Goal: Feedback & Contribution: Leave review/rating

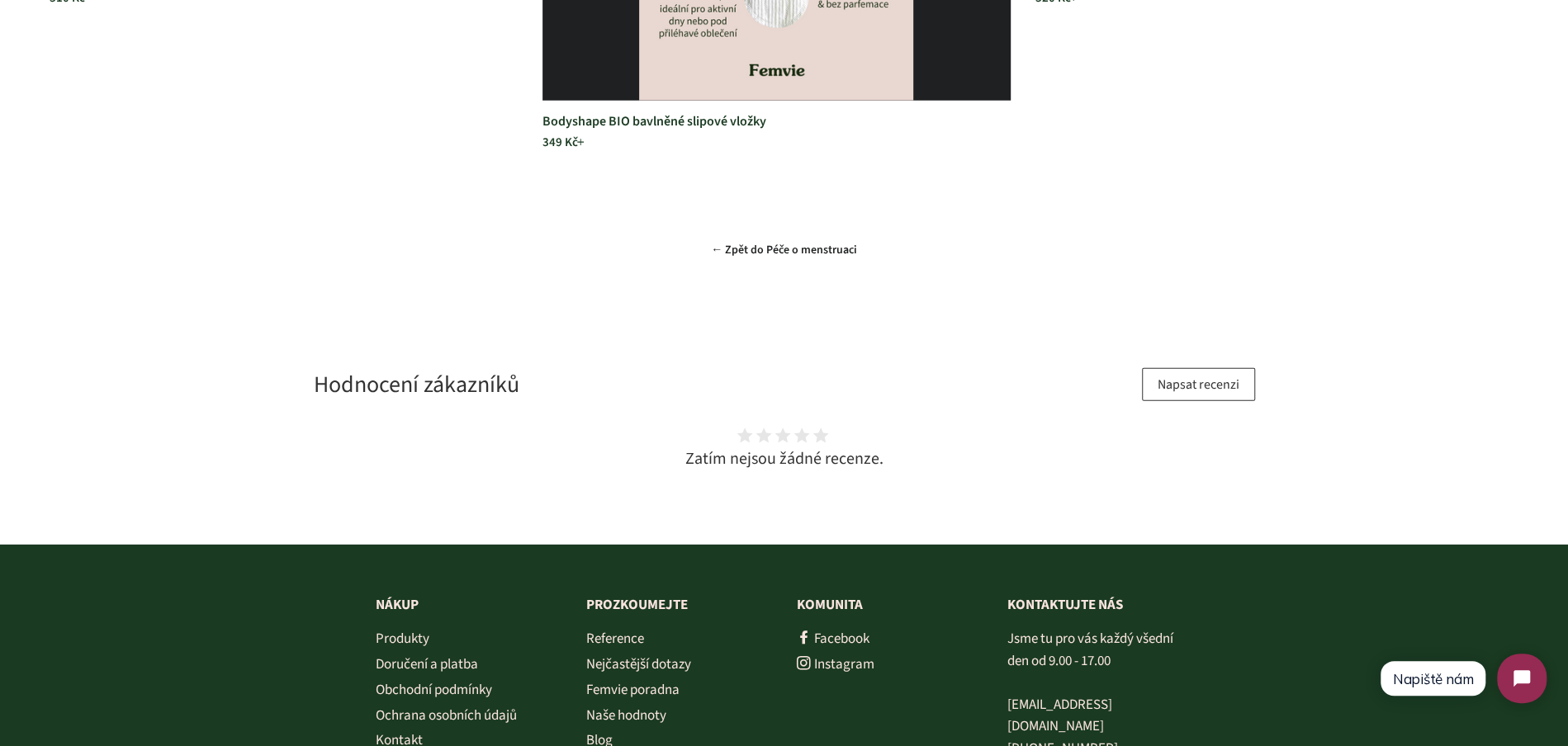
scroll to position [3495, 0]
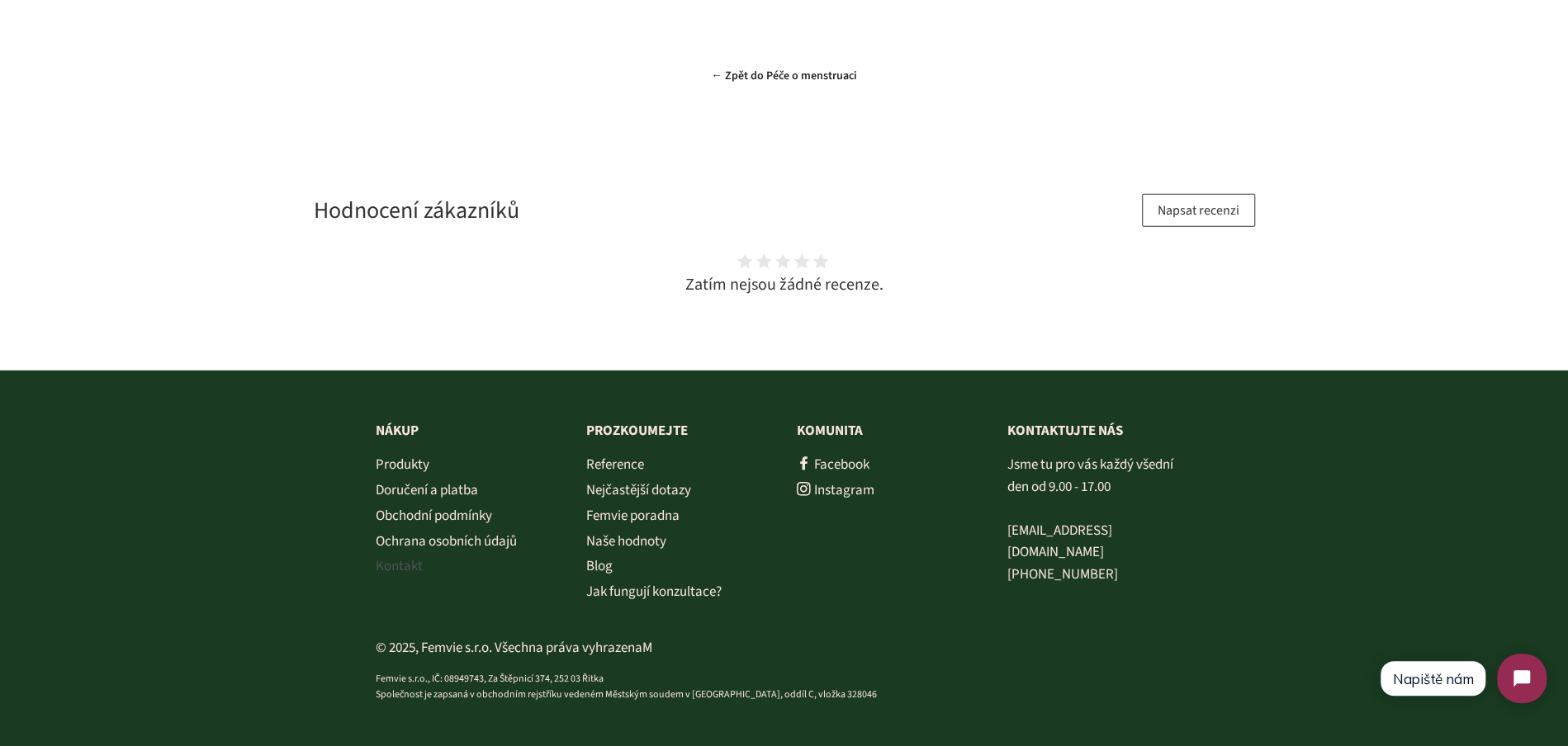
click at [391, 563] on link "Kontakt" at bounding box center [398, 565] width 47 height 20
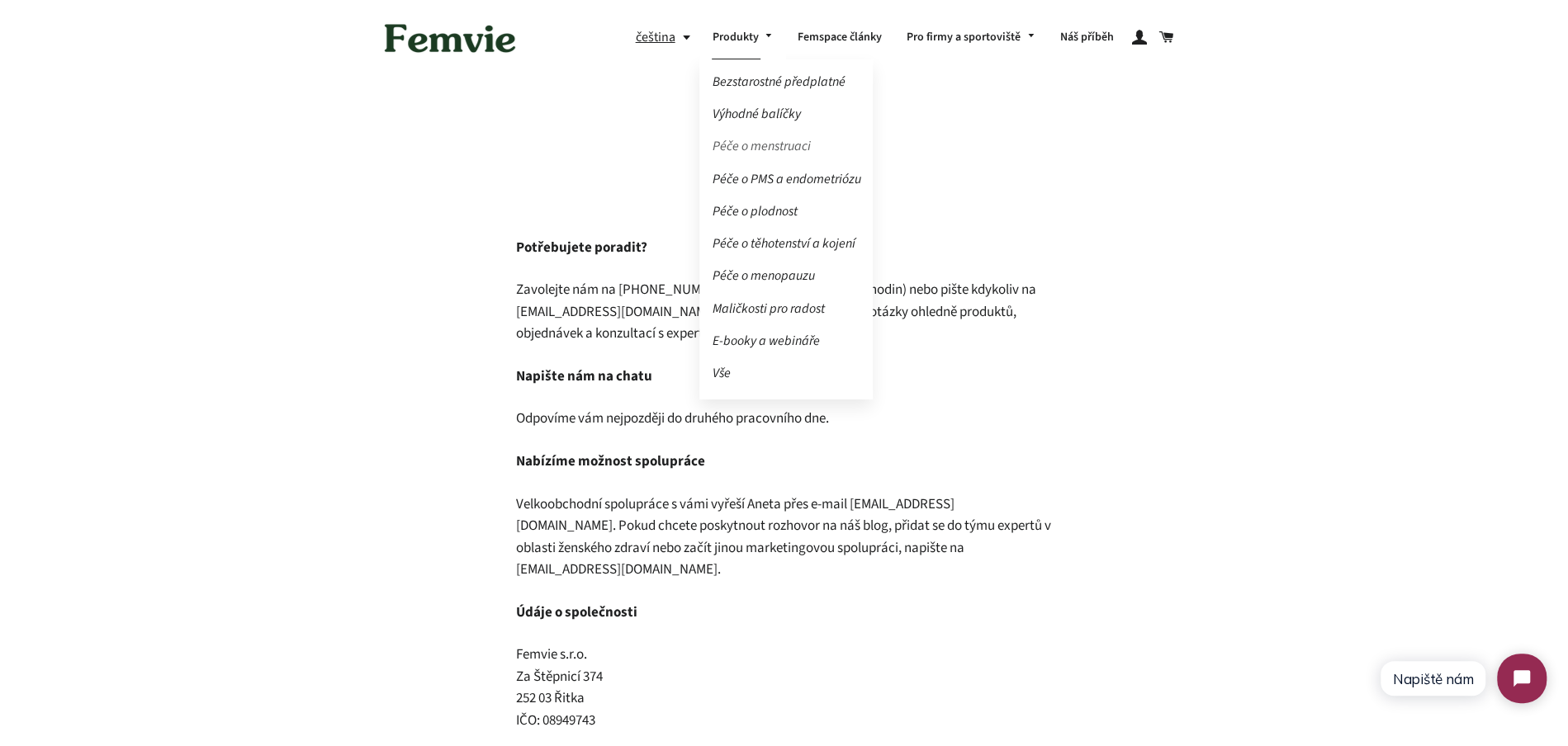
click at [755, 150] on link "Péče o menstruaci" at bounding box center [786, 146] width 173 height 29
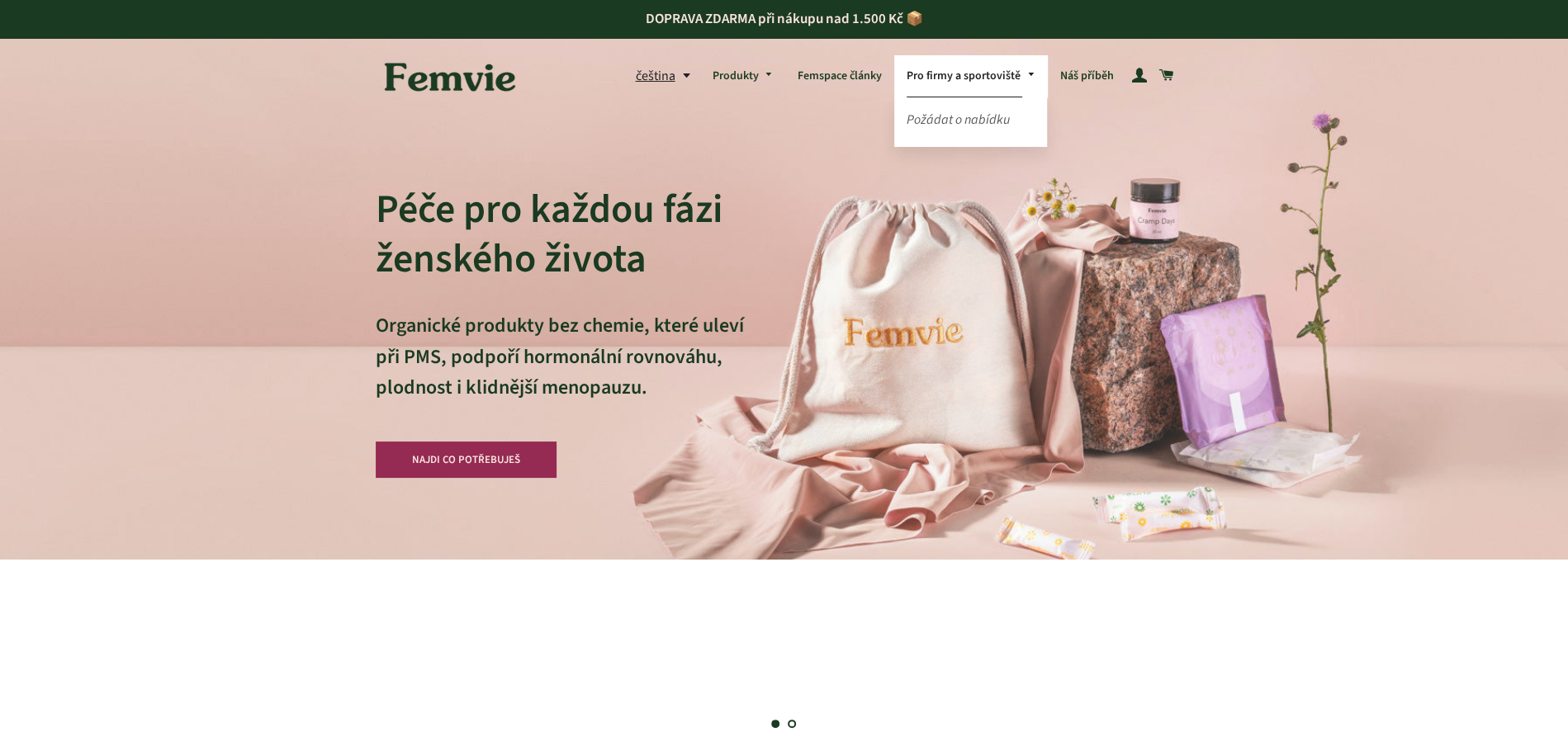
click at [962, 120] on link "Požádat o nabídku" at bounding box center [971, 120] width 153 height 29
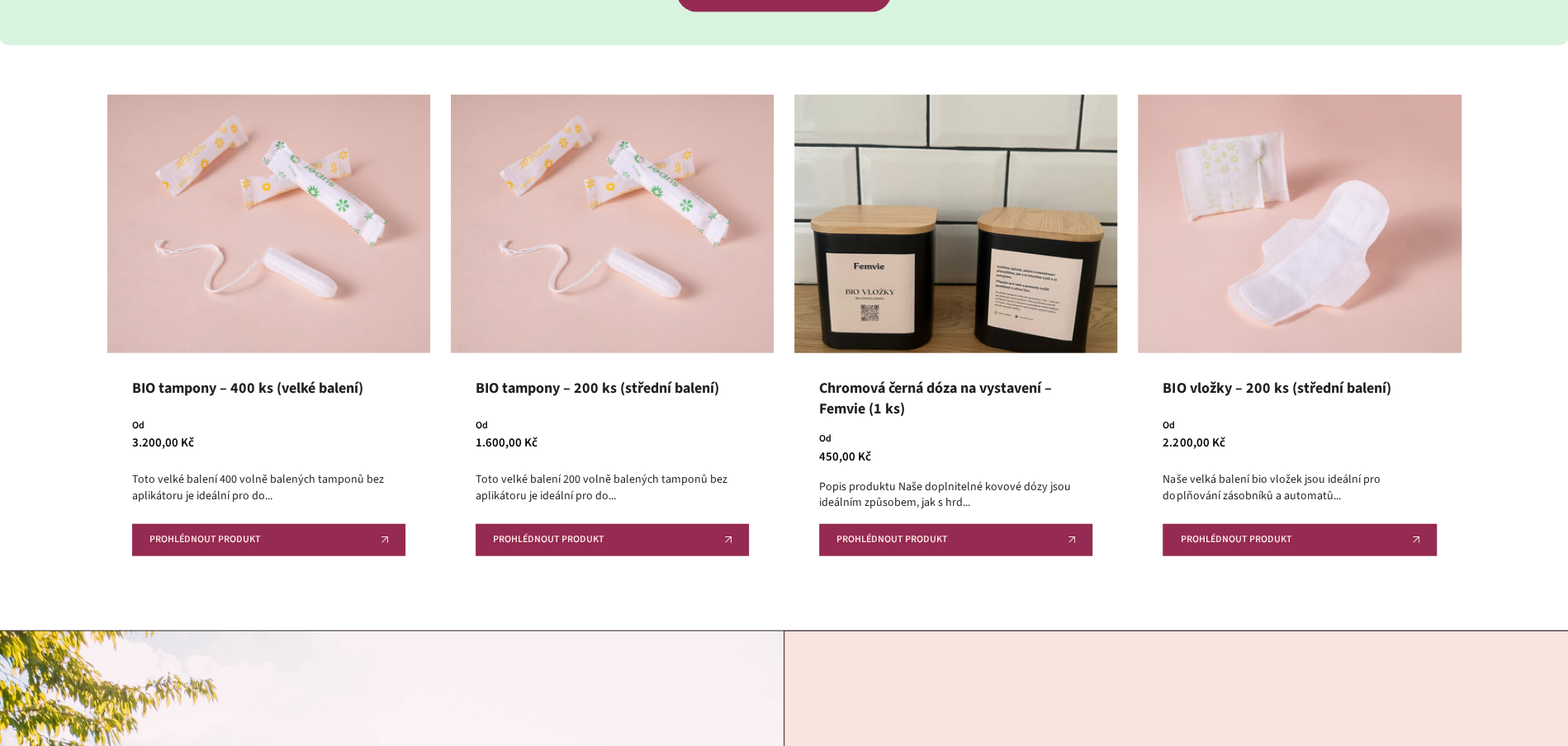
scroll to position [2806, 0]
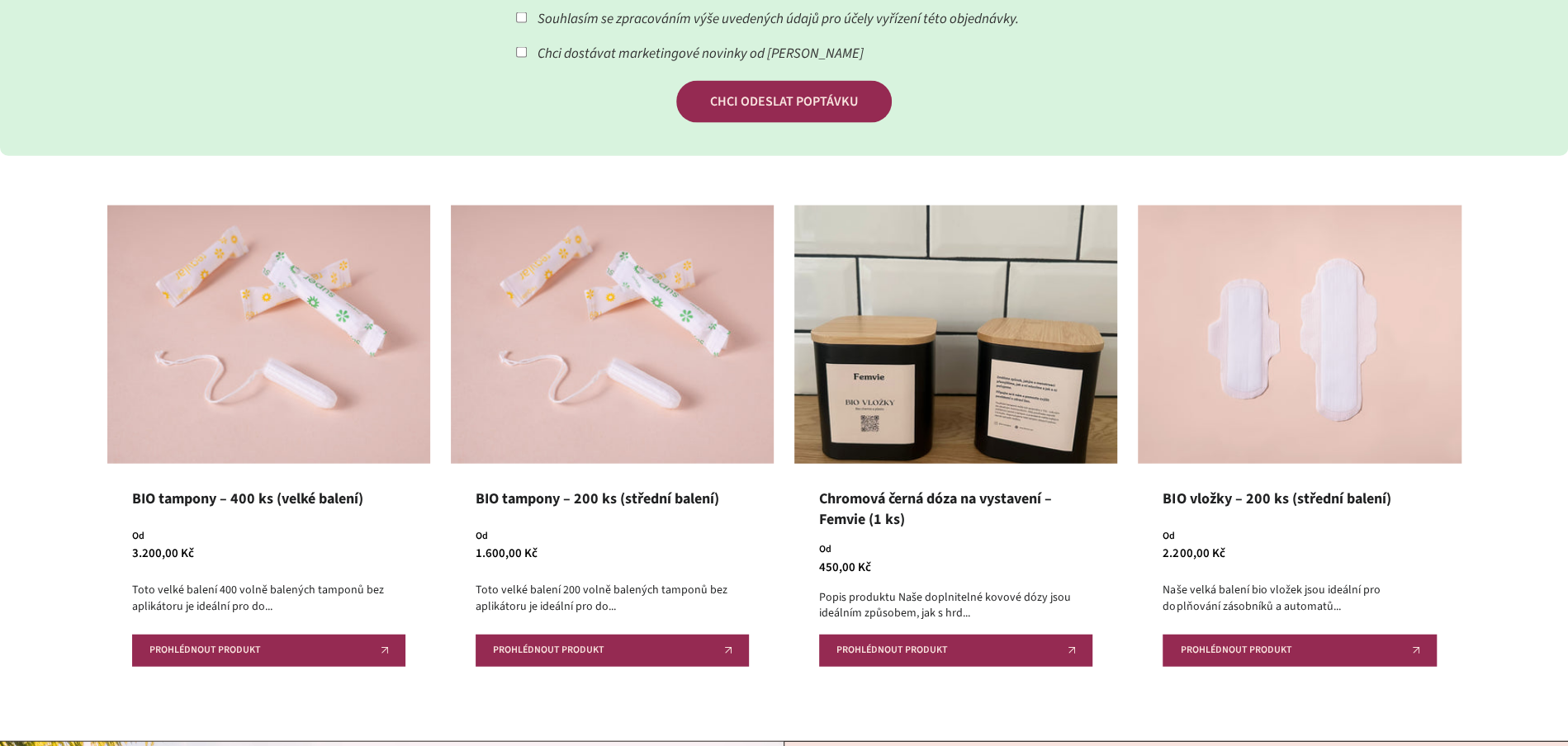
click at [1306, 272] on img at bounding box center [1299, 335] width 323 height 259
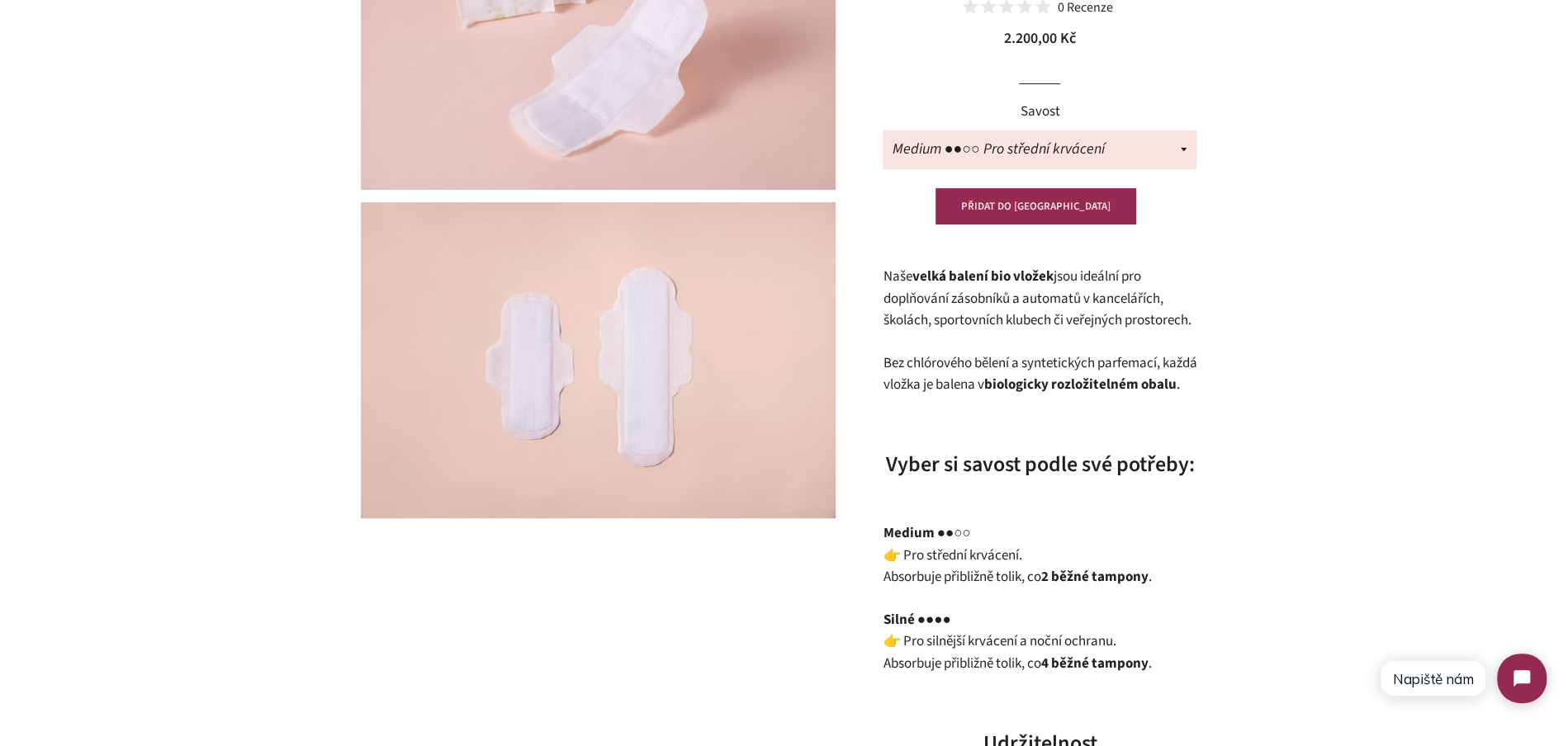
scroll to position [315, 0]
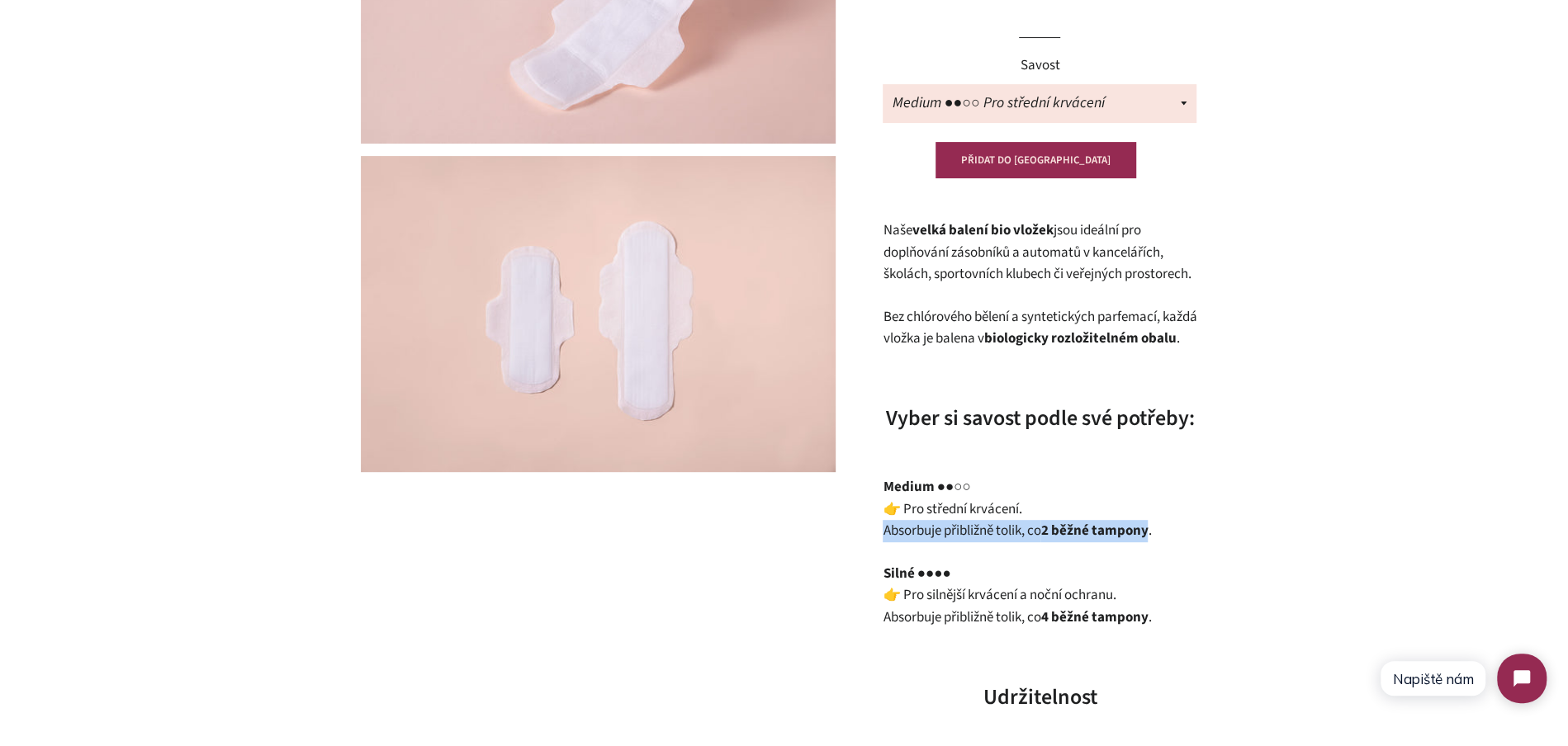
drag, startPoint x: 1152, startPoint y: 553, endPoint x: 881, endPoint y: 550, distance: 271.0
click at [881, 550] on div "BIO vložky – 200 ks (střední balení) 0 Recenze Běžná cena Prodejní cena 2.200,0…" at bounding box center [1032, 673] width 372 height 1692
copy p "Absorbuje přibližně tolik, co 2 běžné tampony"
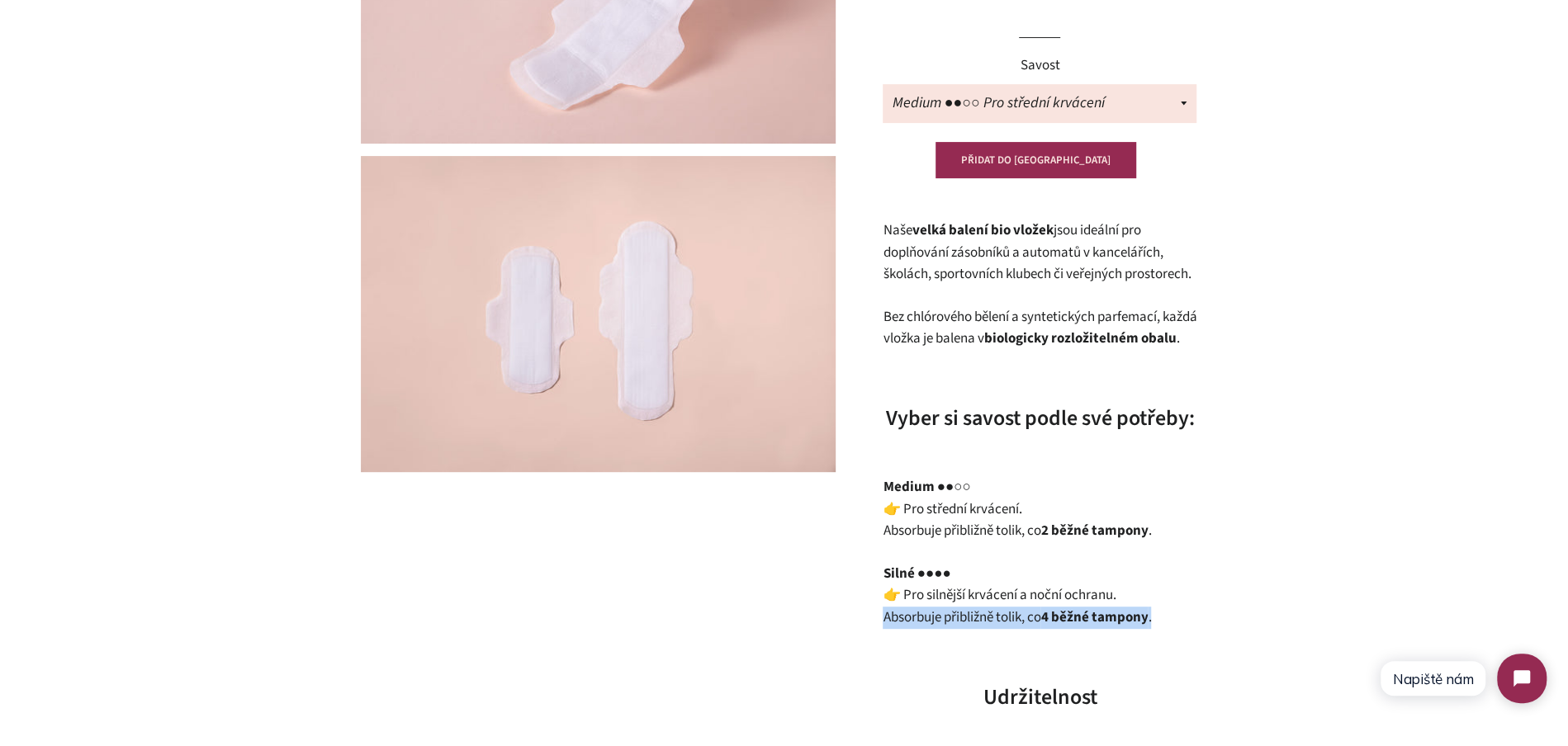
drag, startPoint x: 1170, startPoint y: 642, endPoint x: 866, endPoint y: 634, distance: 304.1
click at [866, 634] on div "BIO vložky – 200 ks (střední balení) 0 Recenze Běžná cena Prodejní cena 2.200,0…" at bounding box center [1032, 673] width 372 height 1692
copy p "Absorbuje přibližně tolik, co 4 běžné tampony ."
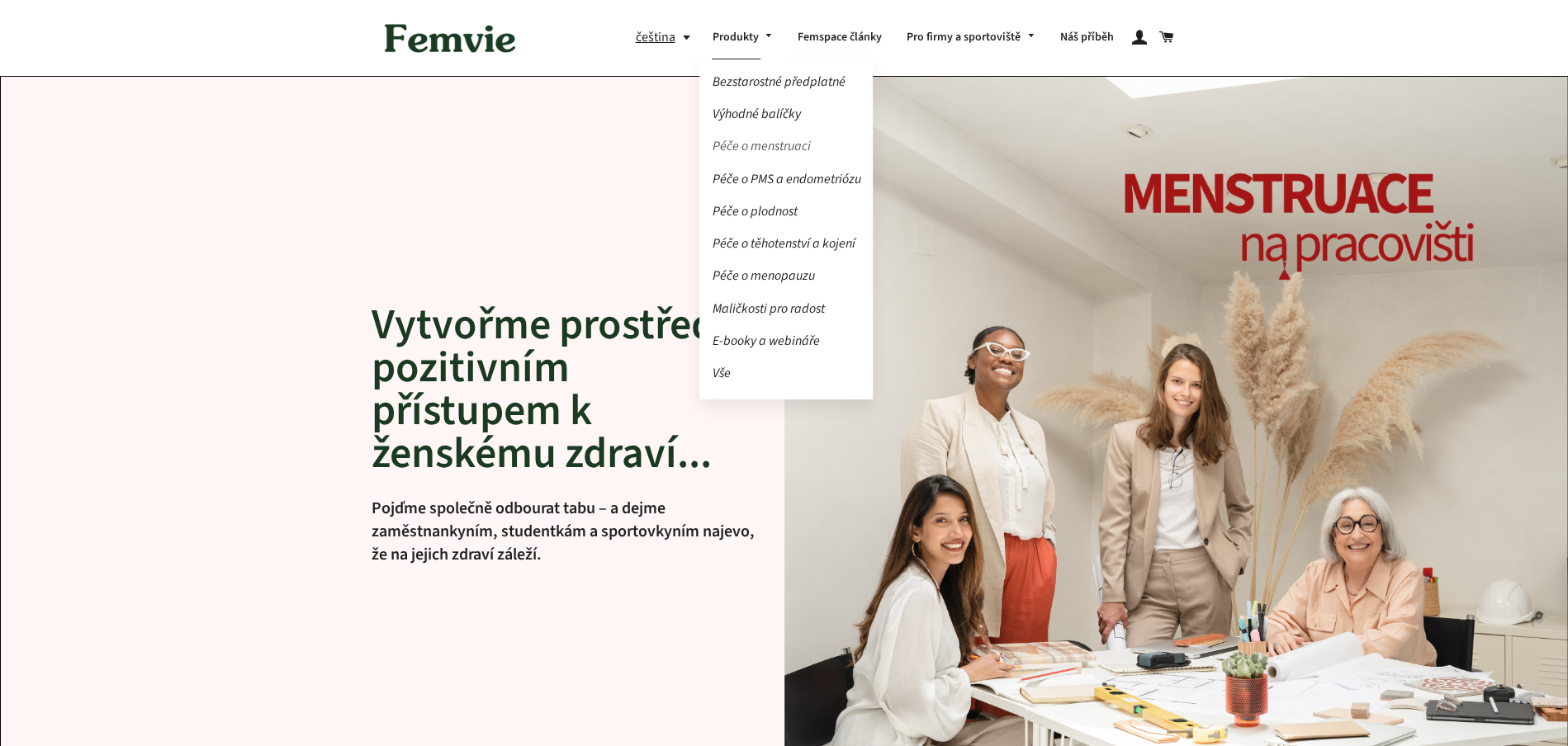
click at [761, 138] on link "Péče o menstruaci" at bounding box center [786, 146] width 173 height 29
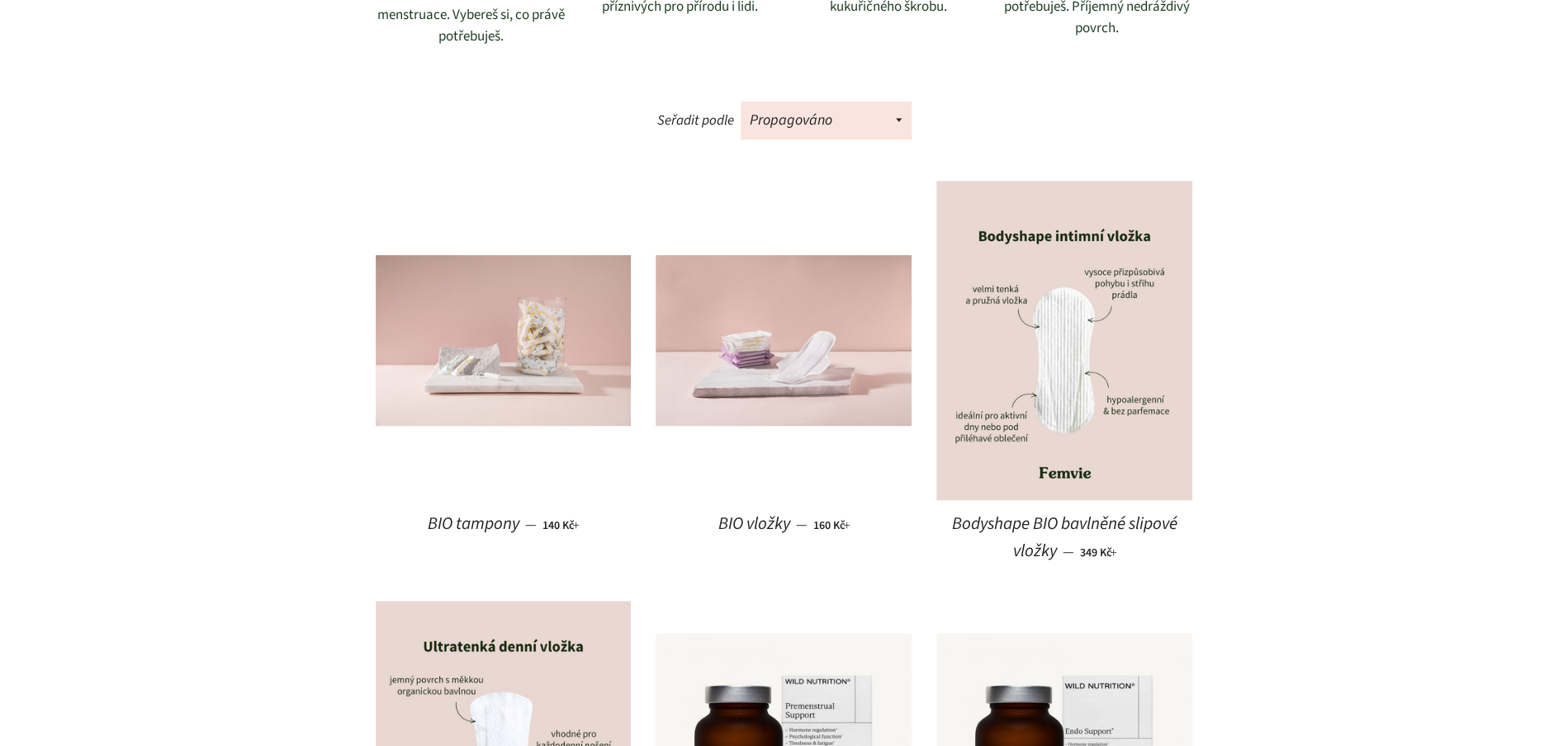
scroll to position [794, 0]
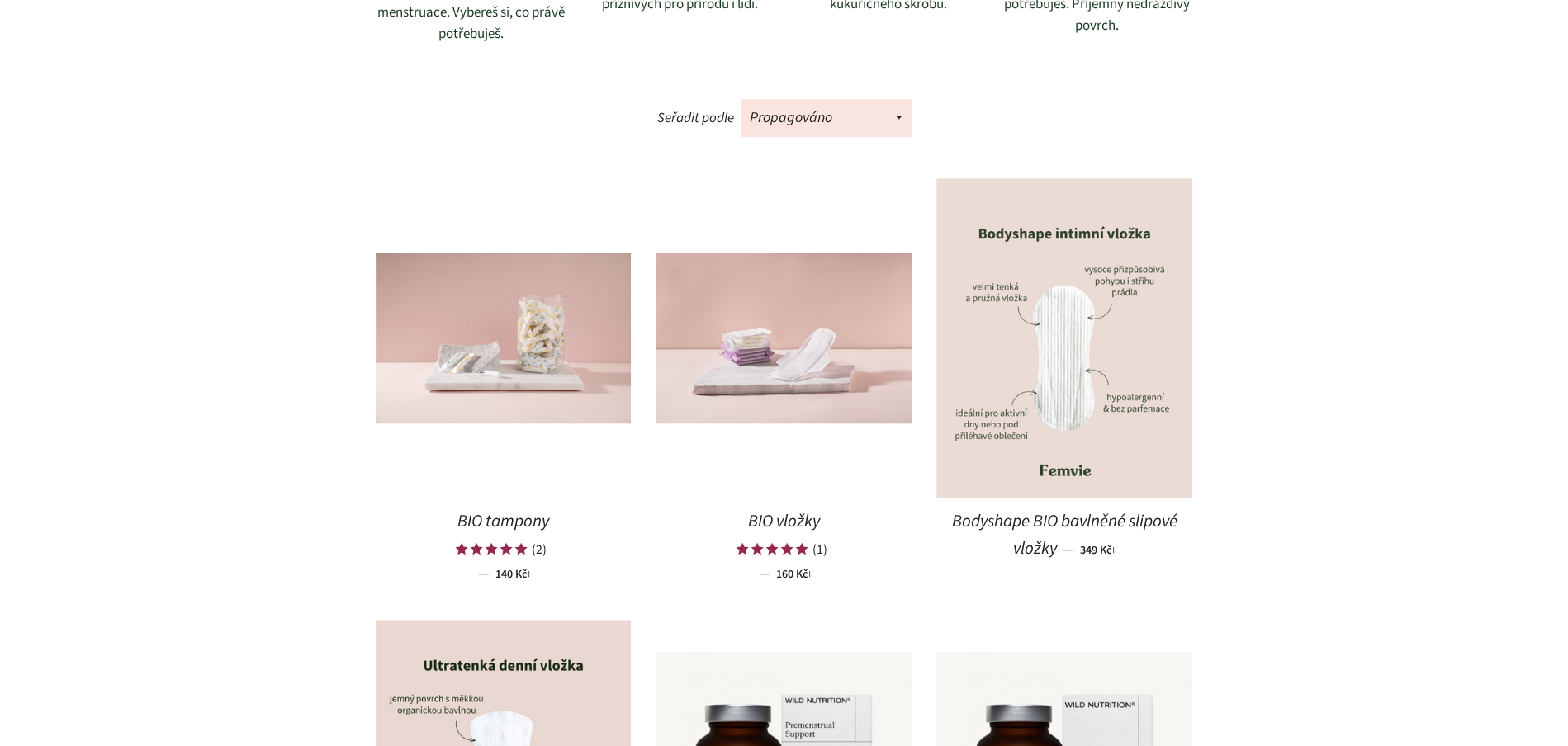
click at [1000, 385] on img at bounding box center [1064, 338] width 256 height 320
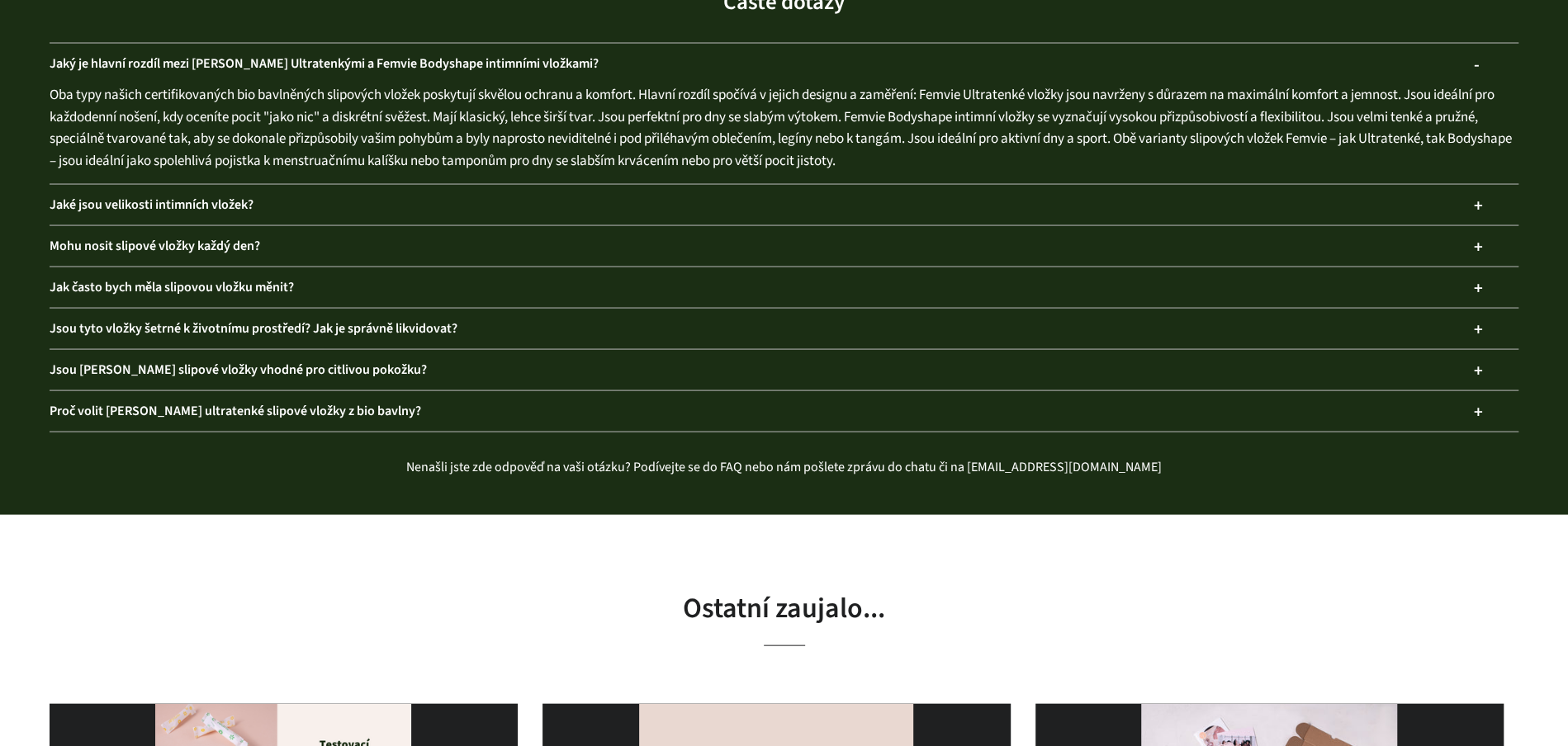
scroll to position [2426, 0]
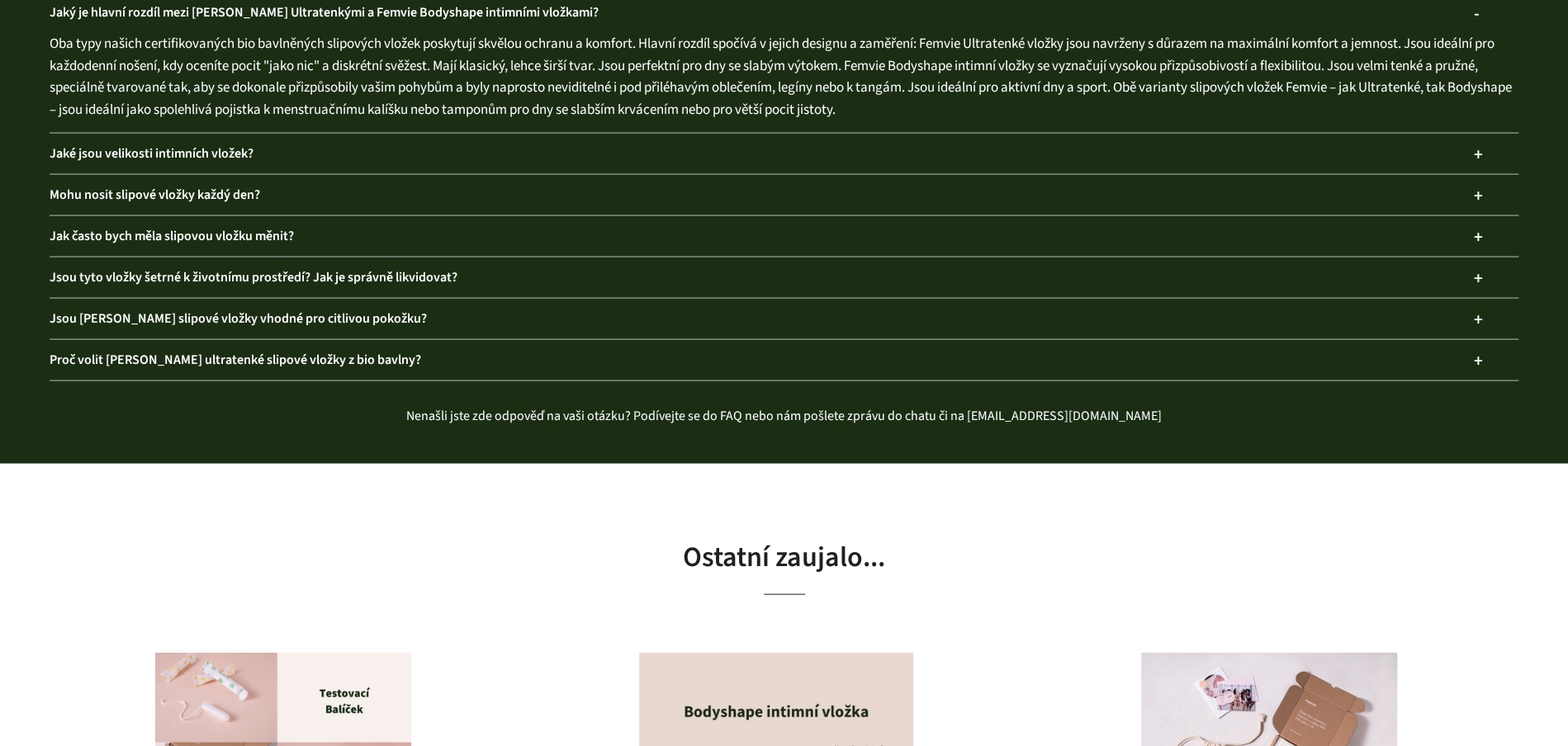
click at [688, 367] on div "Proč volit [PERSON_NAME] ultratenké slipové vložky z bio bavlny?" at bounding box center [784, 360] width 1469 height 40
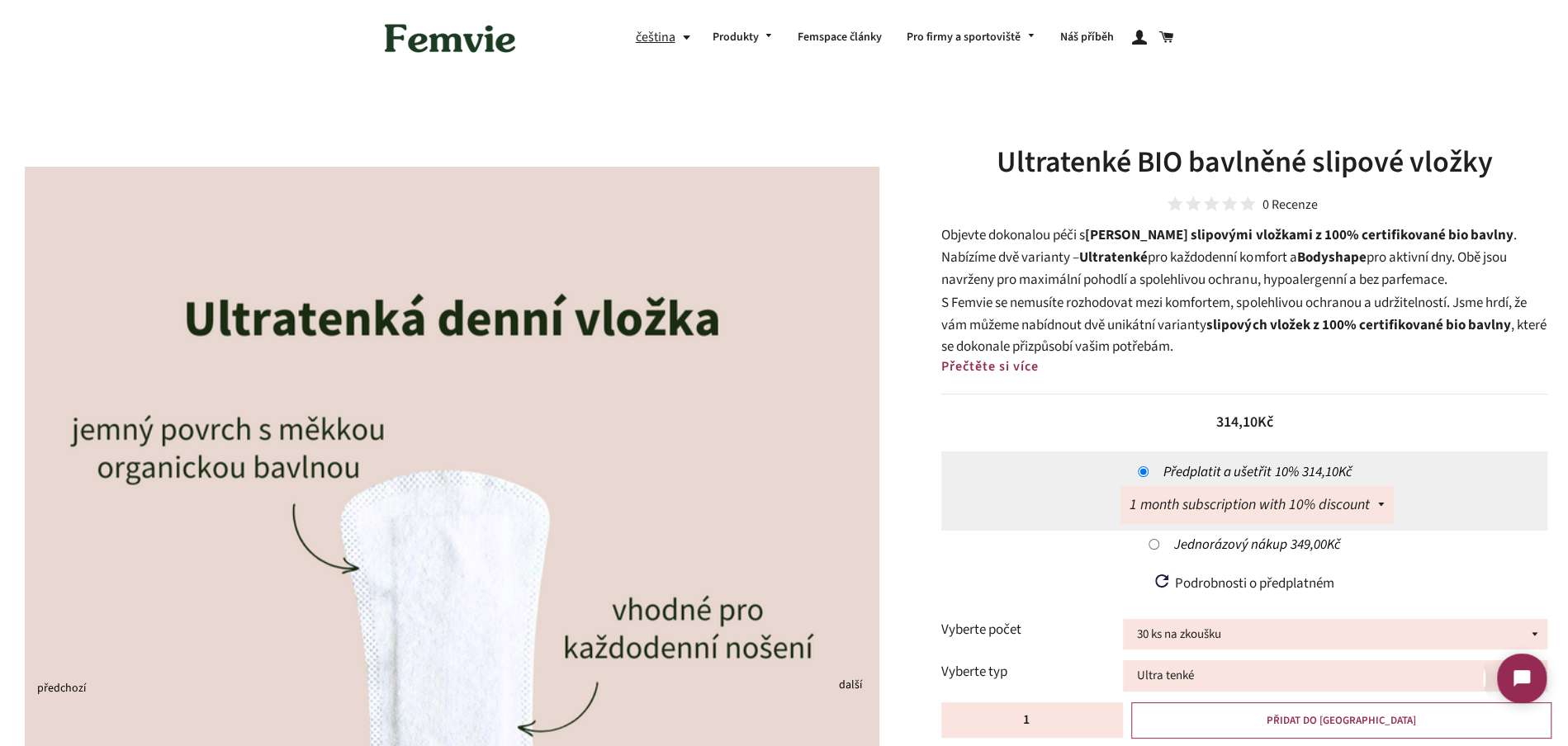
scroll to position [0, 0]
click at [1005, 366] on span "Přečtěte si více" at bounding box center [990, 366] width 98 height 18
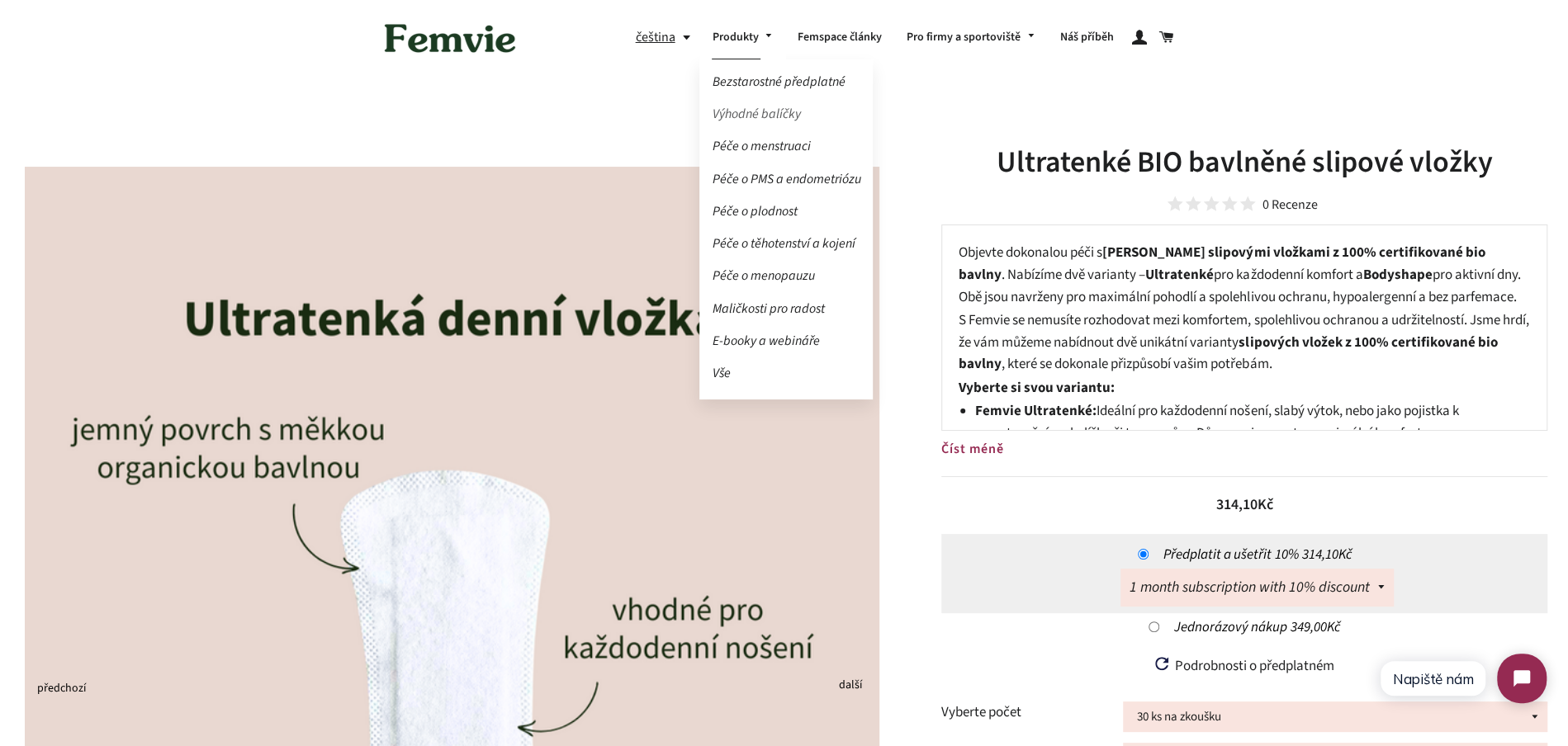
click at [789, 110] on link "Výhodné balíčky" at bounding box center [786, 115] width 173 height 29
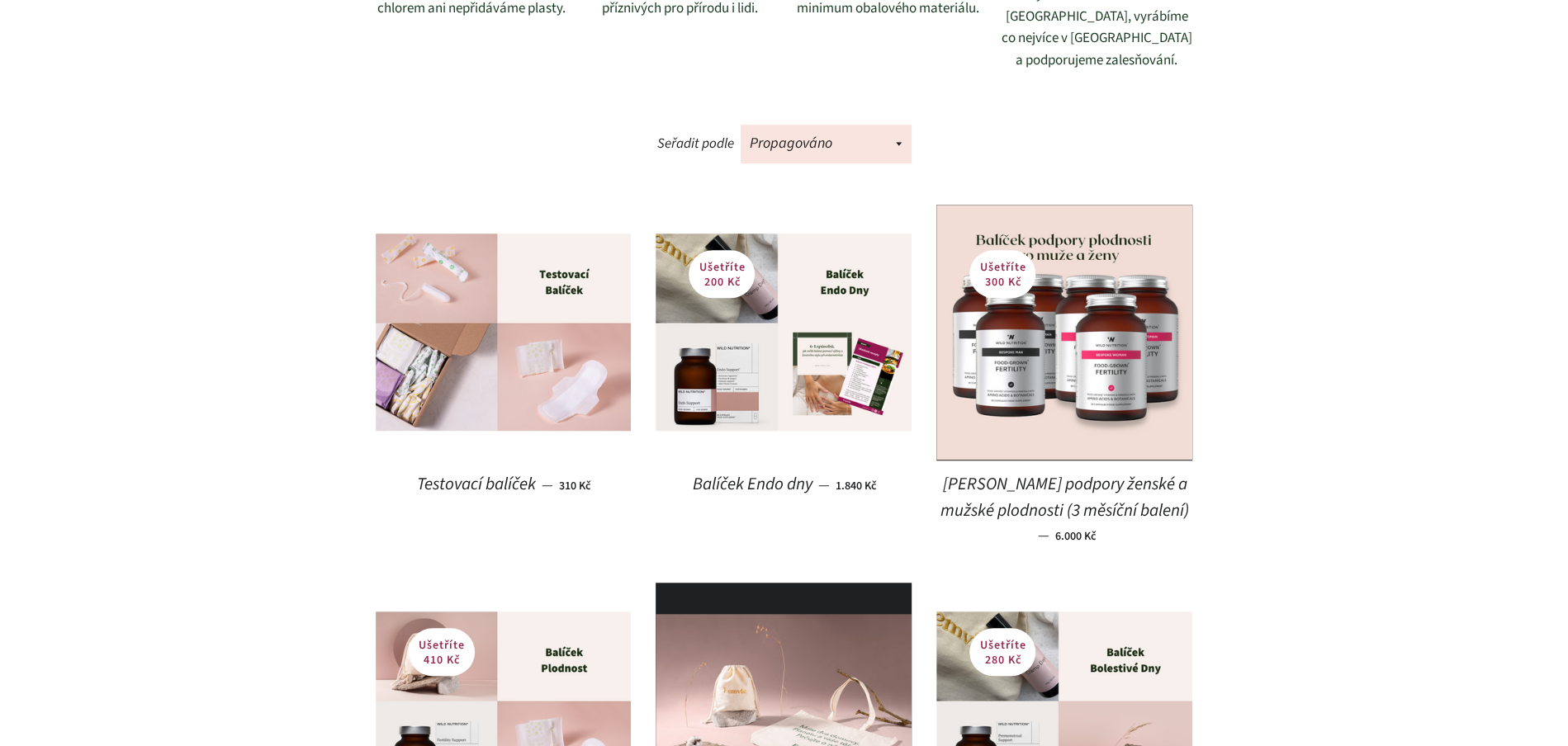
scroll to position [794, 0]
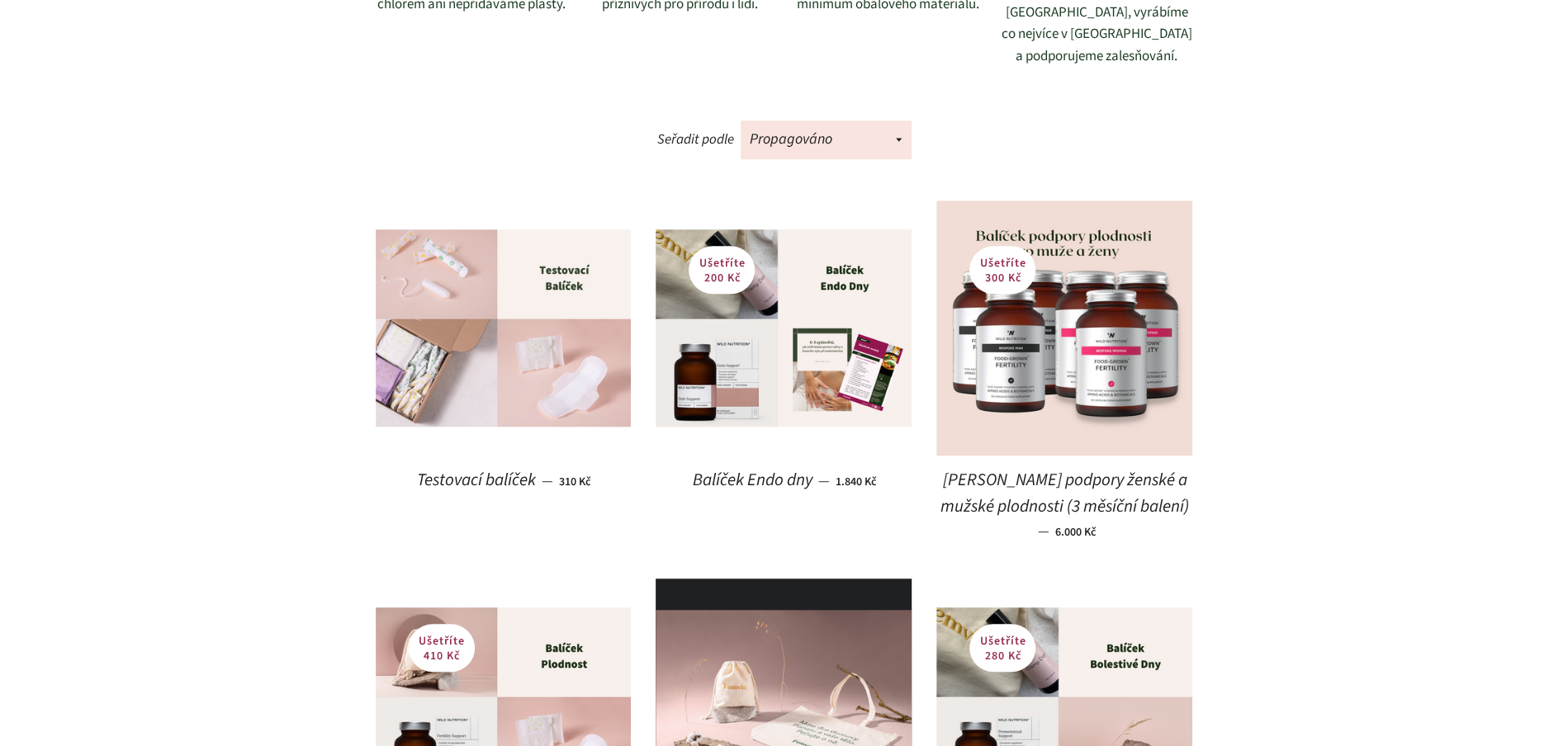
click at [530, 294] on img at bounding box center [503, 328] width 256 height 197
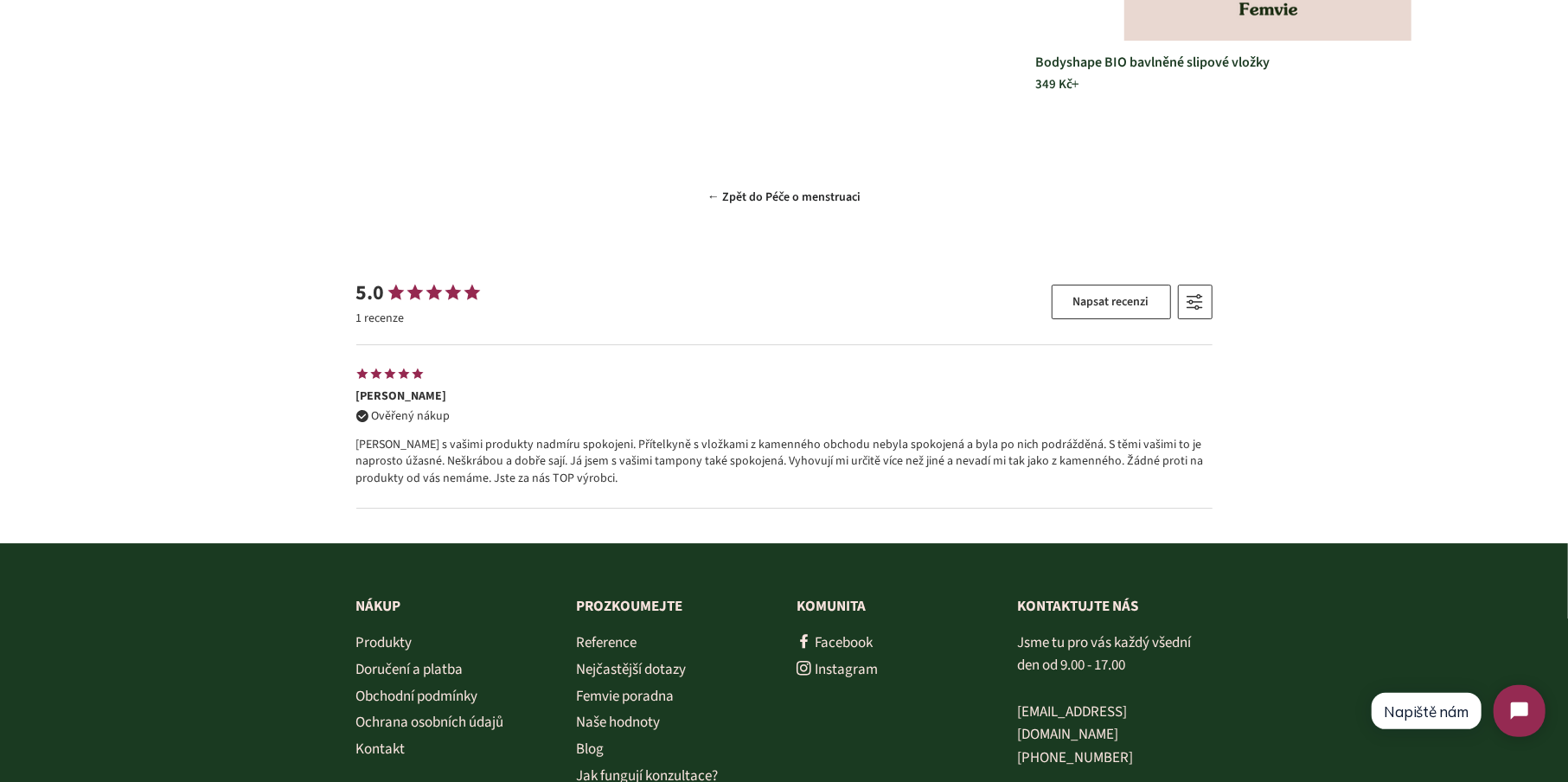
scroll to position [4152, 0]
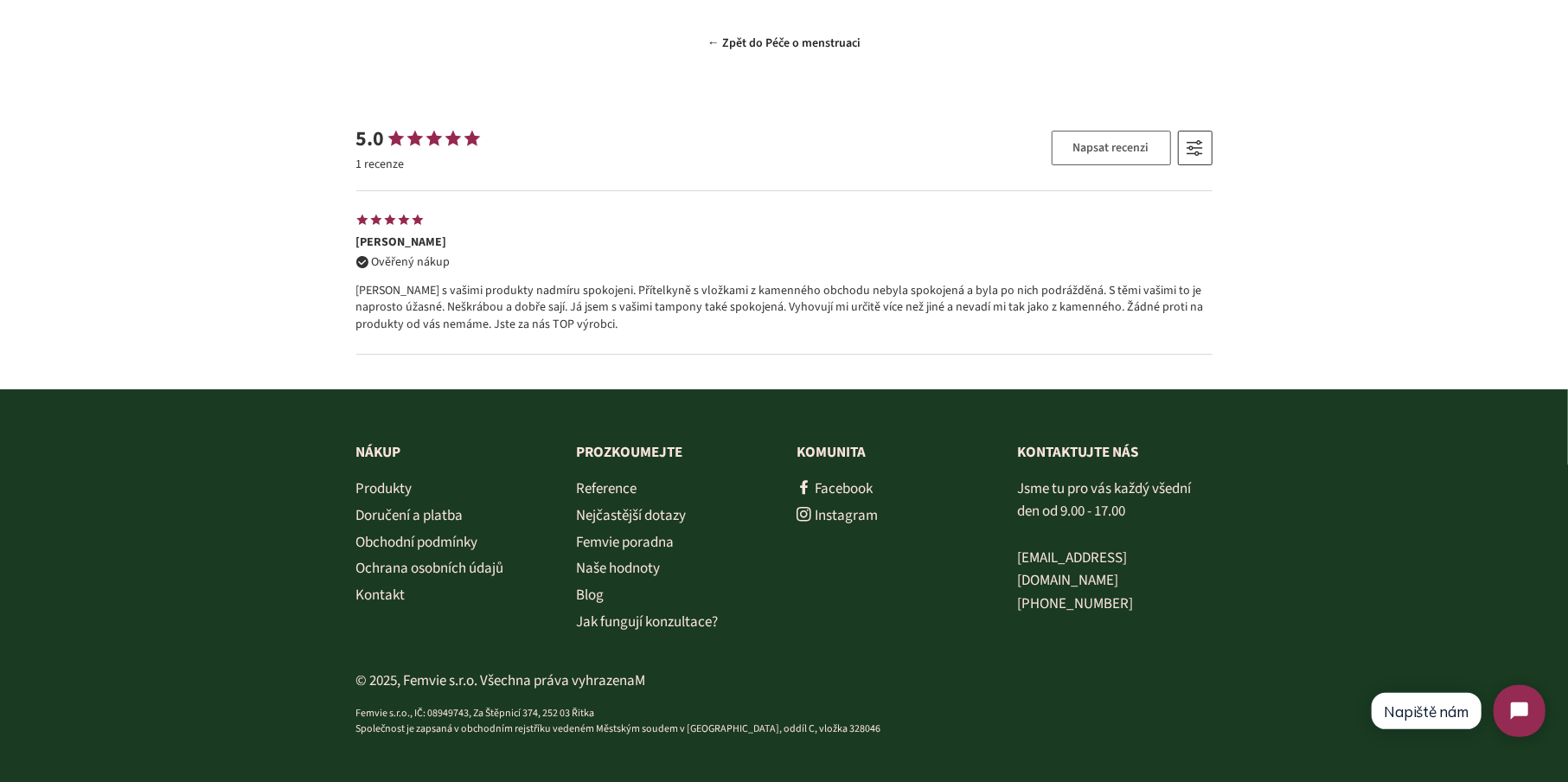
click at [1084, 151] on button "Napsat recenzi" at bounding box center [1111, 148] width 119 height 35
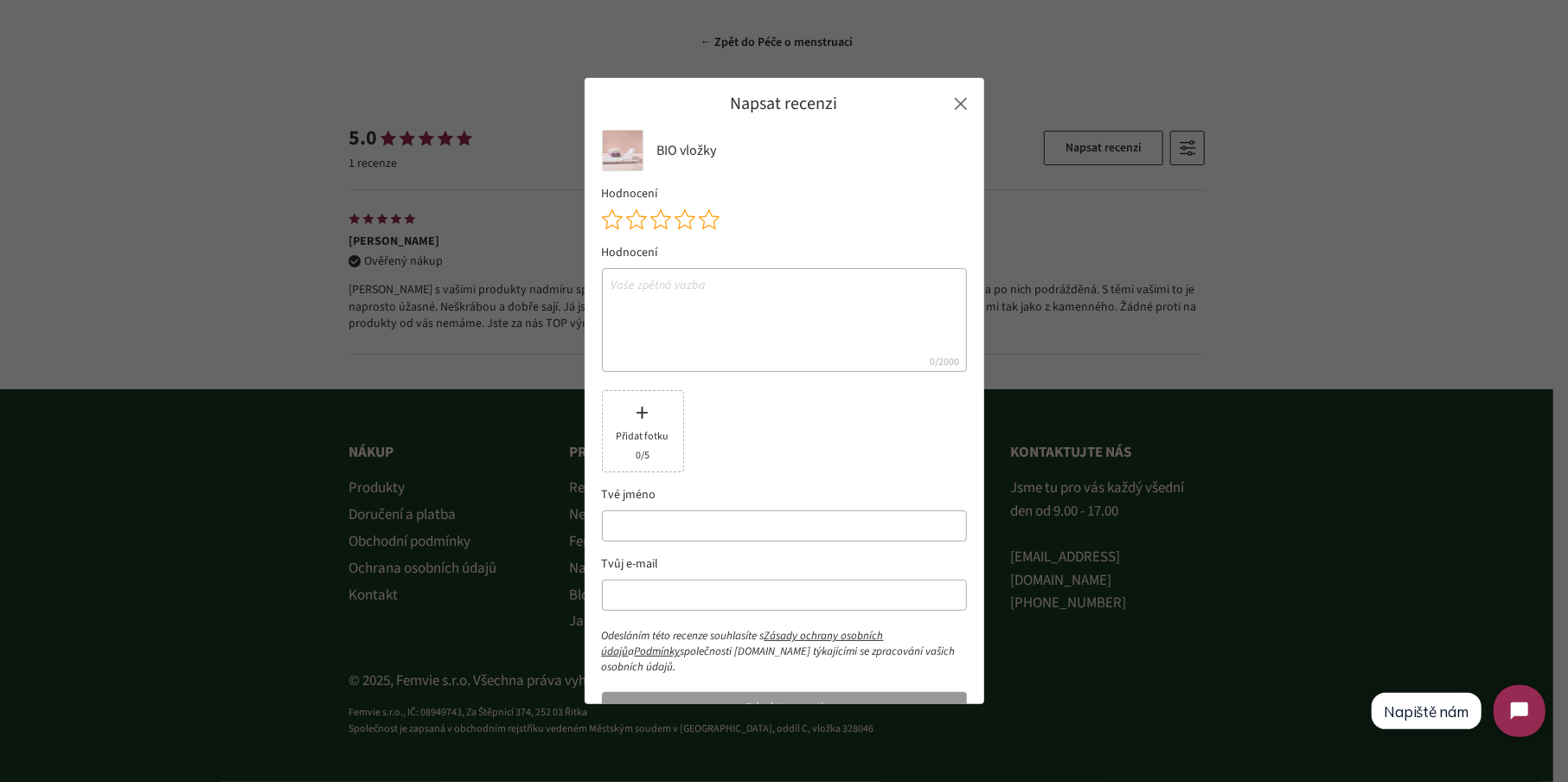
click at [618, 347] on textarea at bounding box center [784, 321] width 365 height 104
paste textarea "Tyto vložky mě opravdu mile překvapily. Měla jsem obavy, že bio varianta nebude…"
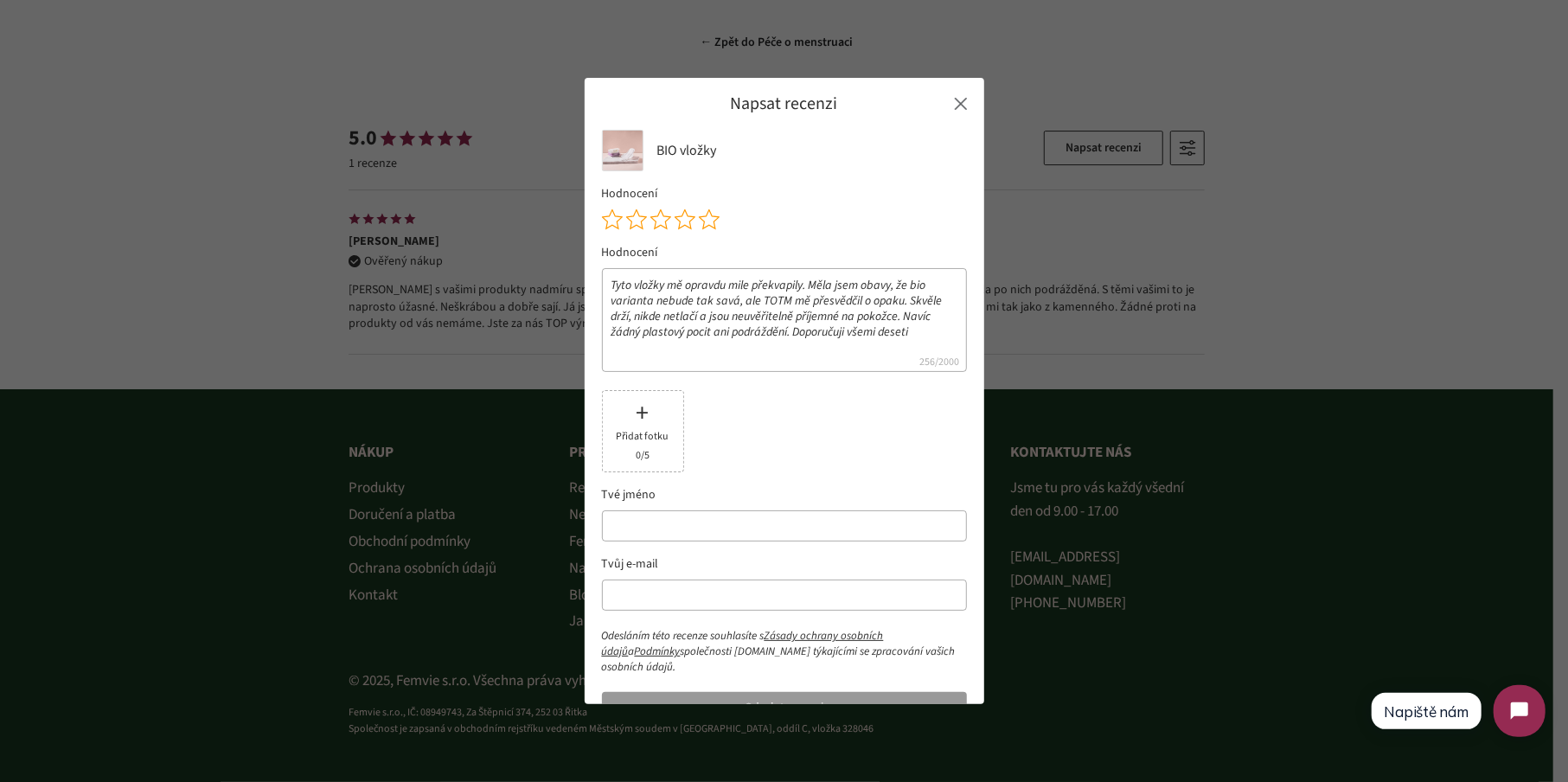
click at [774, 300] on textarea "Tyto vložky mě opravdu mile překvapily. Měla jsem obavy, že bio varianta nebude…" at bounding box center [784, 321] width 365 height 104
click at [618, 286] on textarea "Tyto vložky mě opravdu mile překvapily. Měla jsem obavy, že bio varianta nebude…" at bounding box center [784, 321] width 365 height 104
drag, startPoint x: 766, startPoint y: 331, endPoint x: 910, endPoint y: 331, distance: 144.0
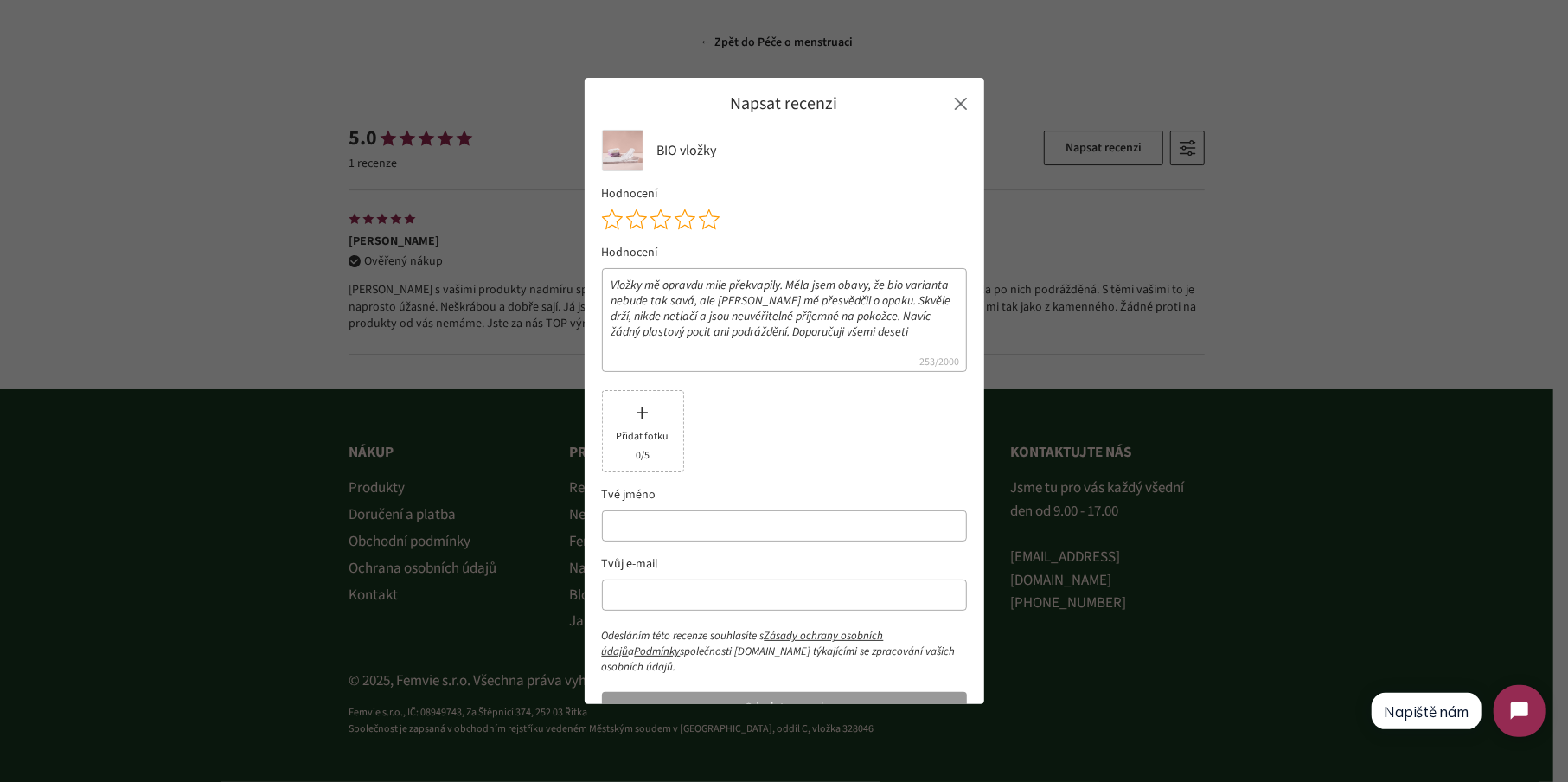
click at [910, 331] on textarea "Vložky mě opravdu mile překvapily. Měla jsem obavy, že bio varianta nebude tak …" at bounding box center [784, 321] width 365 height 104
paste textarea "při silnější menstruaci je potřeba je měnit o něco častěji."
click at [766, 332] on textarea "Vložky mě opravdu mile překvapily. Měla jsem obavy, že bio varianta nebude tak …" at bounding box center [784, 321] width 365 height 104
click at [734, 351] on textarea "Vložky mě opravdu mile překvapily. Měla jsem obavy, že bio varianta nebude tak …" at bounding box center [784, 321] width 365 height 104
click at [766, 335] on textarea "Vložky mě opravdu mile překvapily. Měla jsem obavy, že bio varianta nebude tak …" at bounding box center [784, 321] width 365 height 104
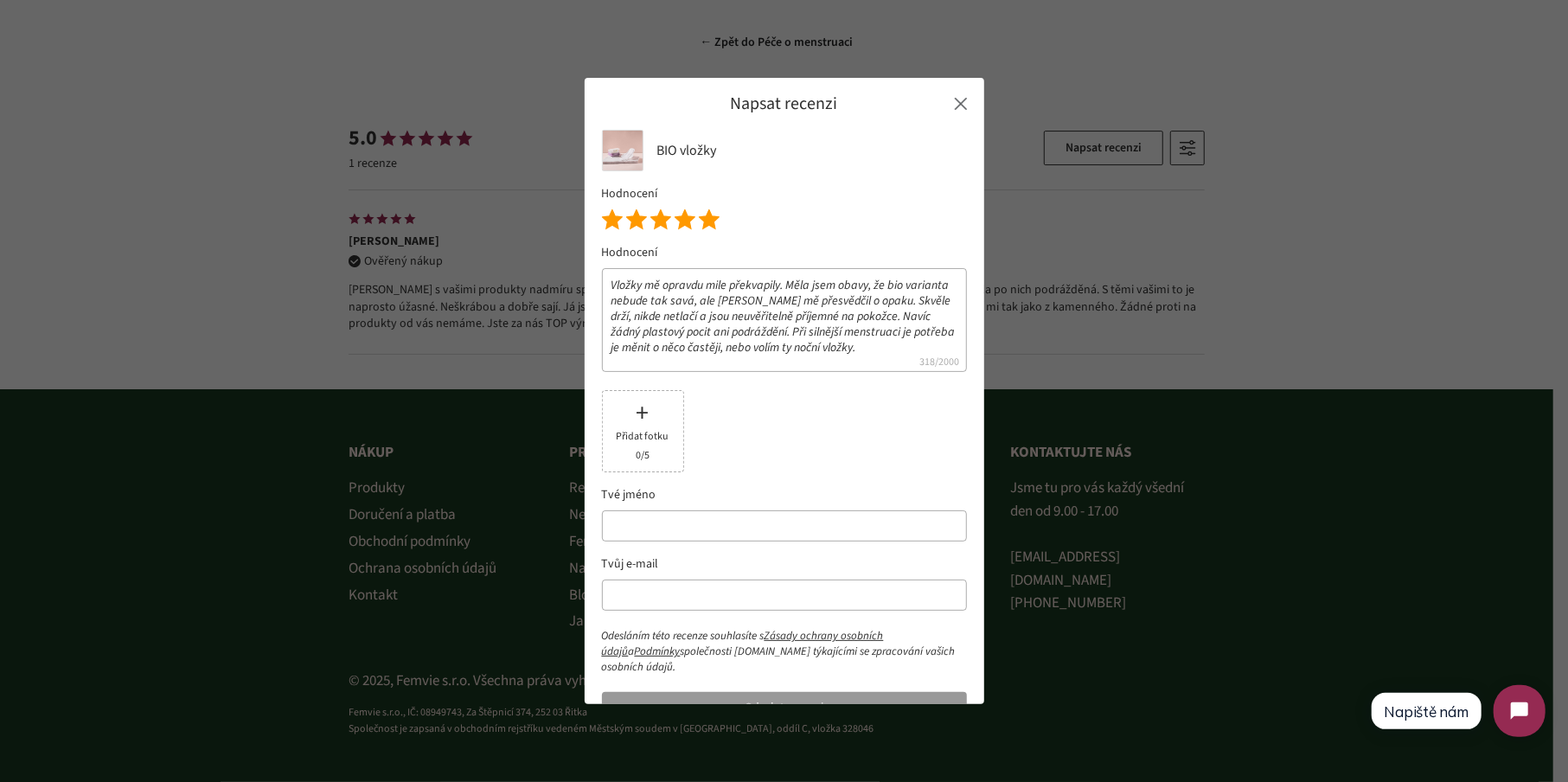
type textarea "Vložky mě opravdu mile překvapily. Měla jsem obavy, že bio varianta nebude tak …"
click at [712, 225] on icon at bounding box center [709, 219] width 20 height 19
click at [700, 530] on input "text" at bounding box center [784, 526] width 365 height 31
type input "Aneta"
click at [655, 597] on input "text" at bounding box center [784, 595] width 365 height 31
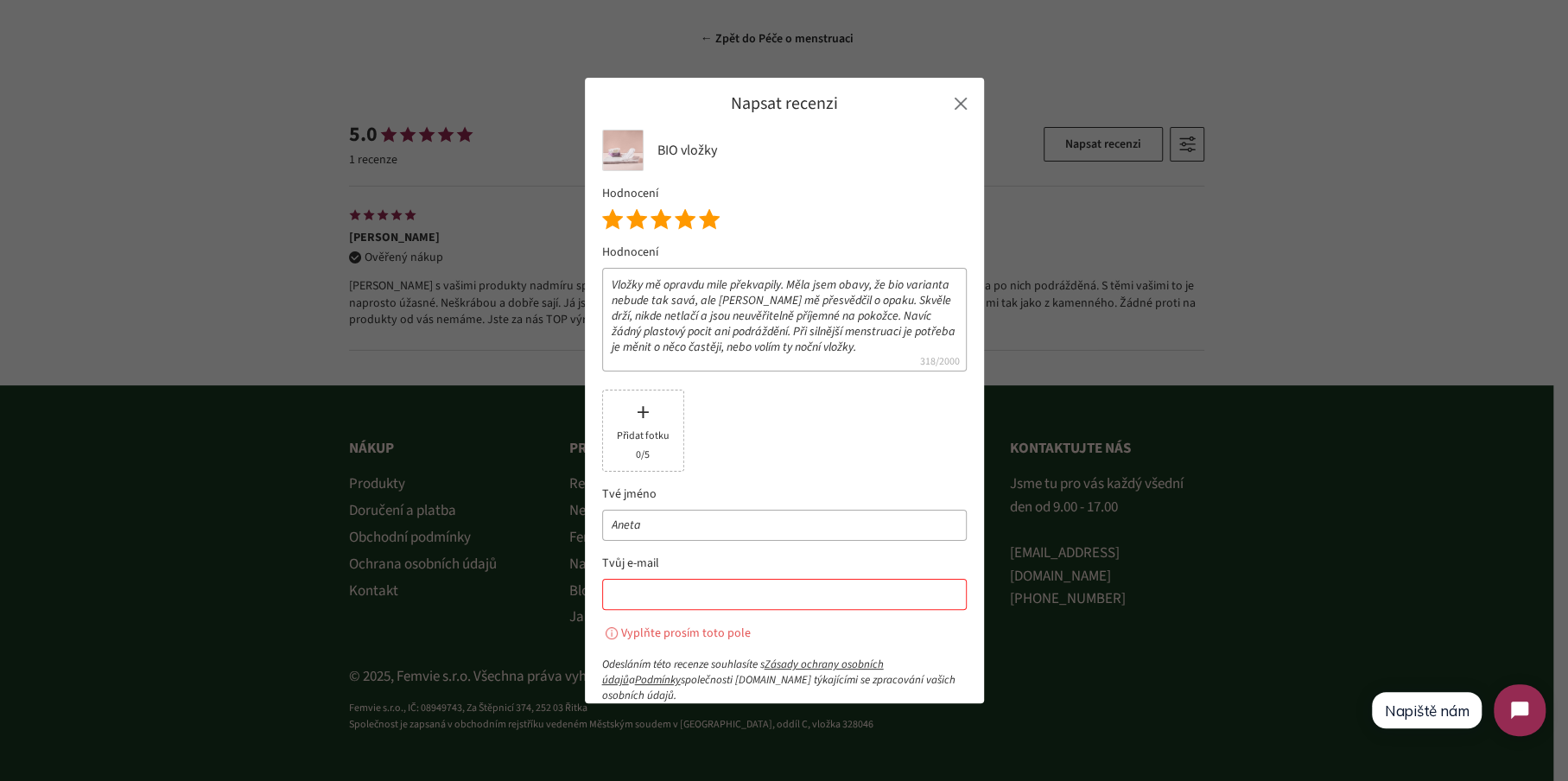
scroll to position [4135, 0]
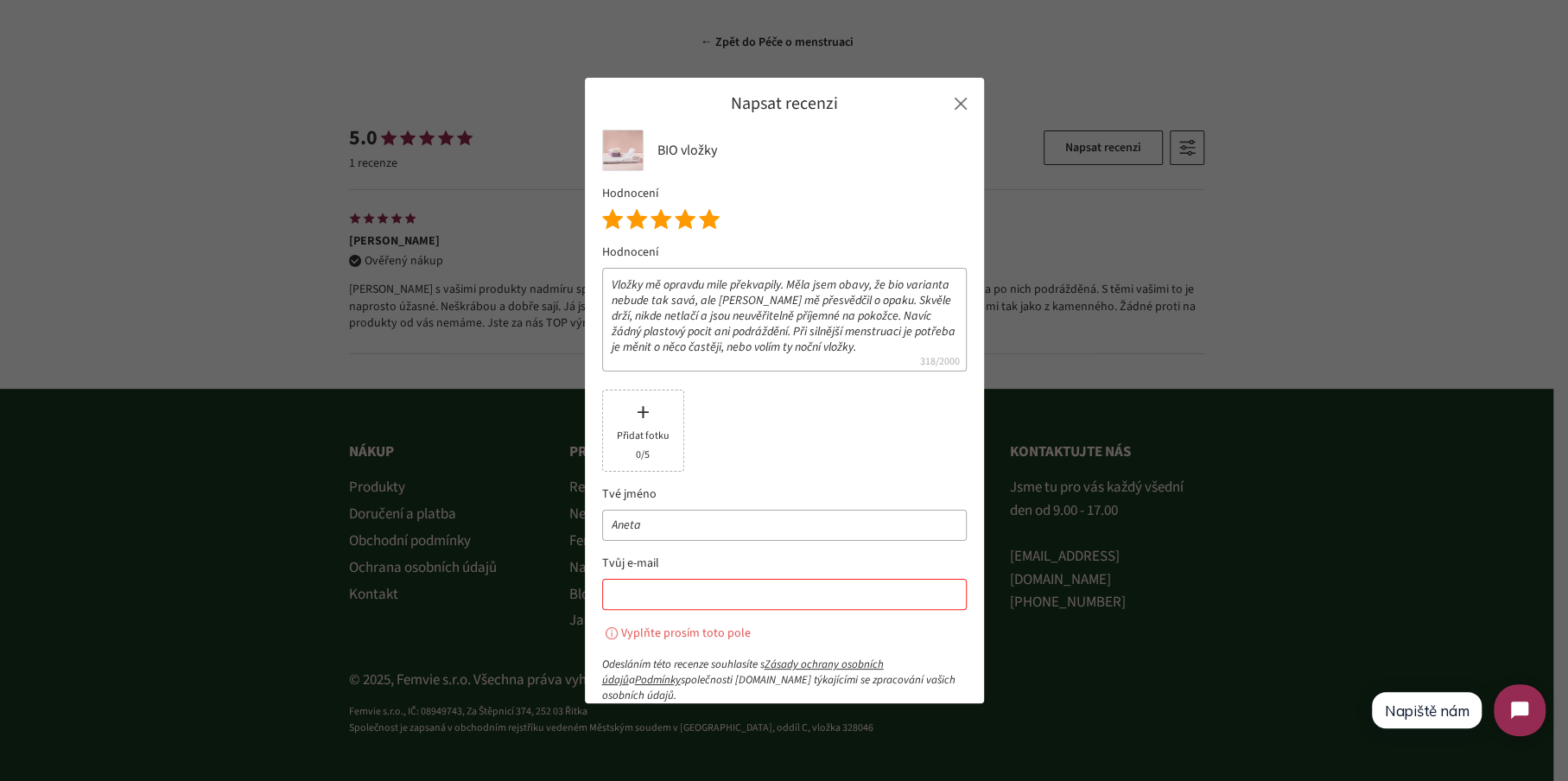
paste input "aneta.geistova@gmail.com"
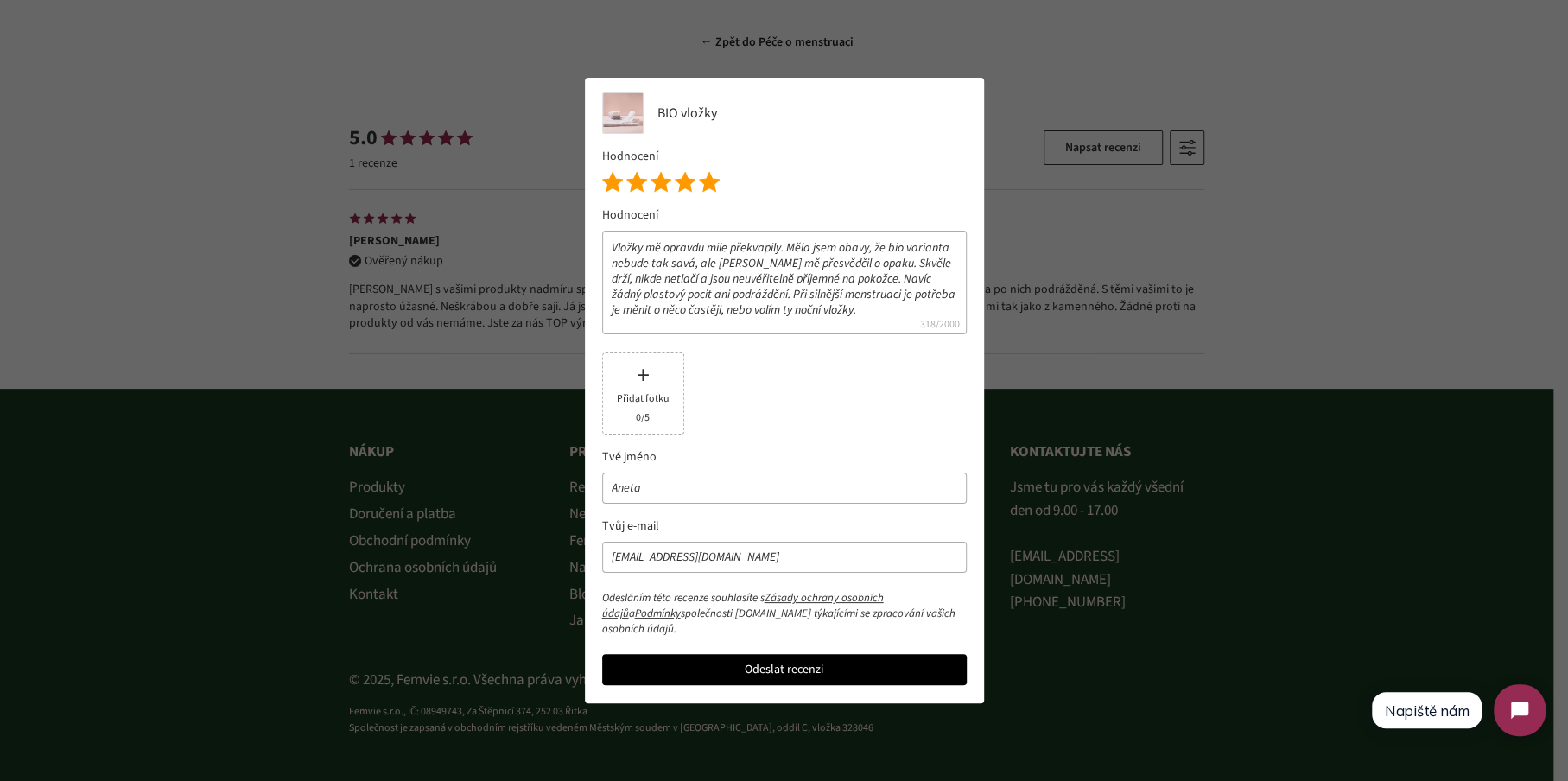
scroll to position [37, 0]
type input "aneta.geistova@gmail.com"
click at [677, 683] on button "Odeslat recenzi" at bounding box center [784, 669] width 365 height 31
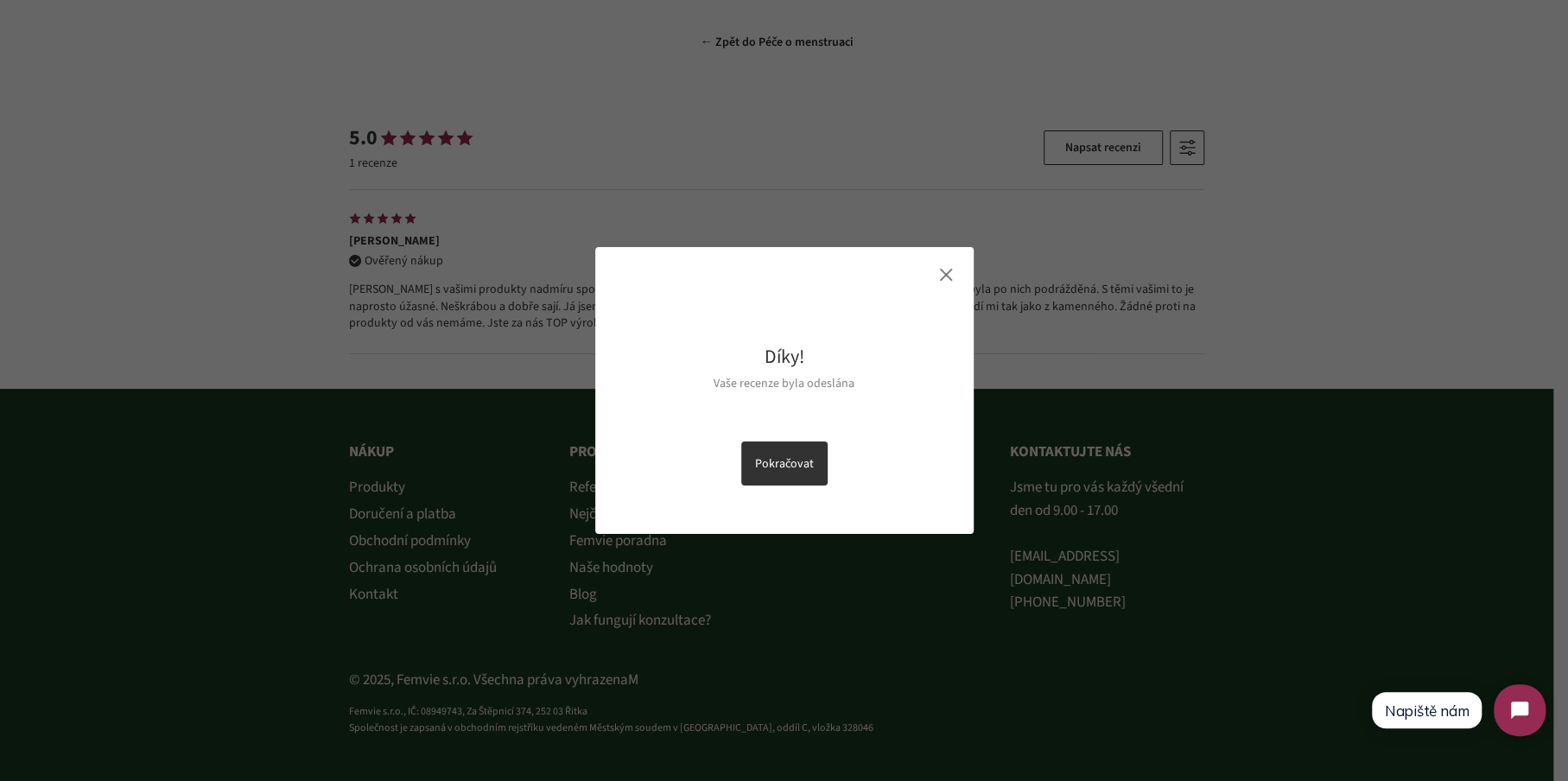
click at [800, 457] on button "Pokračovat" at bounding box center [784, 463] width 86 height 44
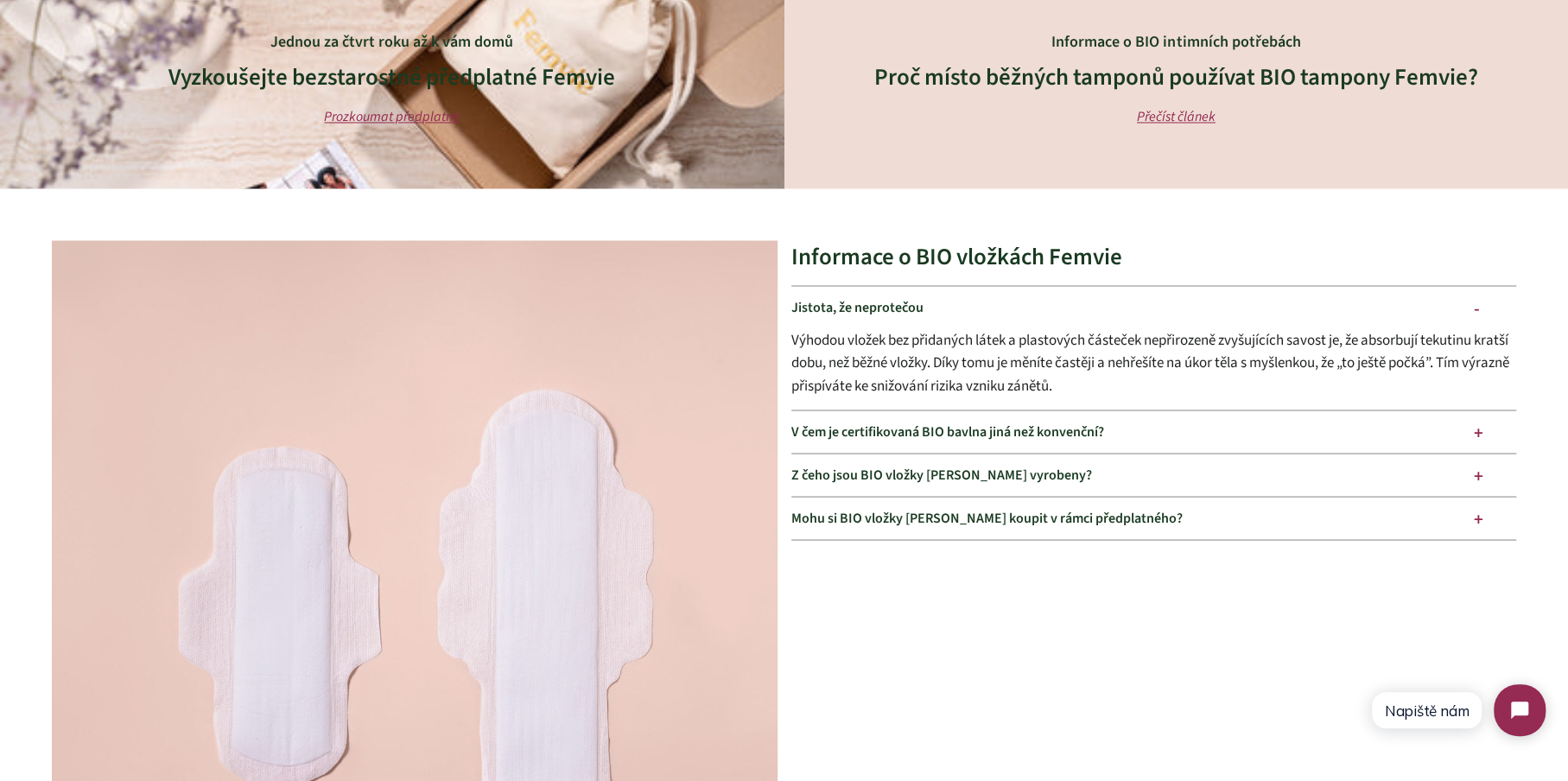
scroll to position [1980, 0]
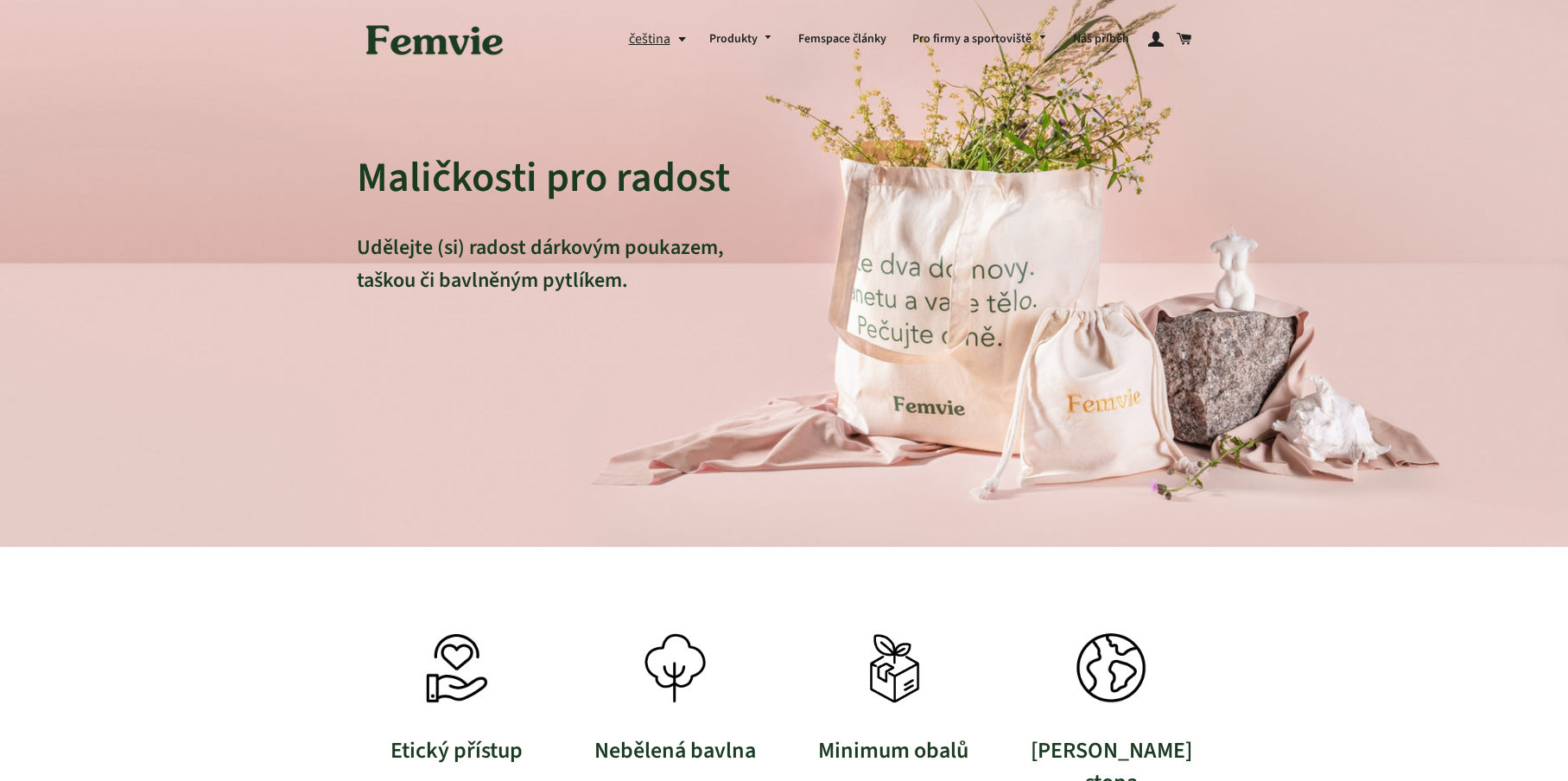
scroll to position [866, 0]
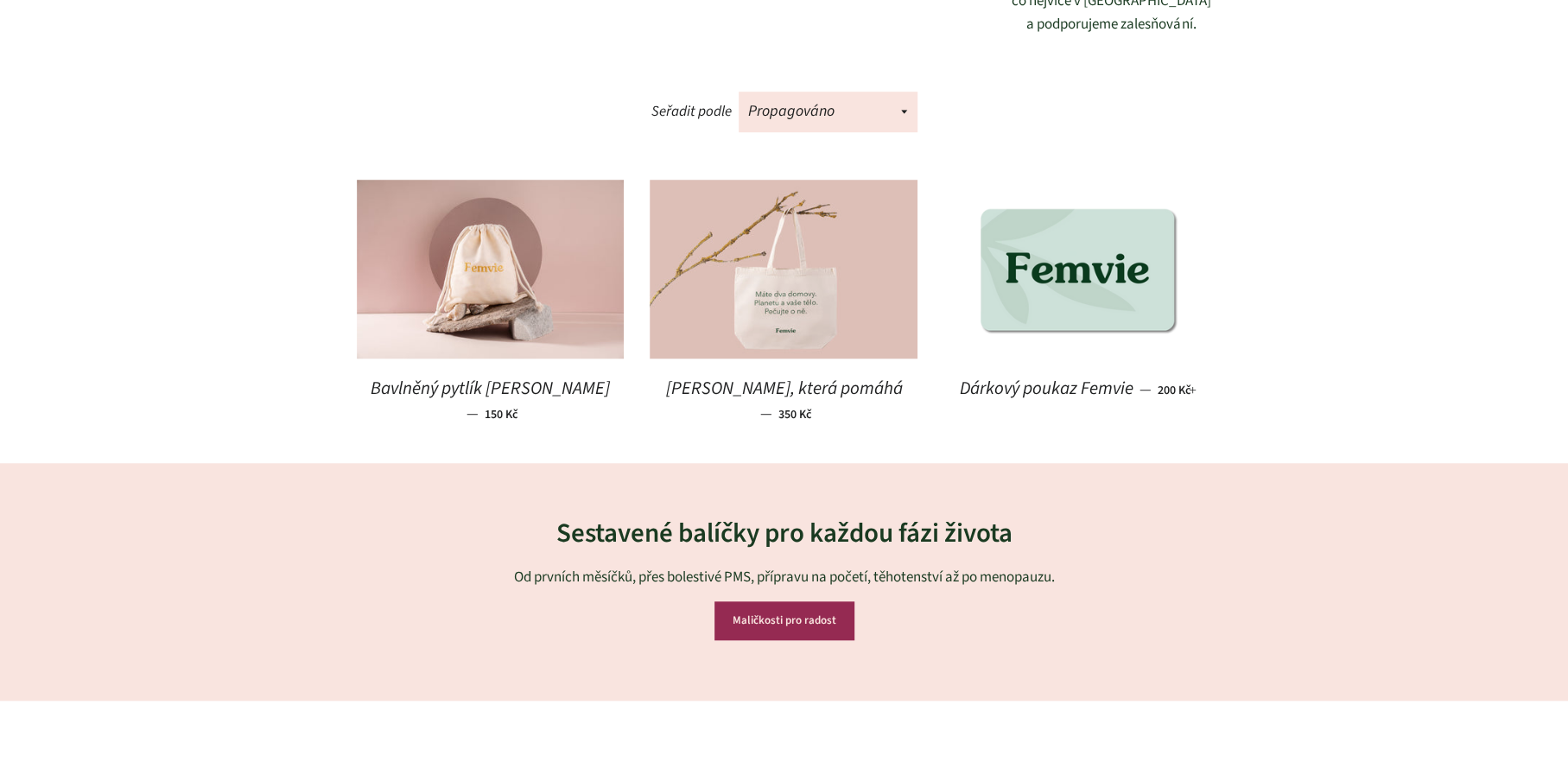
click at [776, 262] on img at bounding box center [784, 268] width 268 height 178
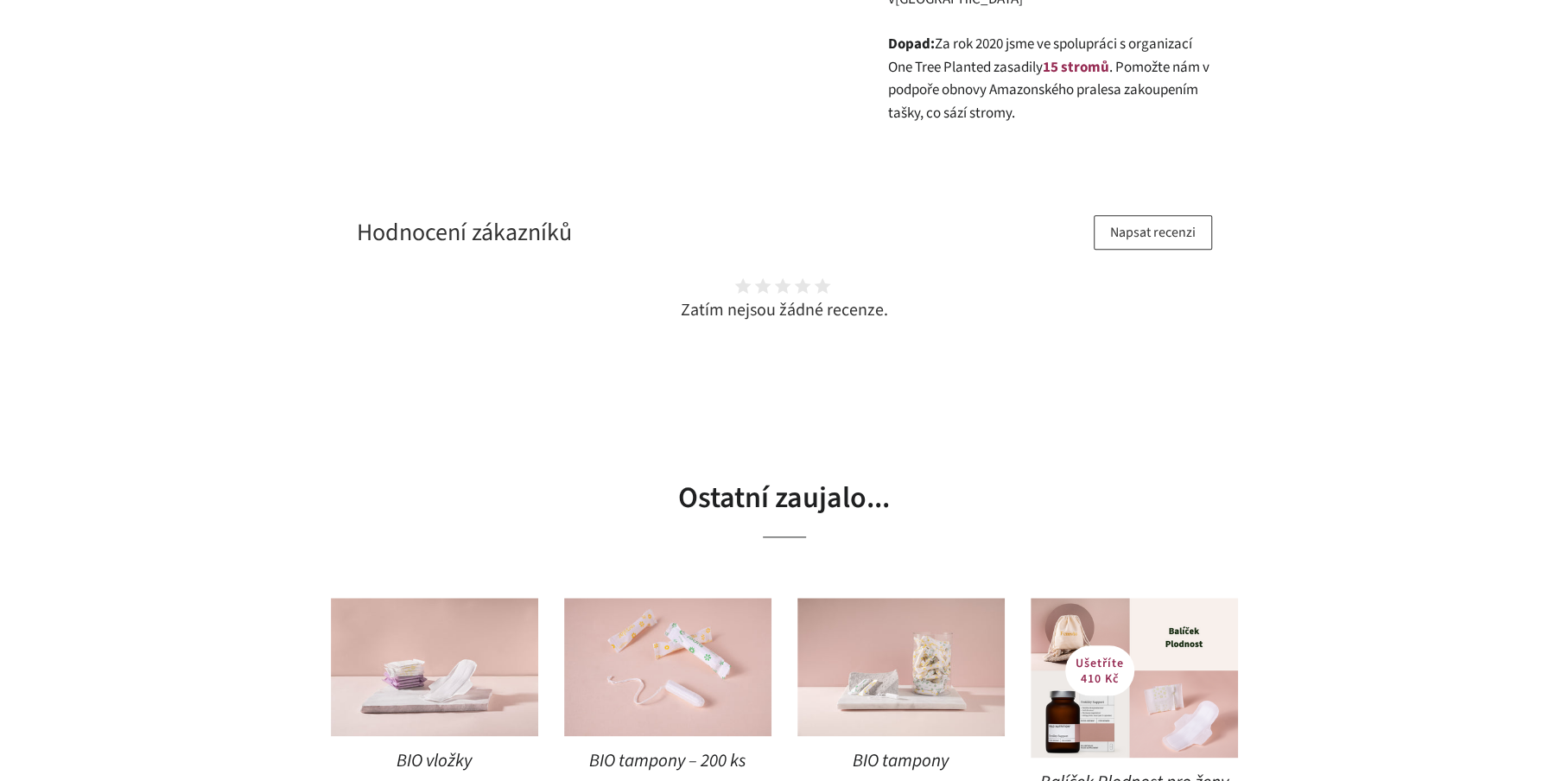
scroll to position [1025, 0]
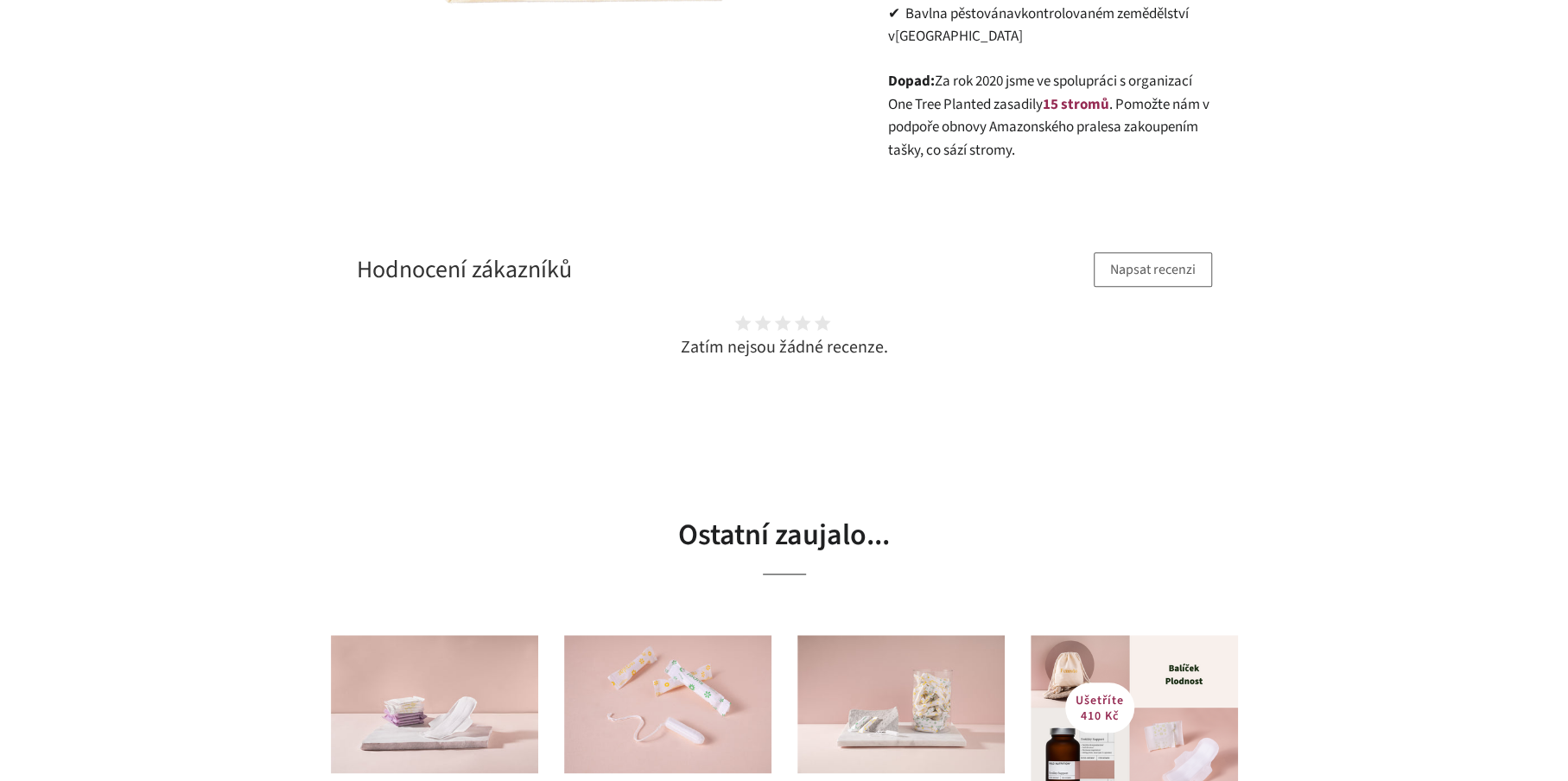
click at [1139, 252] on button "Napsat recenzi" at bounding box center [1153, 269] width 118 height 35
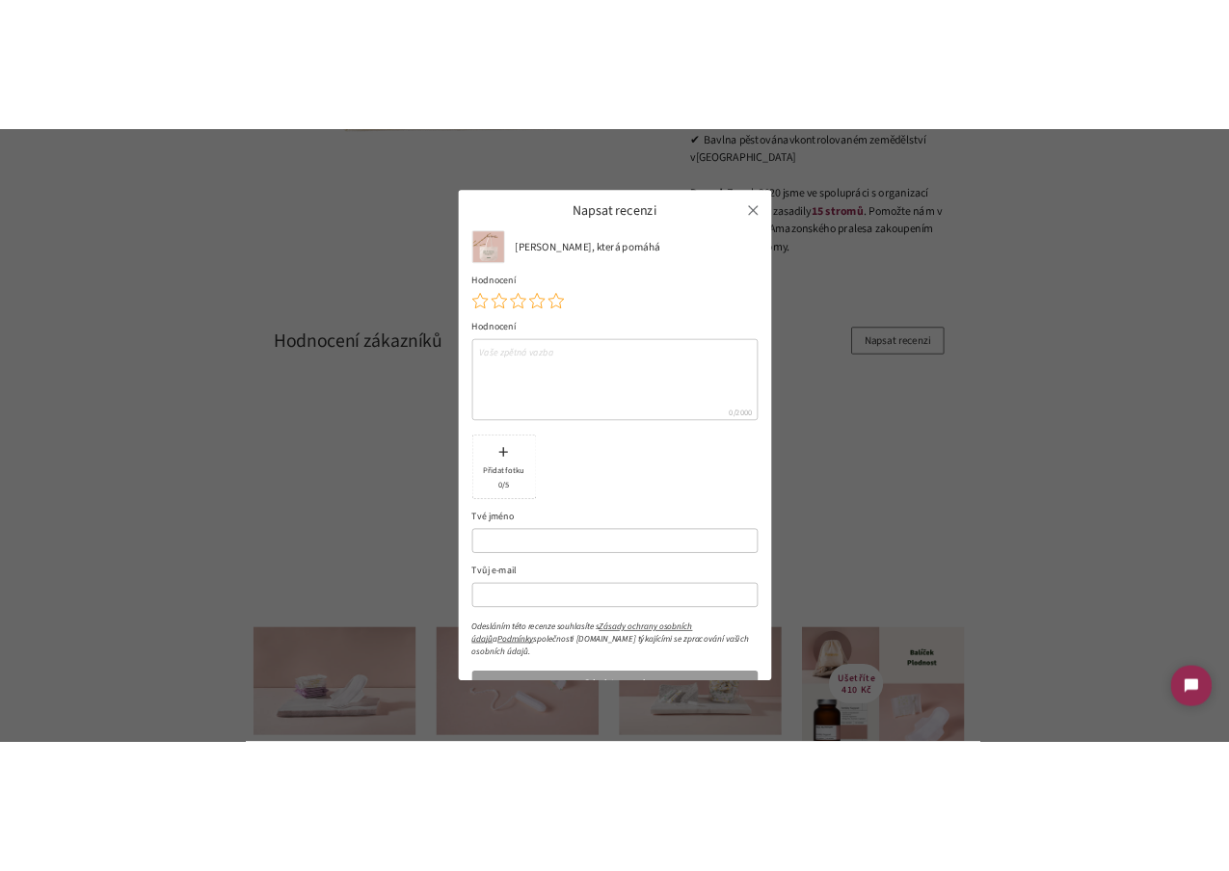
scroll to position [0, 0]
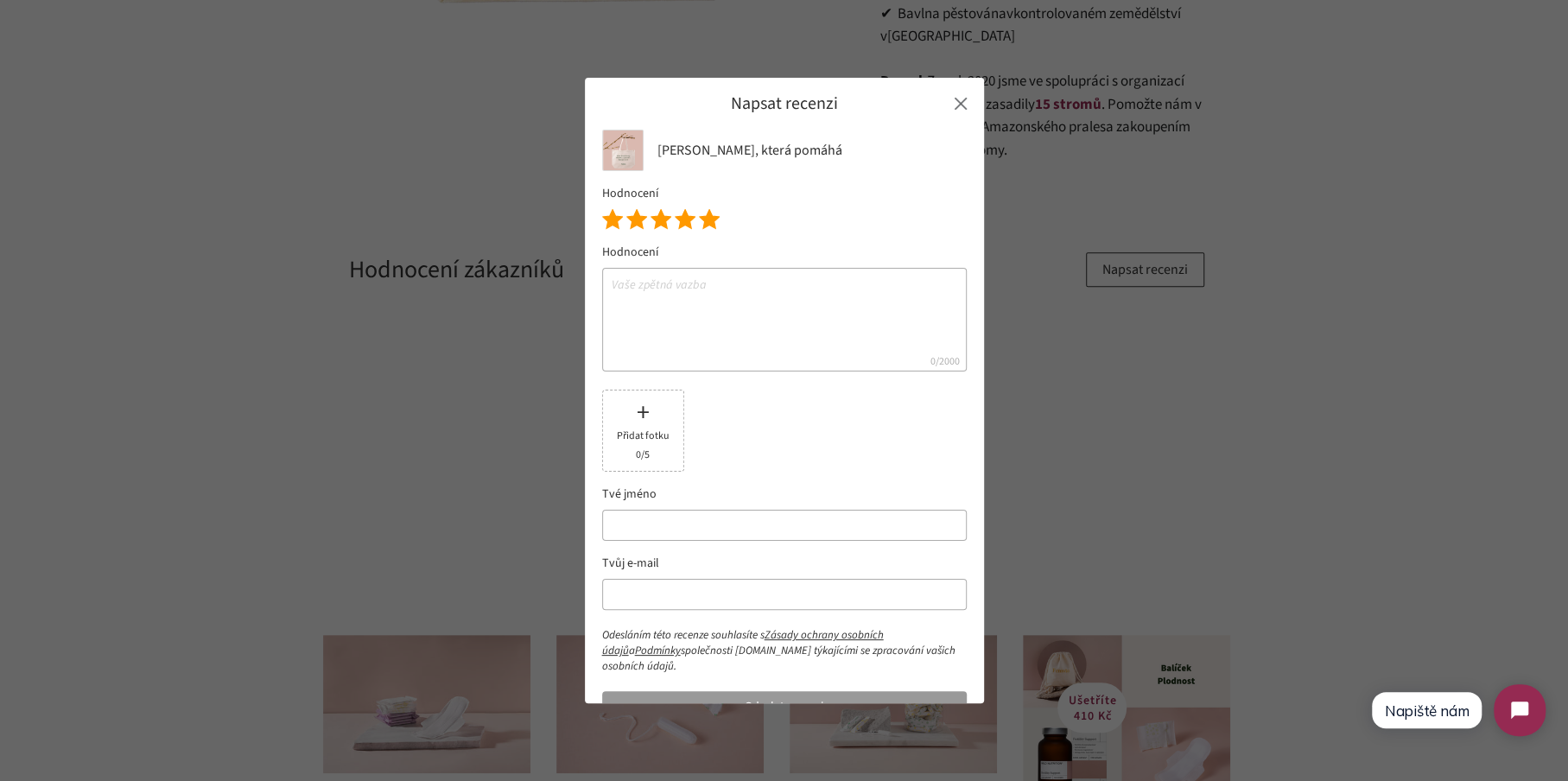
click at [713, 226] on icon at bounding box center [709, 219] width 20 height 19
click at [645, 594] on input "text" at bounding box center [784, 594] width 365 height 31
paste input "[PERSON_NAME][DOMAIN_NAME][EMAIL_ADDRESS][DOMAIN_NAME]"
type input "[PERSON_NAME][DOMAIN_NAME][EMAIL_ADDRESS][DOMAIN_NAME]"
click at [651, 525] on input "text" at bounding box center [784, 525] width 365 height 31
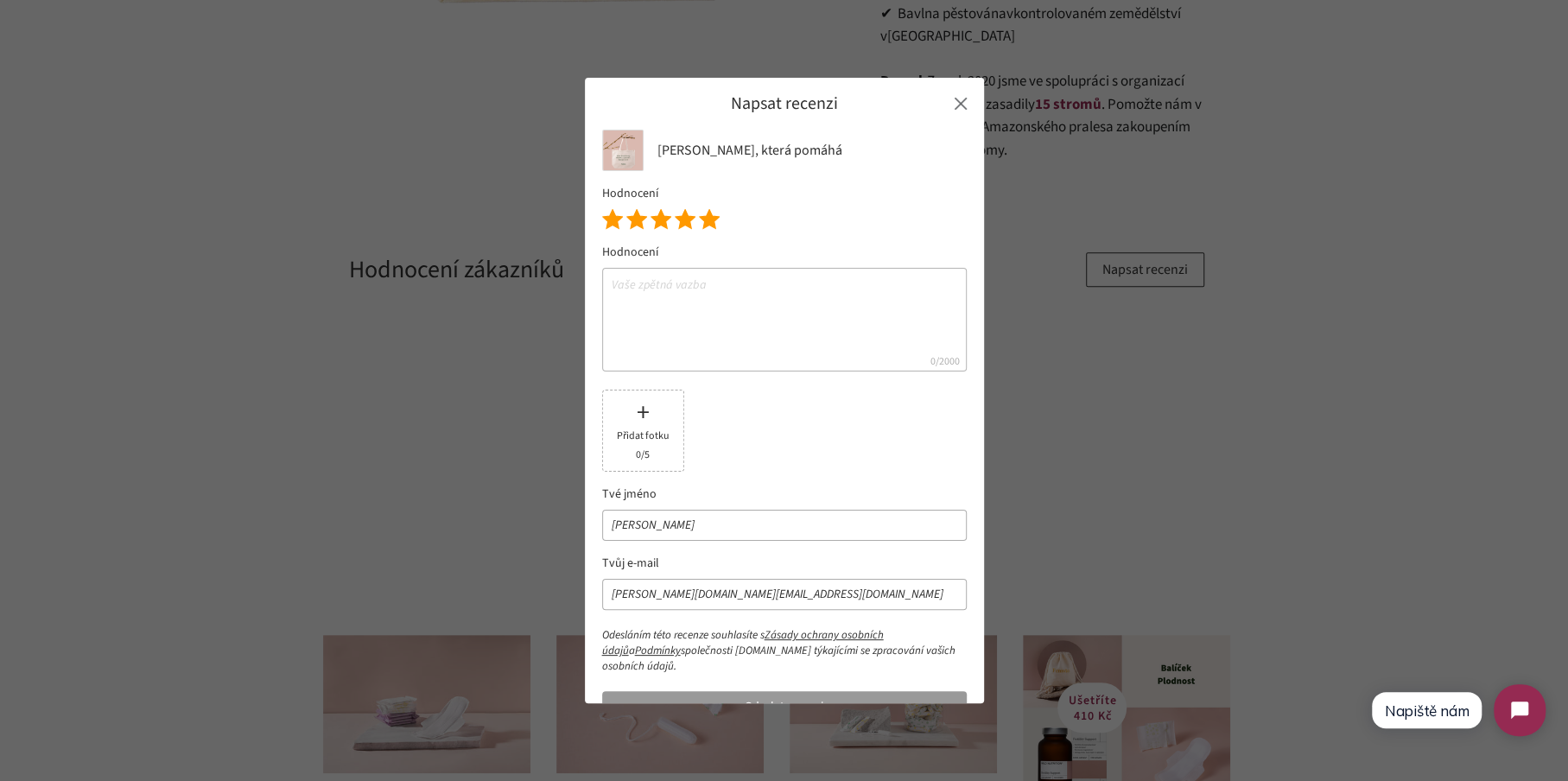
type input "[PERSON_NAME]"
click at [729, 340] on textarea at bounding box center [784, 320] width 365 height 104
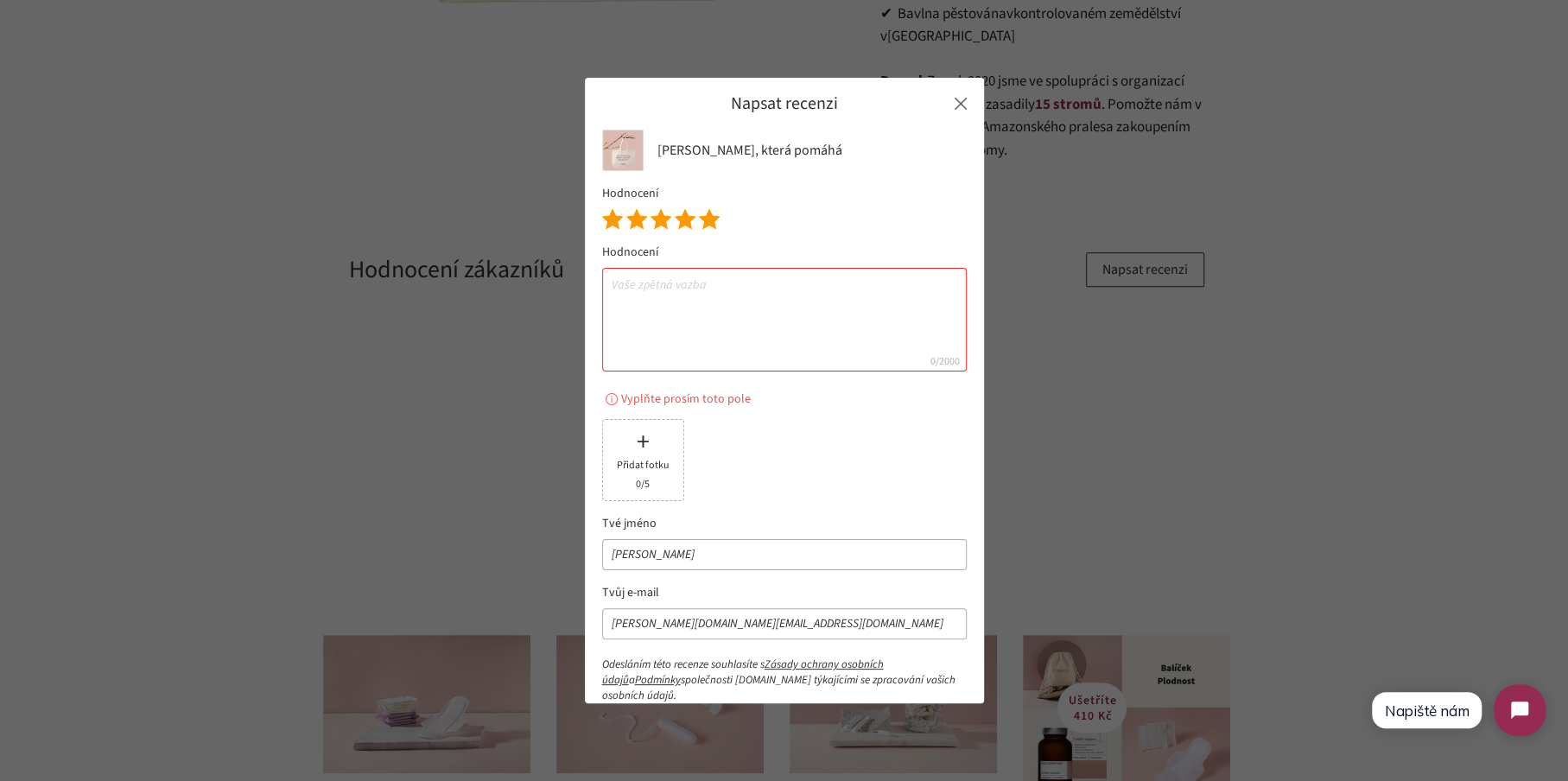
click at [710, 322] on textarea at bounding box center [784, 320] width 365 height 104
paste textarea "Koupila jsem tuto tašku jako dárek sobě i kamarádce"
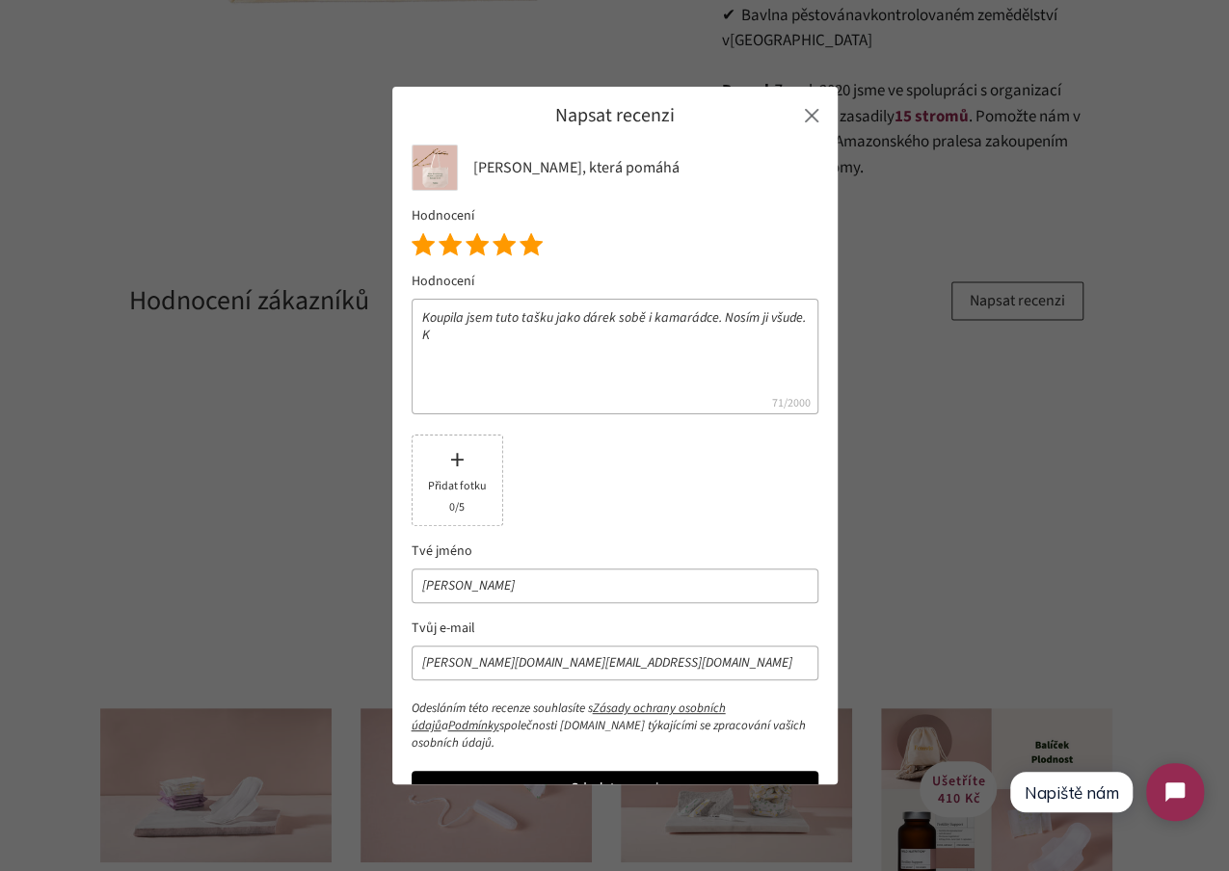
paste textarea "krásný design, příjemná na dotek a přitom velmi praktická. Vejde se do ní velký…"
click at [433, 339] on textarea "Koupila jsem tuto tašku jako dárek sobě i kamarádce. Nosím ji všude. Kkrásný de…" at bounding box center [614, 357] width 407 height 116
click at [677, 356] on textarea "Koupila jsem tuto tašku jako dárek sobě i kamarádce. Nosím ji všude. Krásný des…" at bounding box center [614, 357] width 407 height 116
paste textarea "Jediný drobný zádrhel – doporučuji ruční praní, abyste si udrželi kvalitu"
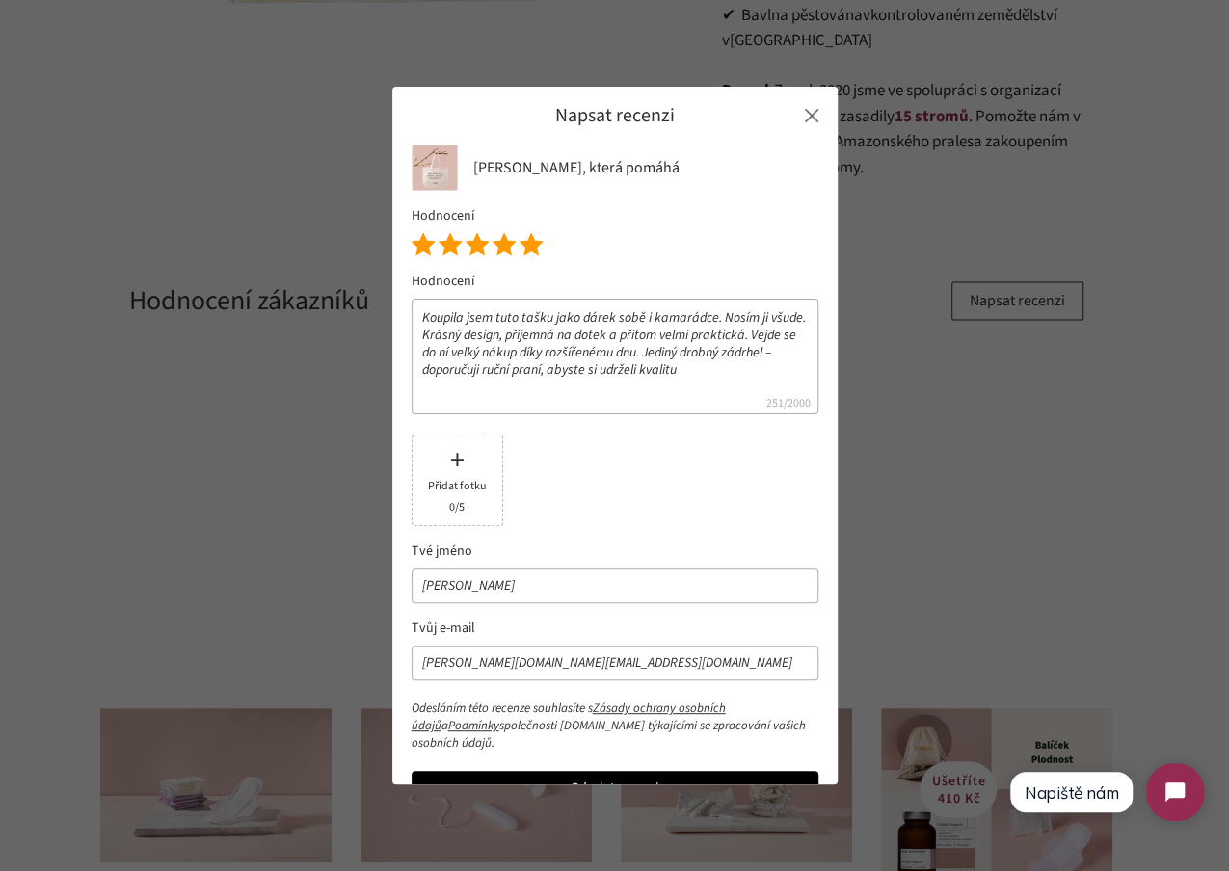
drag, startPoint x: 692, startPoint y: 354, endPoint x: 794, endPoint y: 349, distance: 102.3
click at [794, 349] on textarea "Koupila jsem tuto tašku jako dárek sobě i kamarádce. Nosím ji všude. Krásný des…" at bounding box center [614, 357] width 407 height 116
click at [589, 378] on textarea "Koupila jsem tuto tašku jako dárek sobě i kamarádce. Nosím ji všude. Krásný des…" at bounding box center [614, 357] width 407 height 116
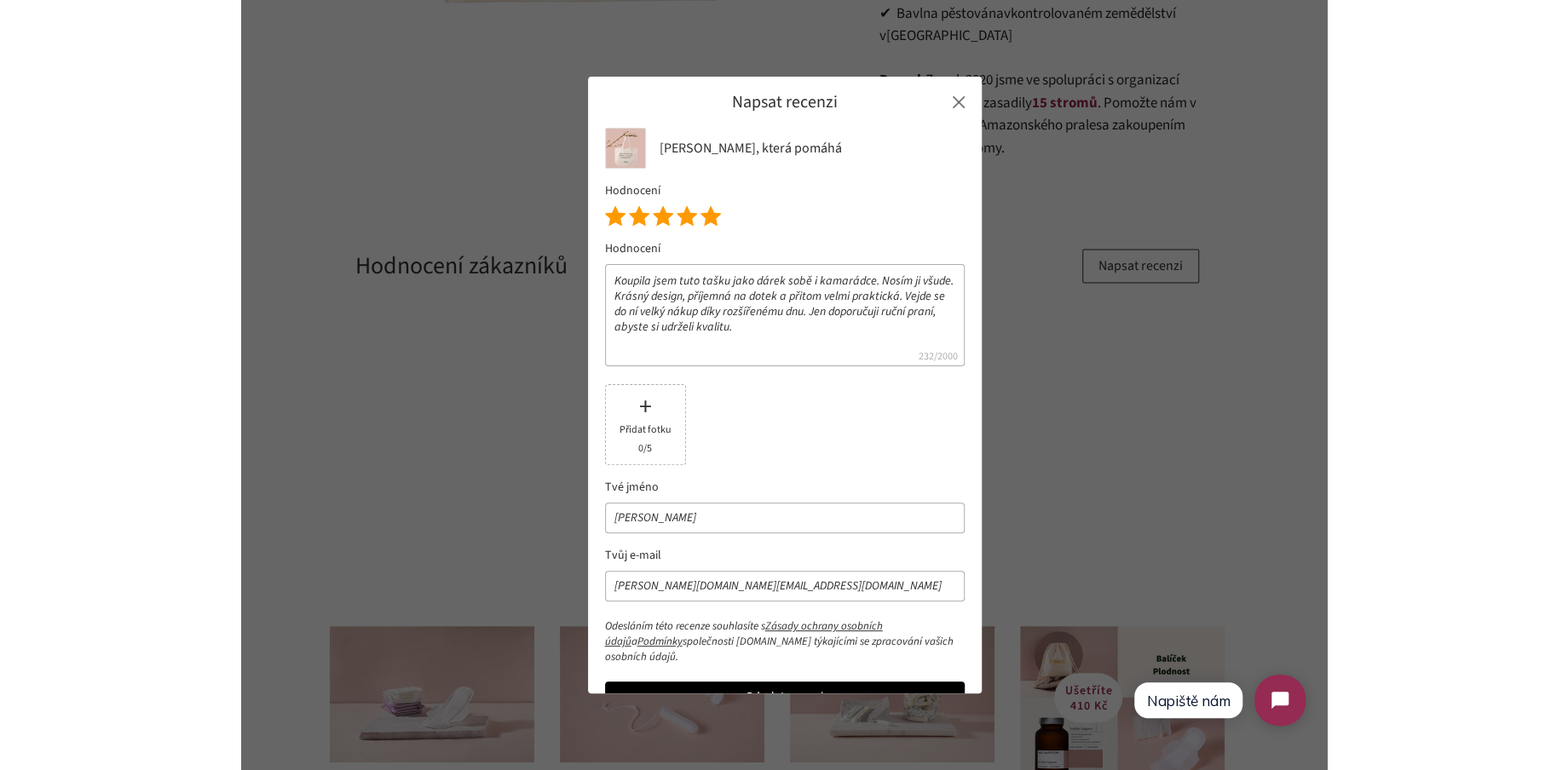
scroll to position [37, 0]
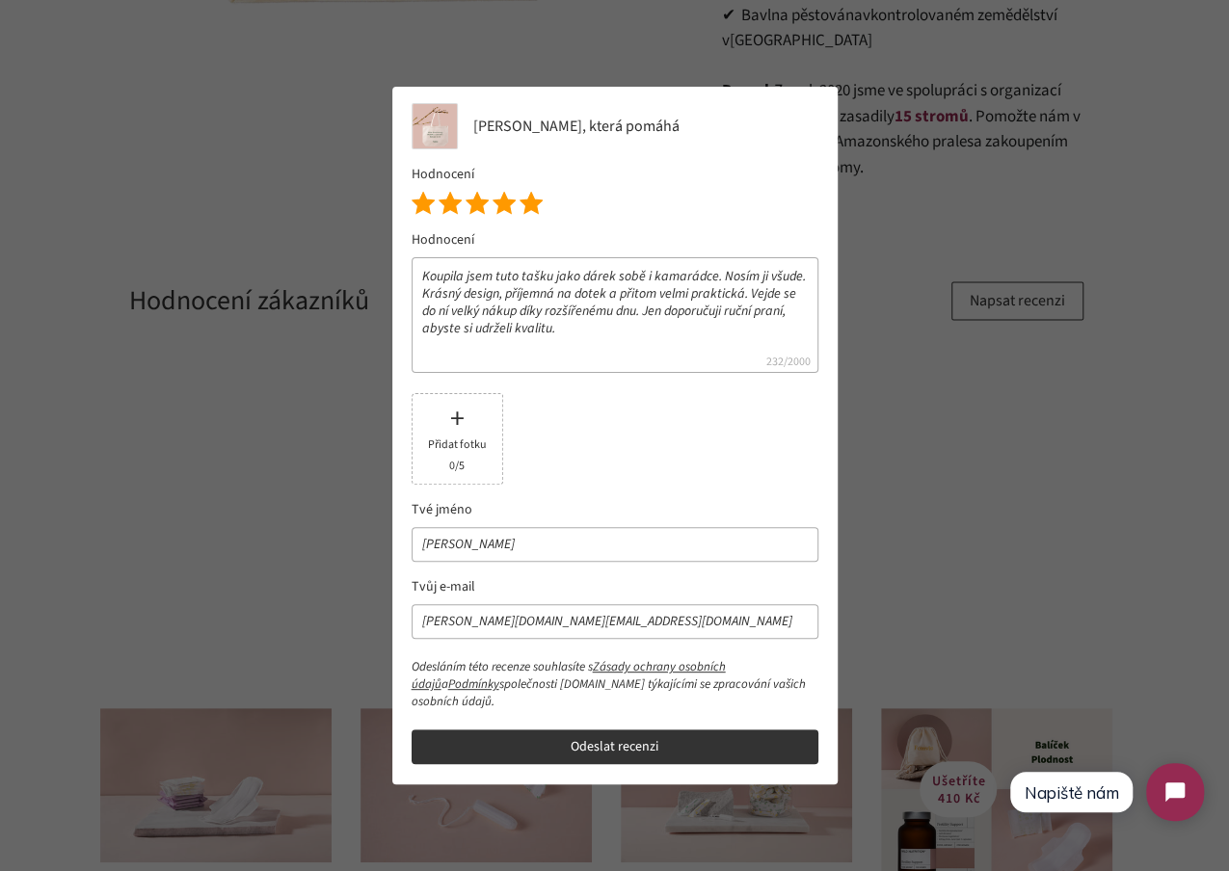
type textarea "Koupila jsem tuto tašku jako dárek sobě i kamarádce. Nosím ji všude. Krásný des…"
click at [585, 737] on button "Odeslat recenzi" at bounding box center [614, 746] width 407 height 35
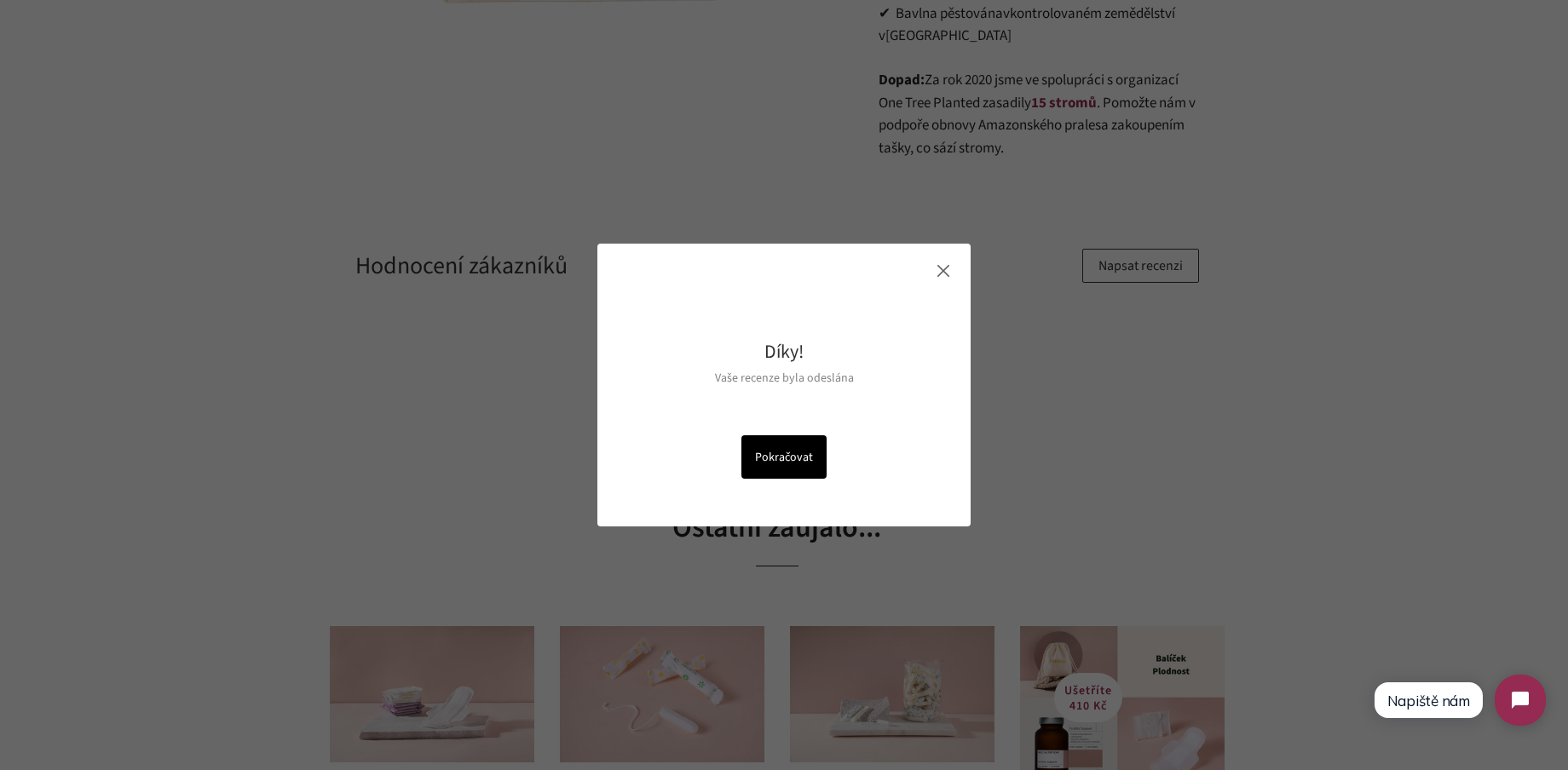
click at [951, 274] on div "Díky! Vaše recenze byla odeslána Kopírovat Pokračovat" at bounding box center [784, 385] width 373 height 283
click at [941, 271] on div at bounding box center [943, 271] width 11 height 11
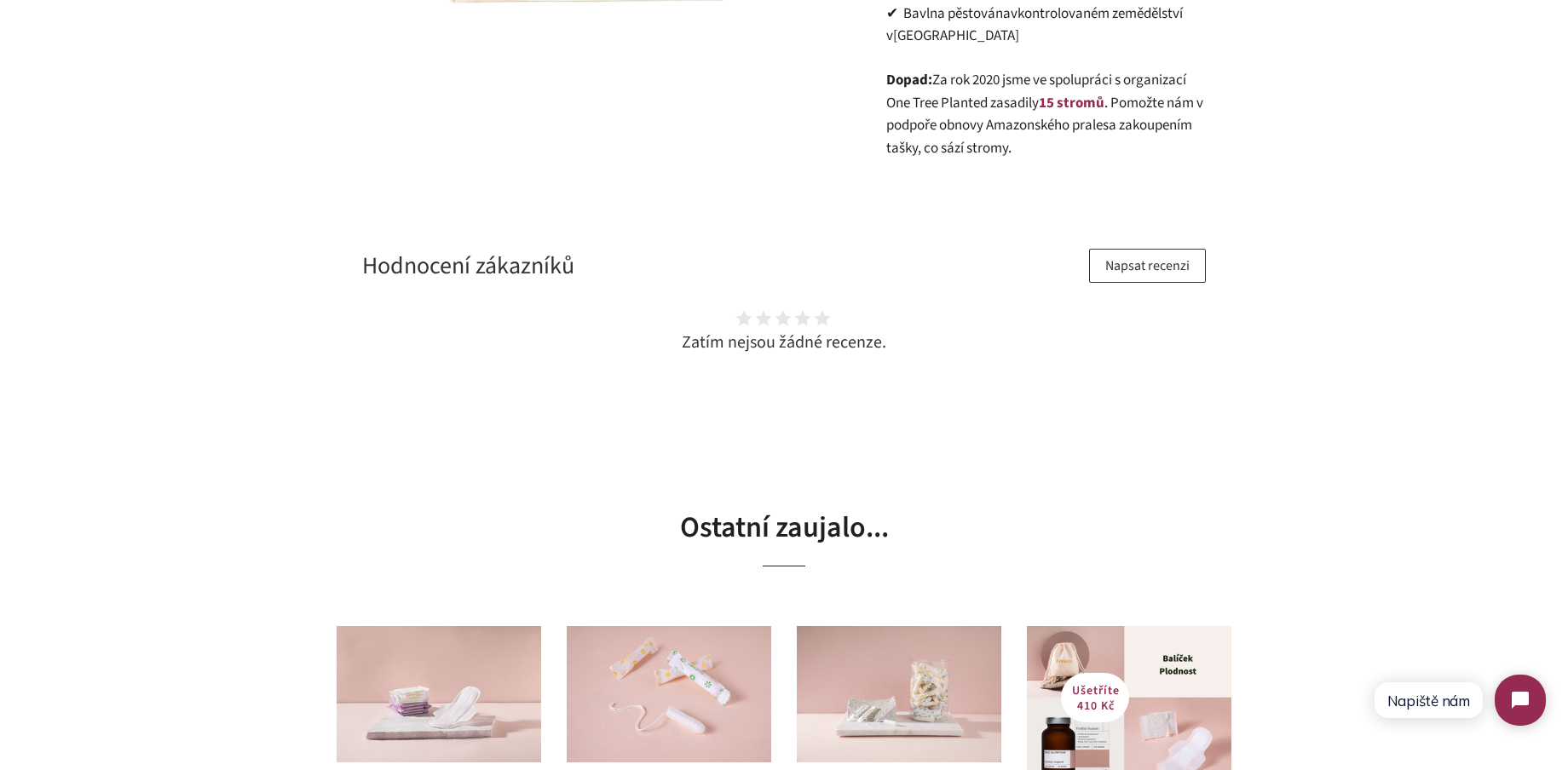
scroll to position [0, 0]
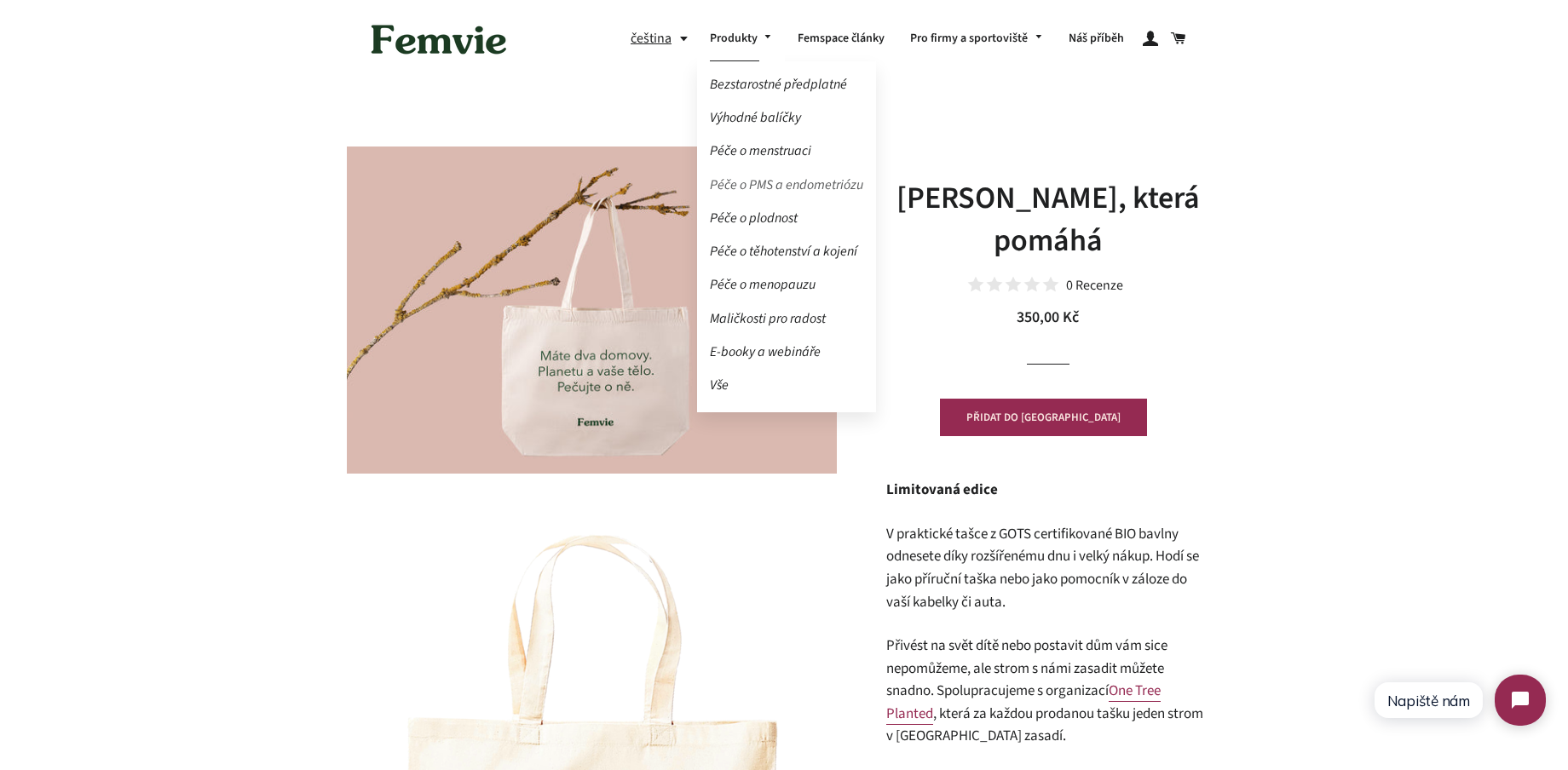
click at [771, 189] on link "Péče o PMS a endometriózu" at bounding box center [786, 186] width 179 height 30
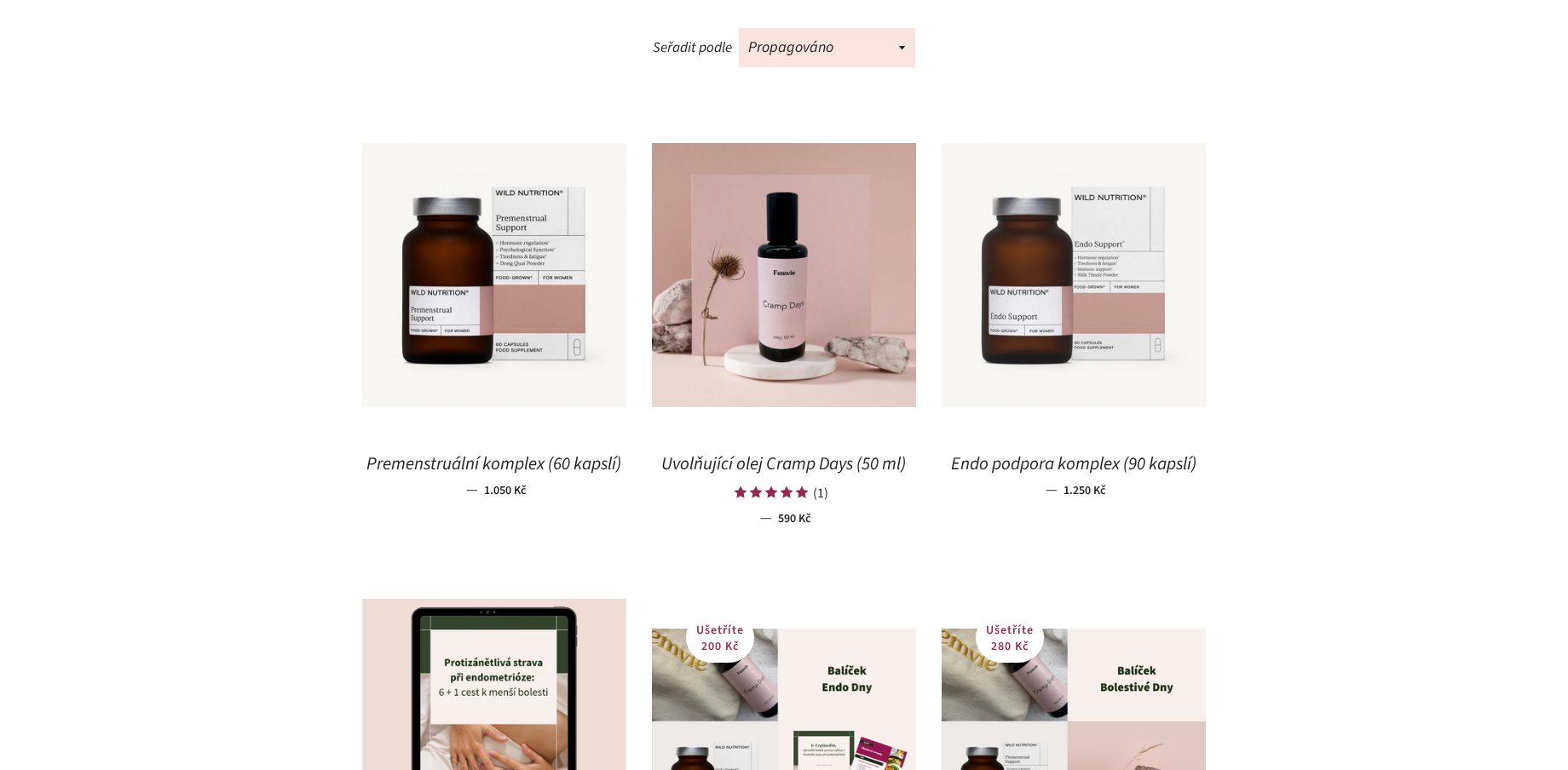
click at [1009, 339] on img at bounding box center [1074, 275] width 264 height 264
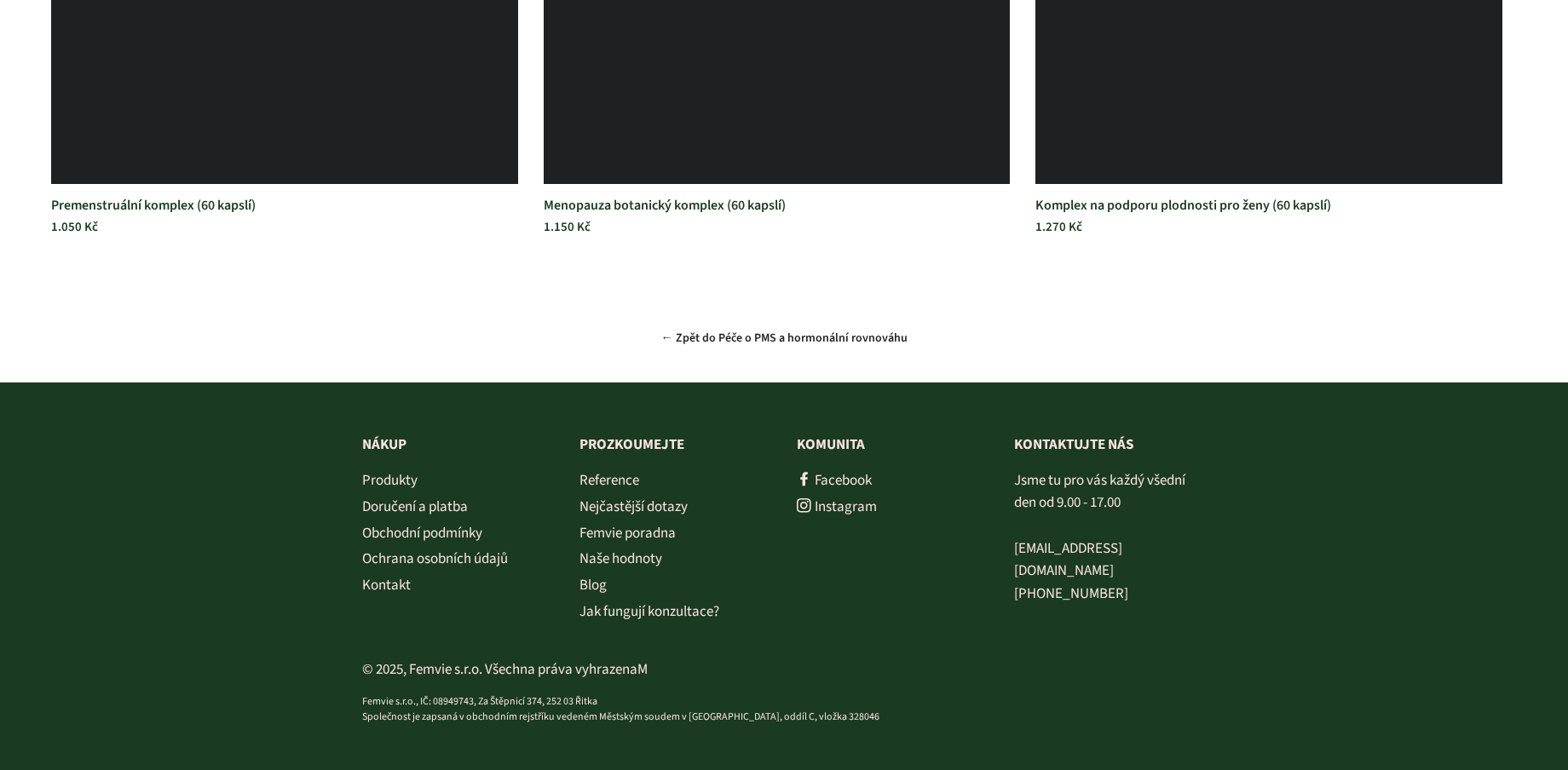
scroll to position [4459, 0]
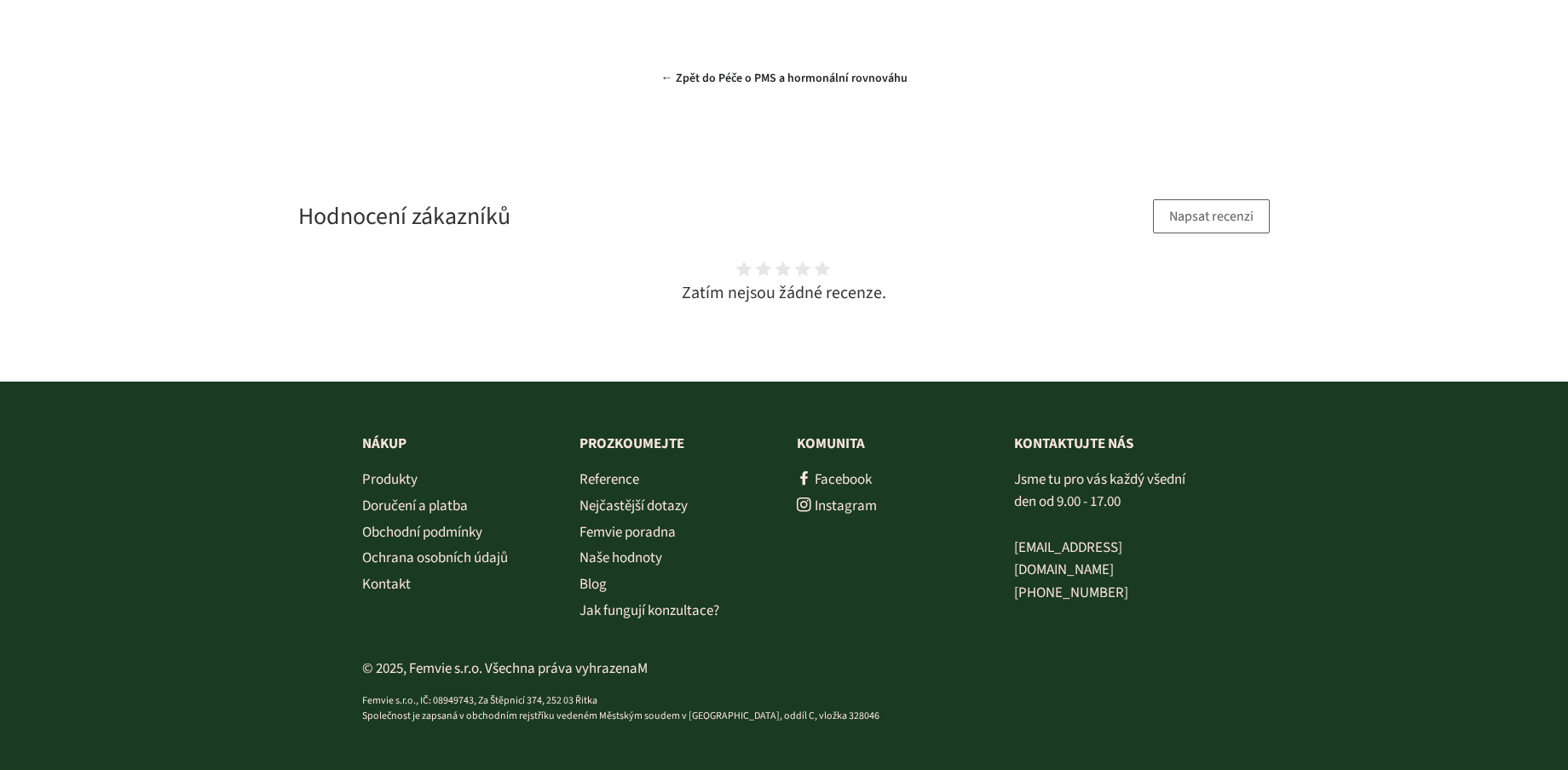
click at [1190, 219] on div "Hodnocení zákazníků Napsat recenzi Zatím nejsou žádné recenze." at bounding box center [784, 252] width 1568 height 174
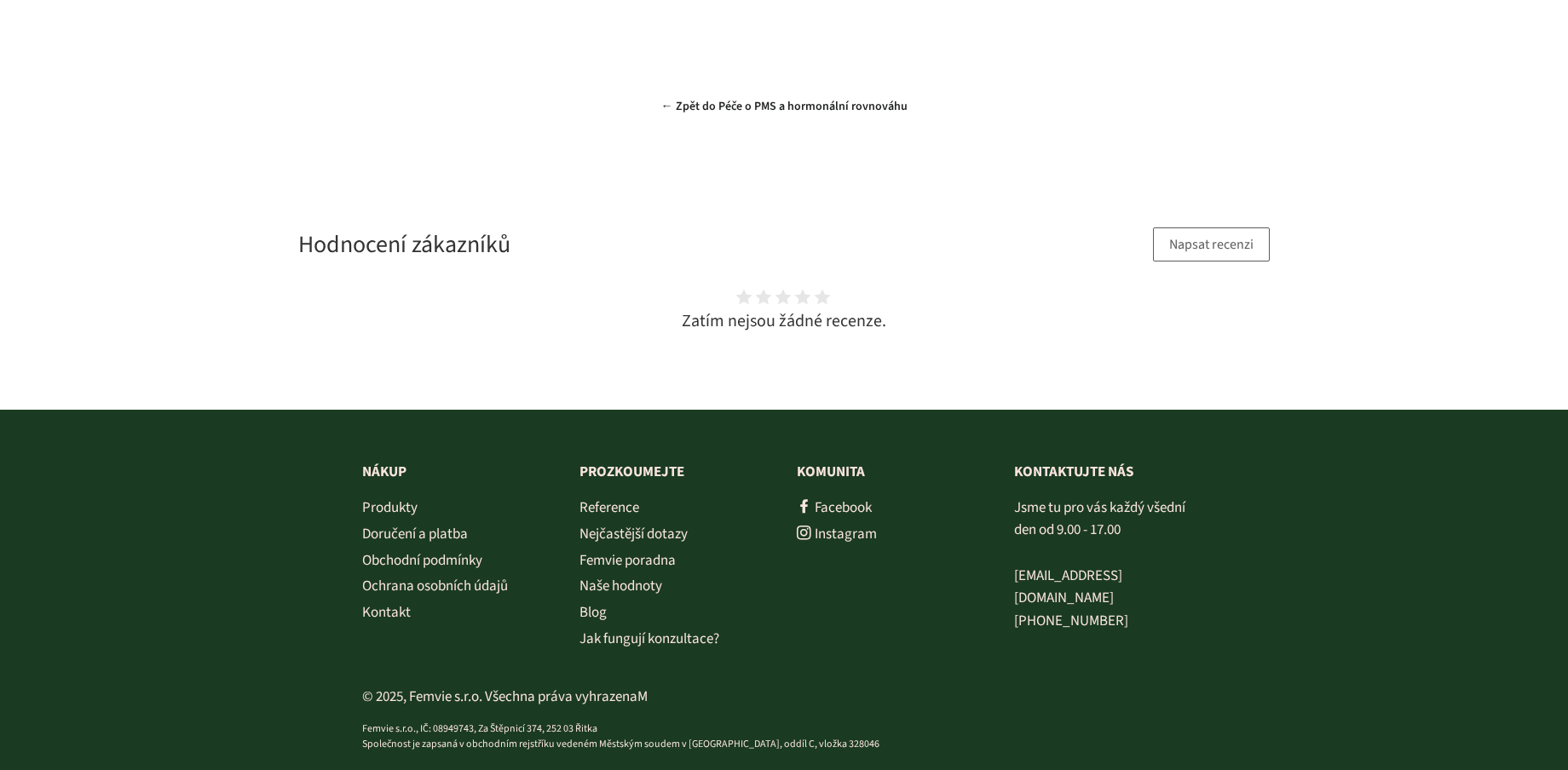
click at [1199, 246] on button "Napsat recenzi" at bounding box center [1212, 244] width 117 height 34
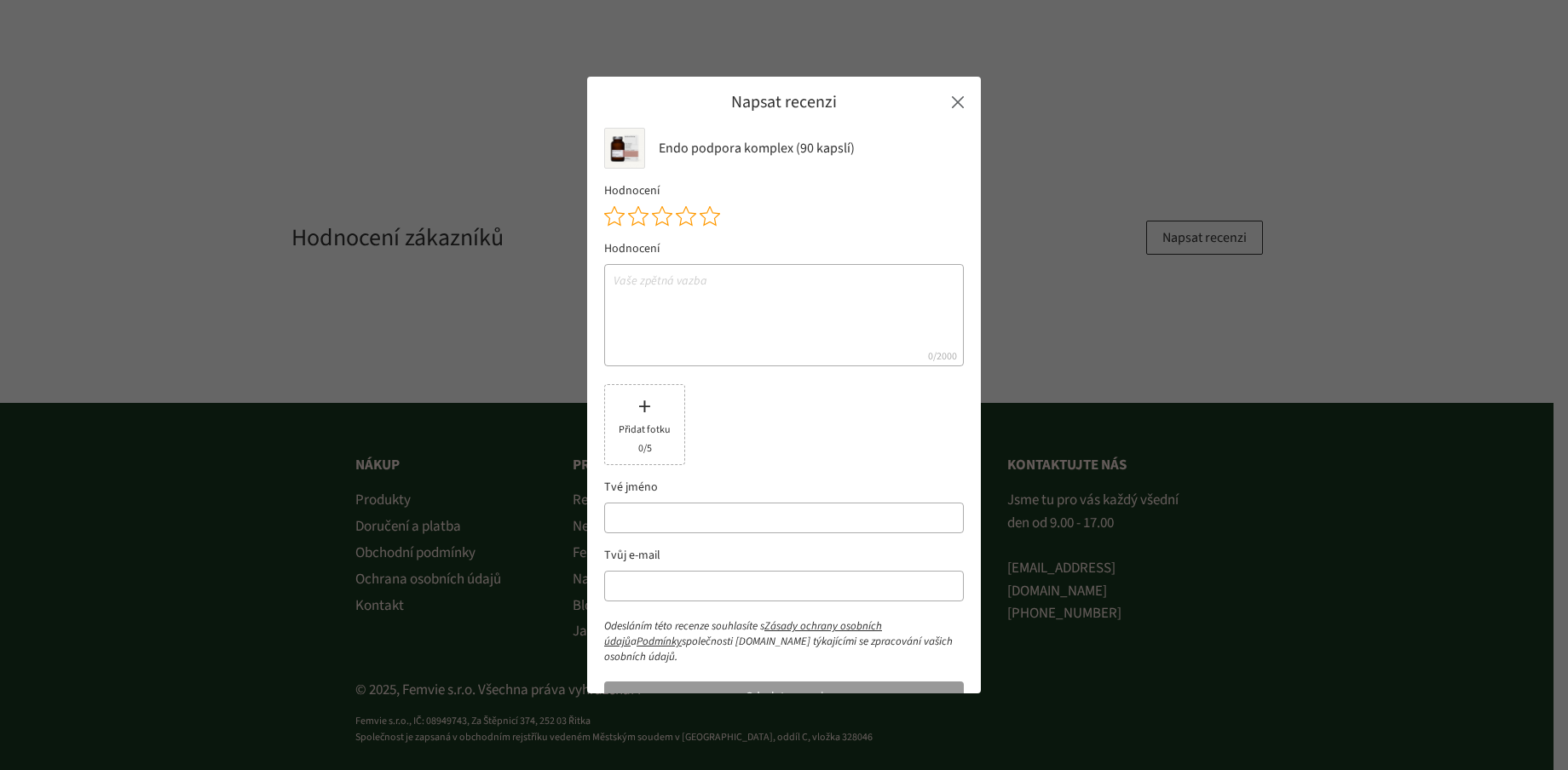
scroll to position [4450, 0]
click at [715, 212] on icon at bounding box center [709, 216] width 20 height 20
click at [714, 293] on textarea at bounding box center [784, 316] width 360 height 103
type textarea "v"
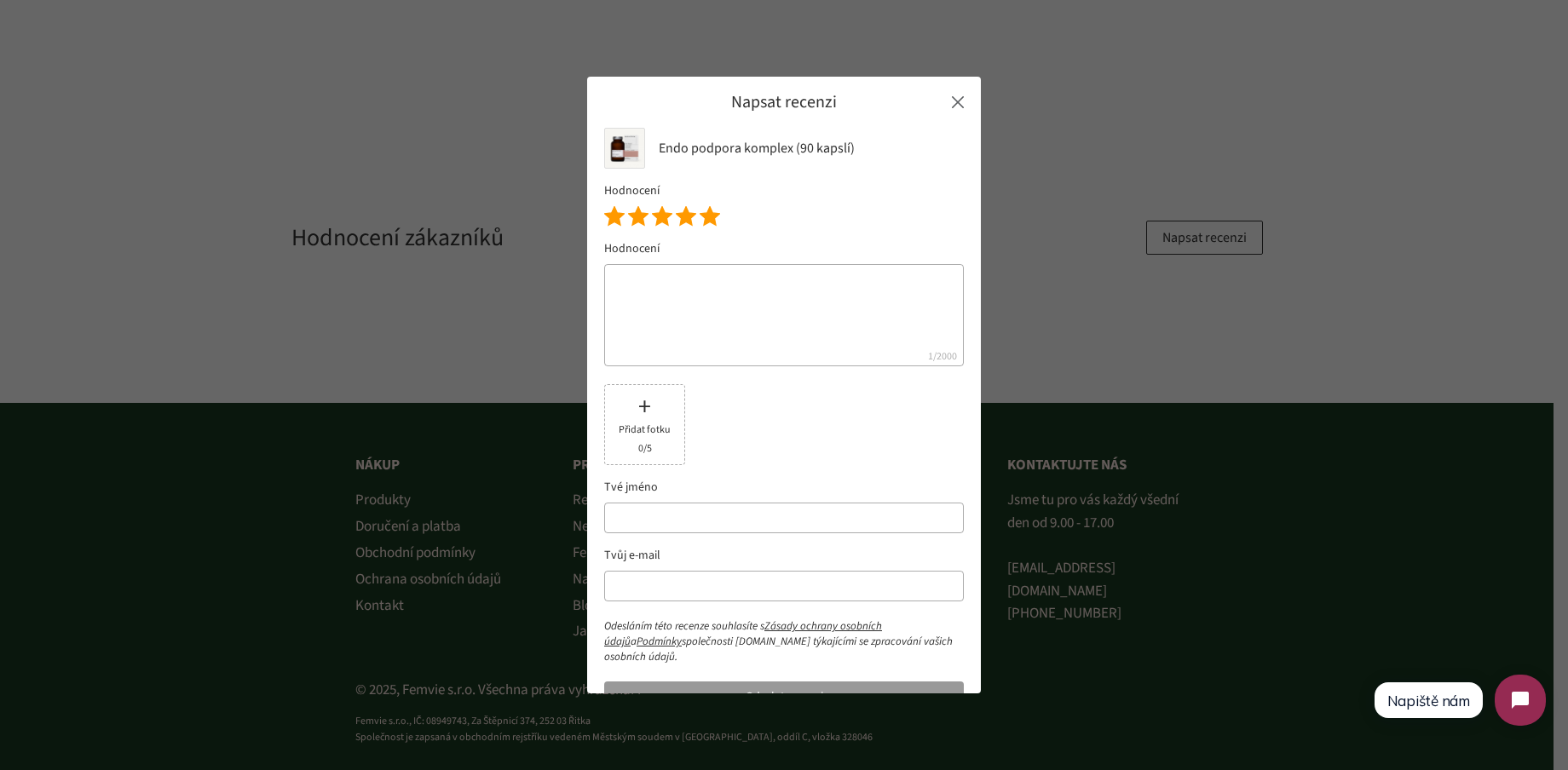
paste textarea "Musím říct, že jsem opravdu moc spokojená – cítím se po produktech skvěle a nav…"
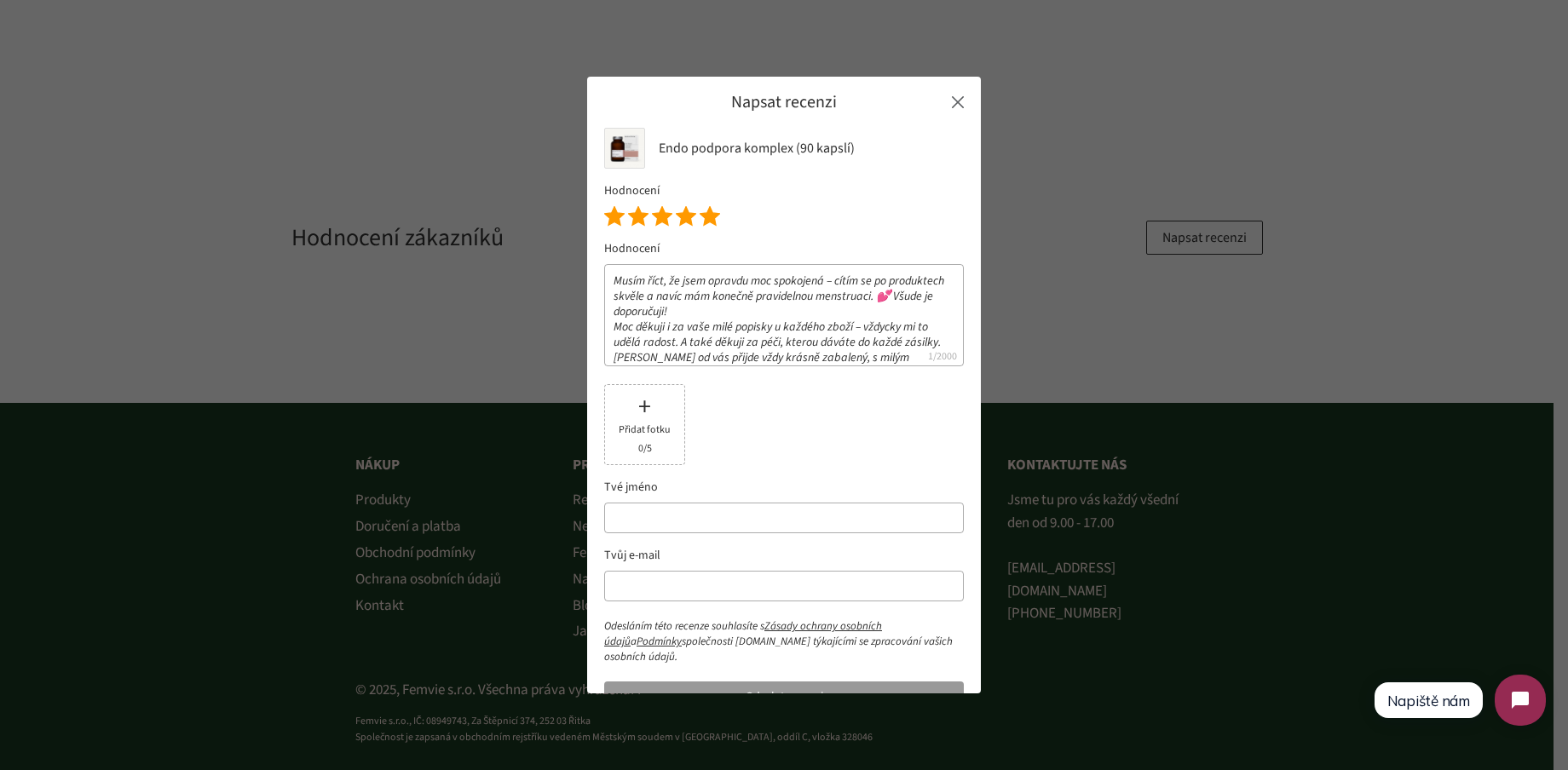
scroll to position [15, 0]
click at [888, 282] on textarea "Musím říct, že jsem opravdu moc spokojená – cítím se po produktech skvěle a nav…" at bounding box center [784, 316] width 360 height 103
click at [613, 325] on textarea "Musím říct, že jsem opravdu moc spokojená – cítím se po produktech skvěle a nav…" at bounding box center [784, 316] width 360 height 103
click at [837, 285] on textarea "Musím říct, že jsem opravdu moc spokojená – cítím se po produktech skvěle a nav…" at bounding box center [784, 316] width 360 height 103
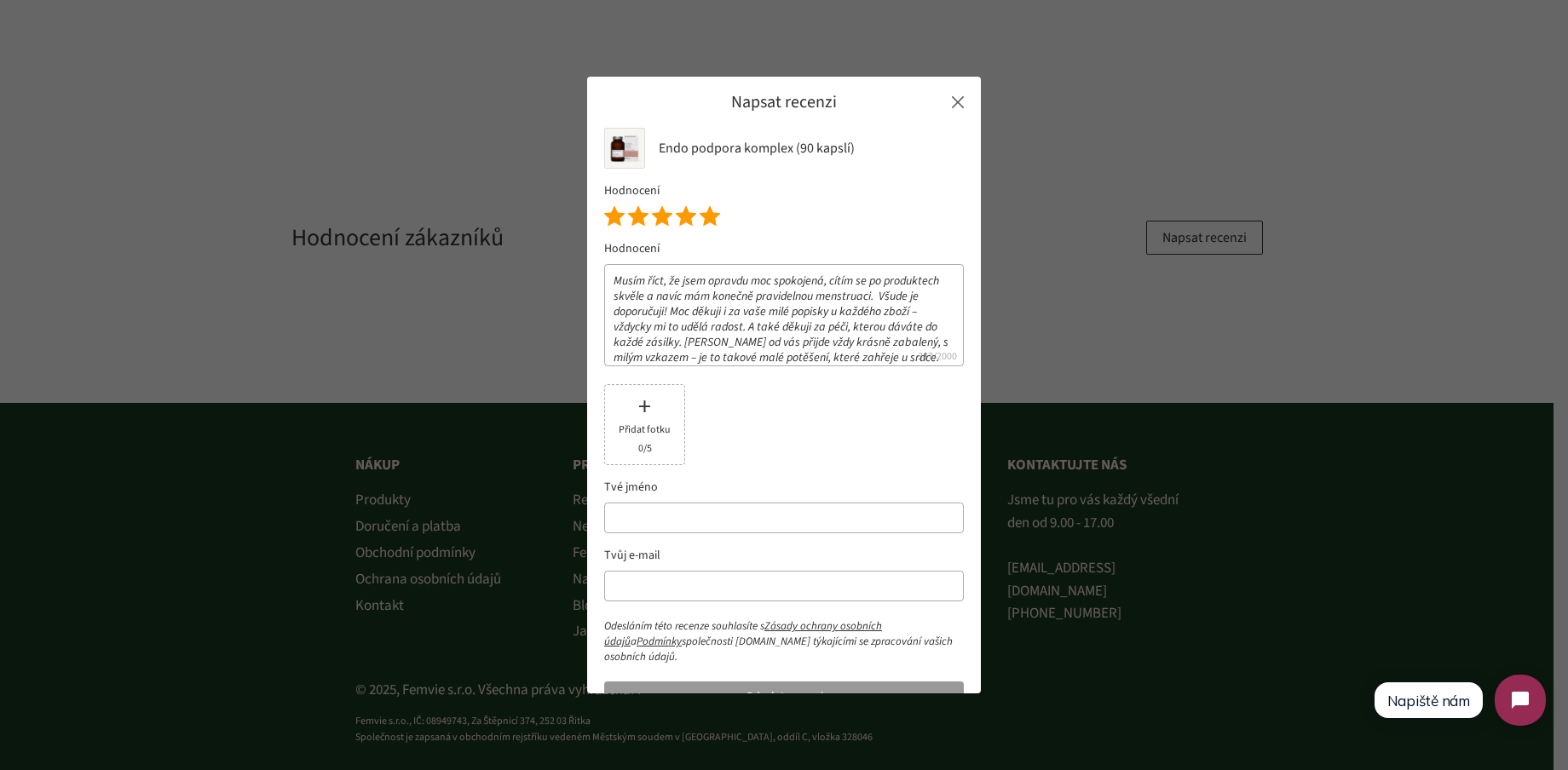
click at [913, 280] on textarea "Musím říct, že jsem opravdu moc spokojená, cítím se po produktech skvěle a naví…" at bounding box center [784, 316] width 360 height 103
click at [620, 280] on textarea "Musím říct, že jsem opravdu moc spokojená, cítím se po endo komplexu skvěle a n…" at bounding box center [784, 316] width 360 height 103
click at [653, 324] on textarea "Musím říct, že jsem opravdu moc spokojená, cítím se po endo komplexu skvěle a n…" at bounding box center [784, 316] width 360 height 103
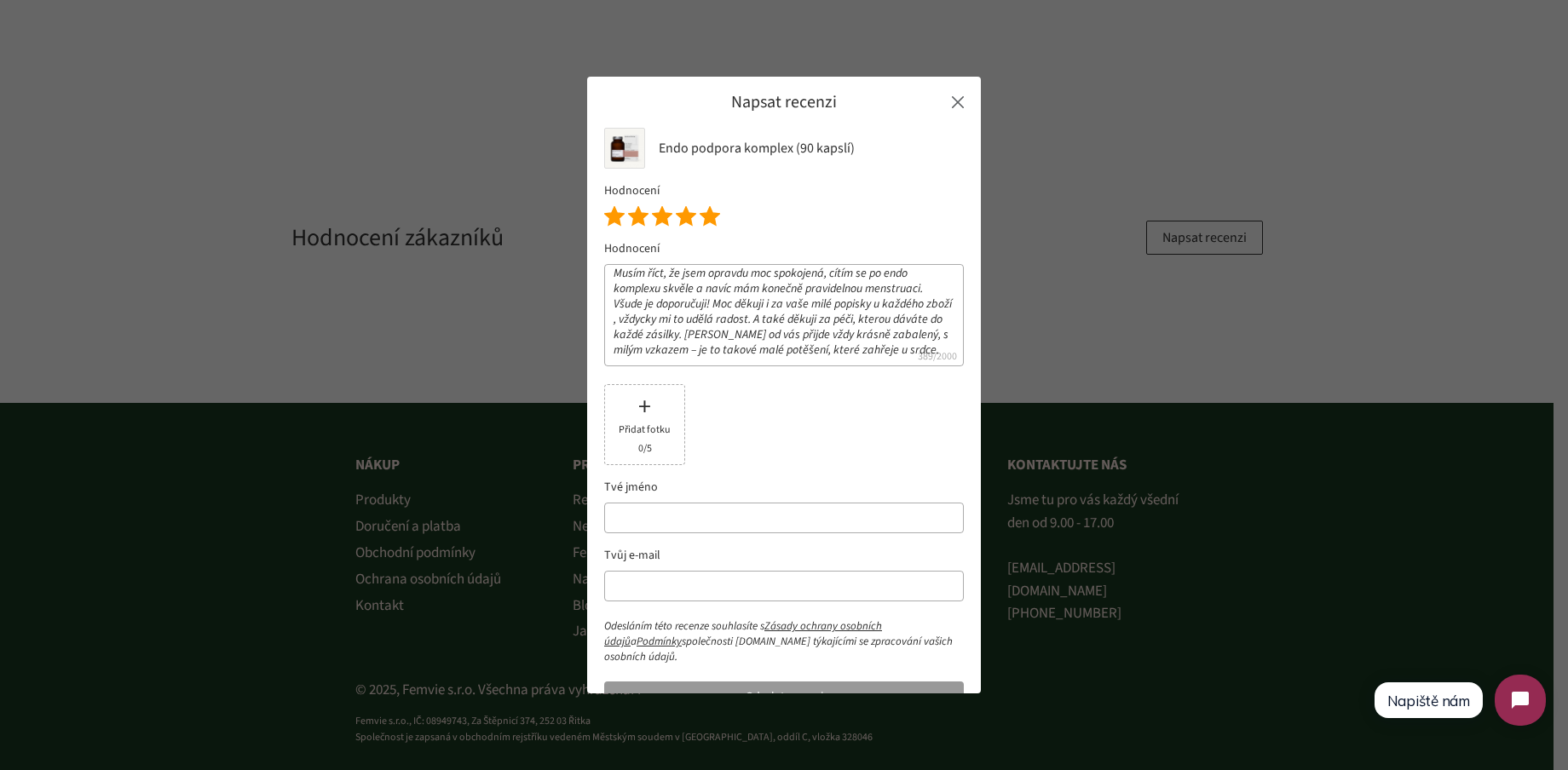
click at [700, 352] on textarea "Musím říct, že jsem opravdu moc spokojená, cítím se po endo komplexu skvěle a n…" at bounding box center [784, 316] width 360 height 103
drag, startPoint x: 832, startPoint y: 352, endPoint x: 975, endPoint y: 362, distance: 143.3
click at [975, 362] on div "Napsat recenzi Endo podpora komplex (90 kapslí) Hodnocení Hodnocení Musím říct,…" at bounding box center [784, 385] width 394 height 616
type textarea "Musím říct, že jsem opravdu moc spokojená, cítím se po endo komplexu skvěle a n…"
click at [746, 510] on input "text" at bounding box center [784, 518] width 360 height 31
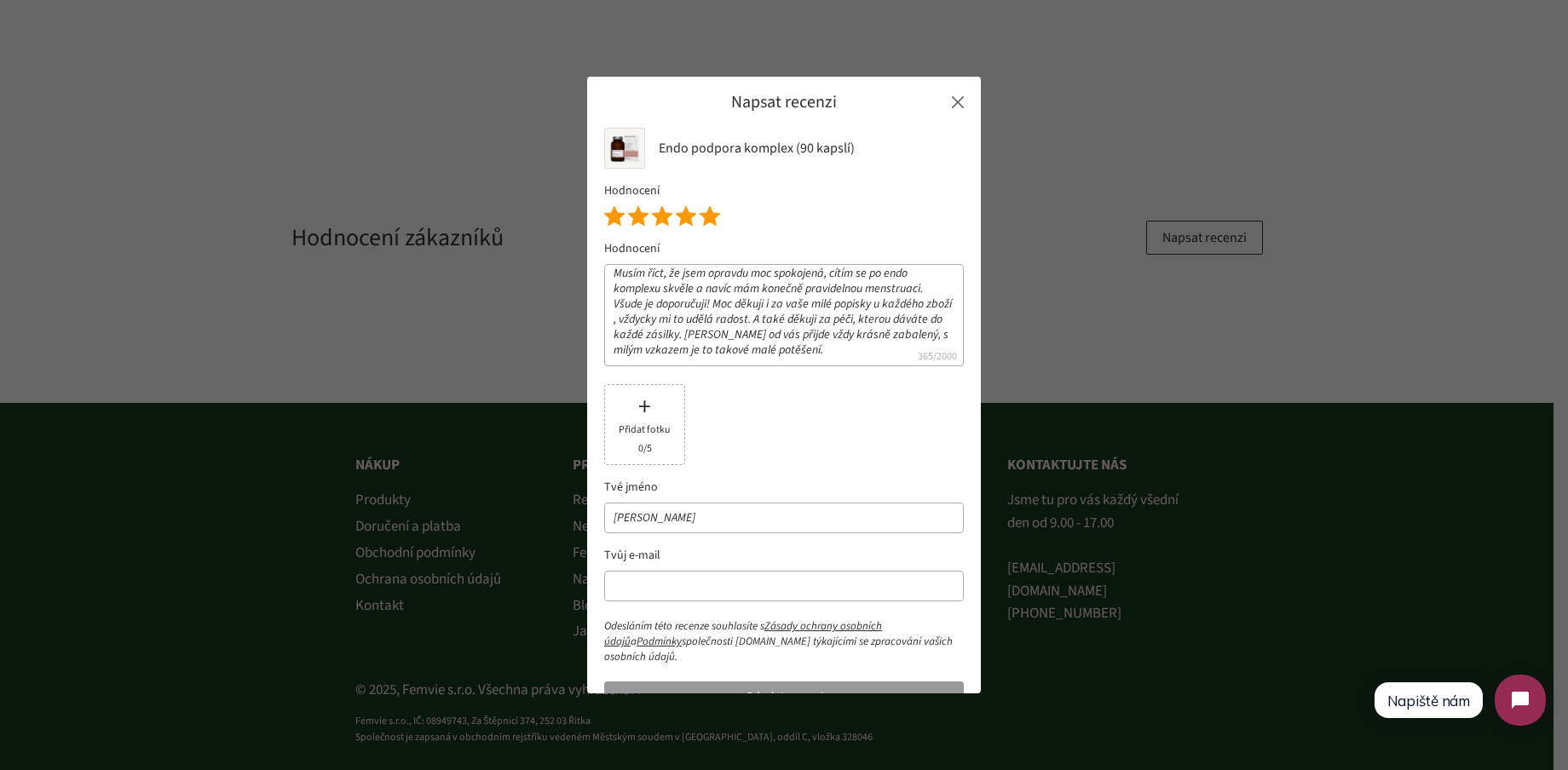
type input "[PERSON_NAME]"
click at [713, 586] on input "text" at bounding box center [784, 586] width 360 height 31
paste input "<[EMAIL_ADDRESS][DOMAIN_NAME]>"
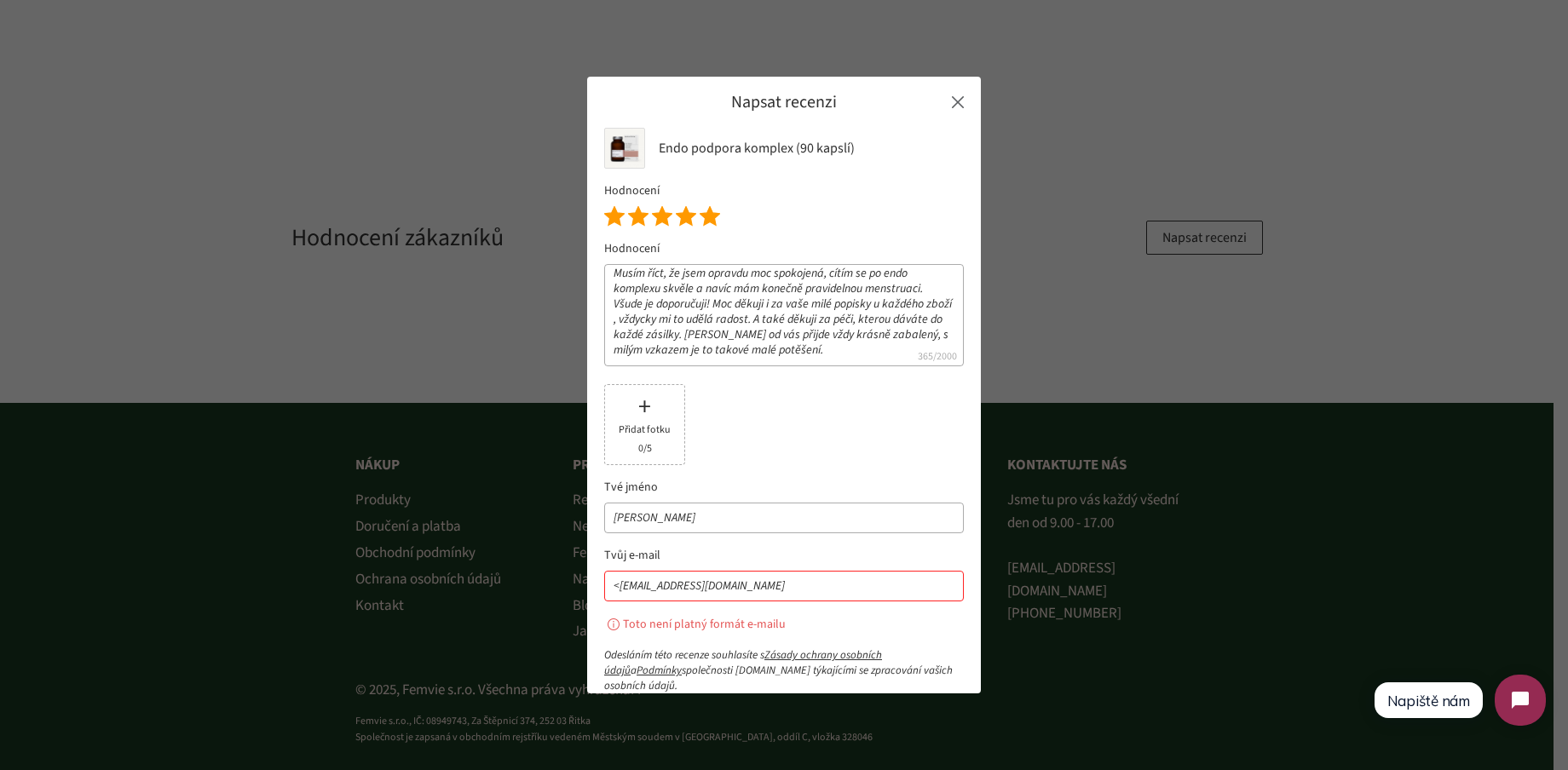
click at [617, 588] on input "<[EMAIL_ADDRESS][DOMAIN_NAME]" at bounding box center [784, 586] width 360 height 31
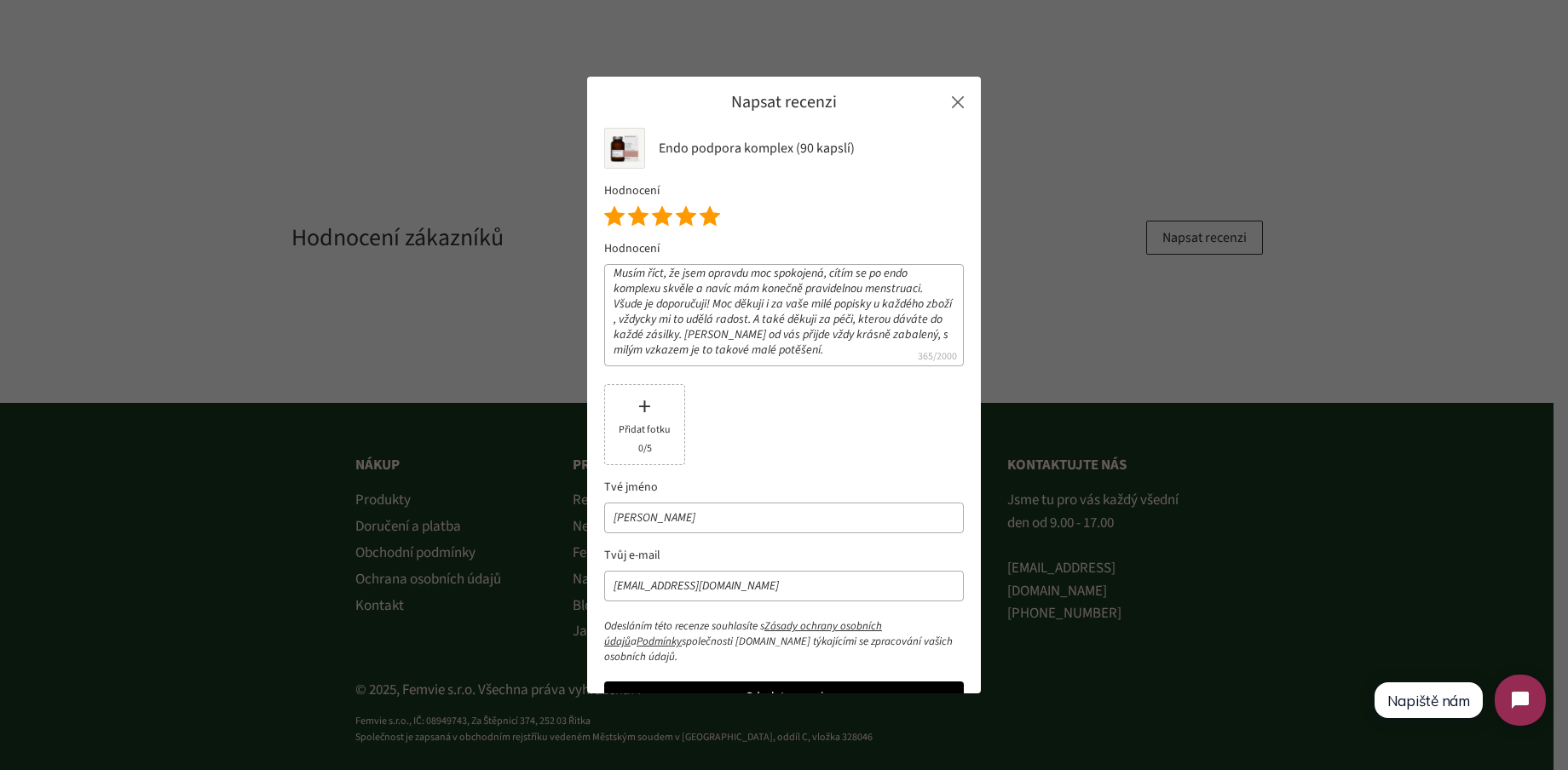
scroll to position [37, 0]
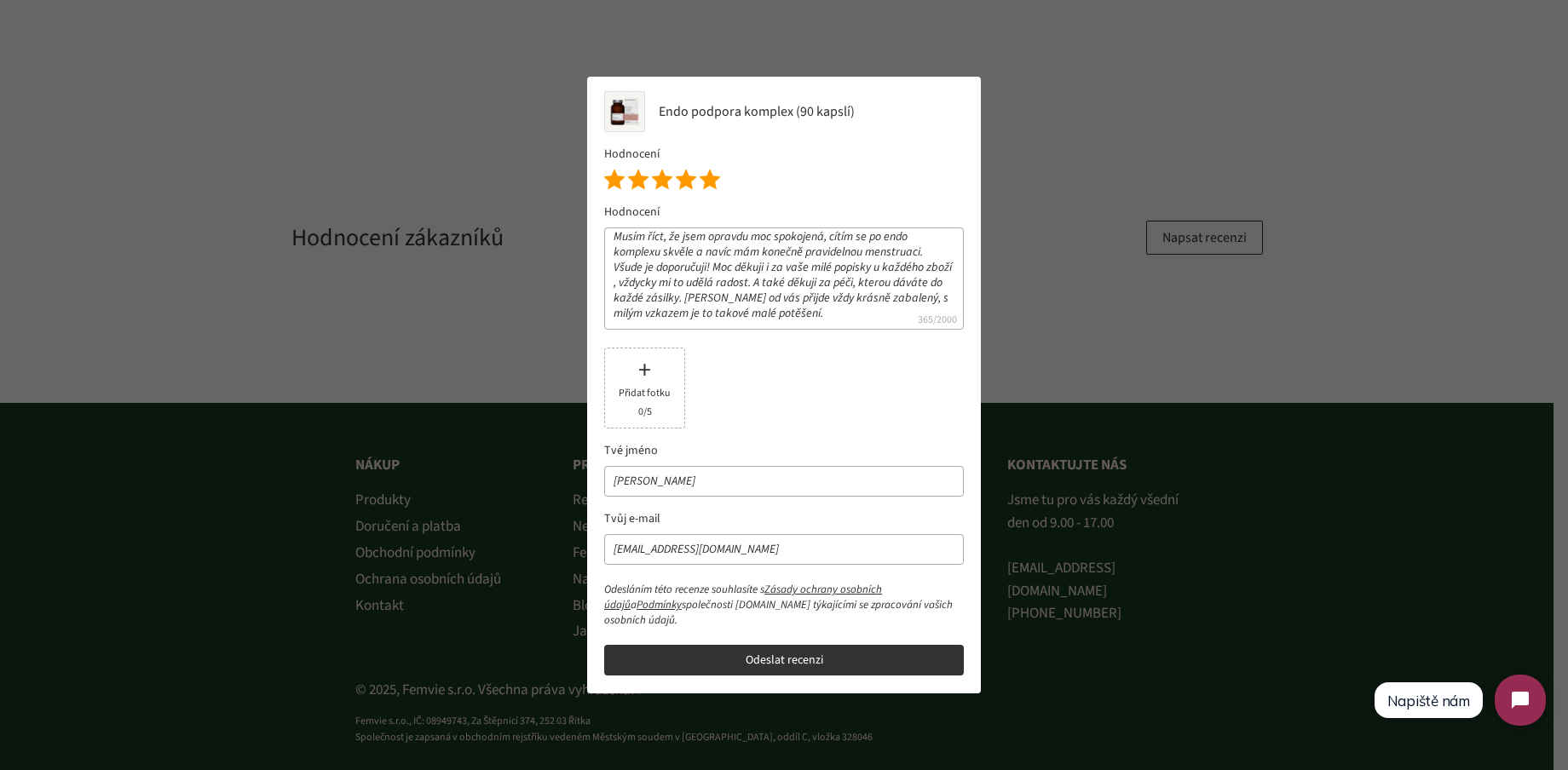
type input "[EMAIL_ADDRESS][DOMAIN_NAME]"
click at [785, 659] on button "Odeslat recenzi" at bounding box center [784, 659] width 360 height 31
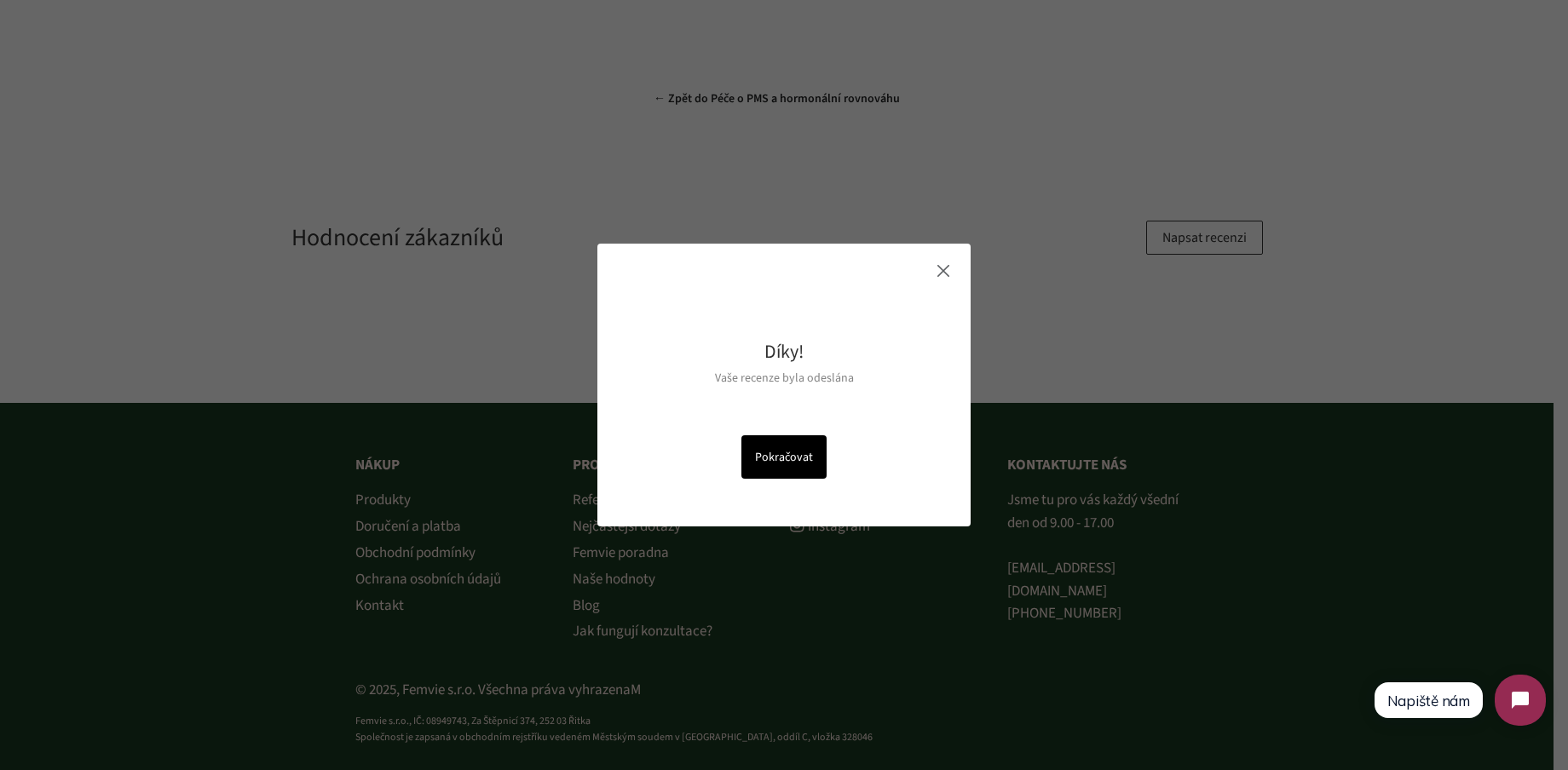
click at [945, 271] on div at bounding box center [943, 271] width 11 height 11
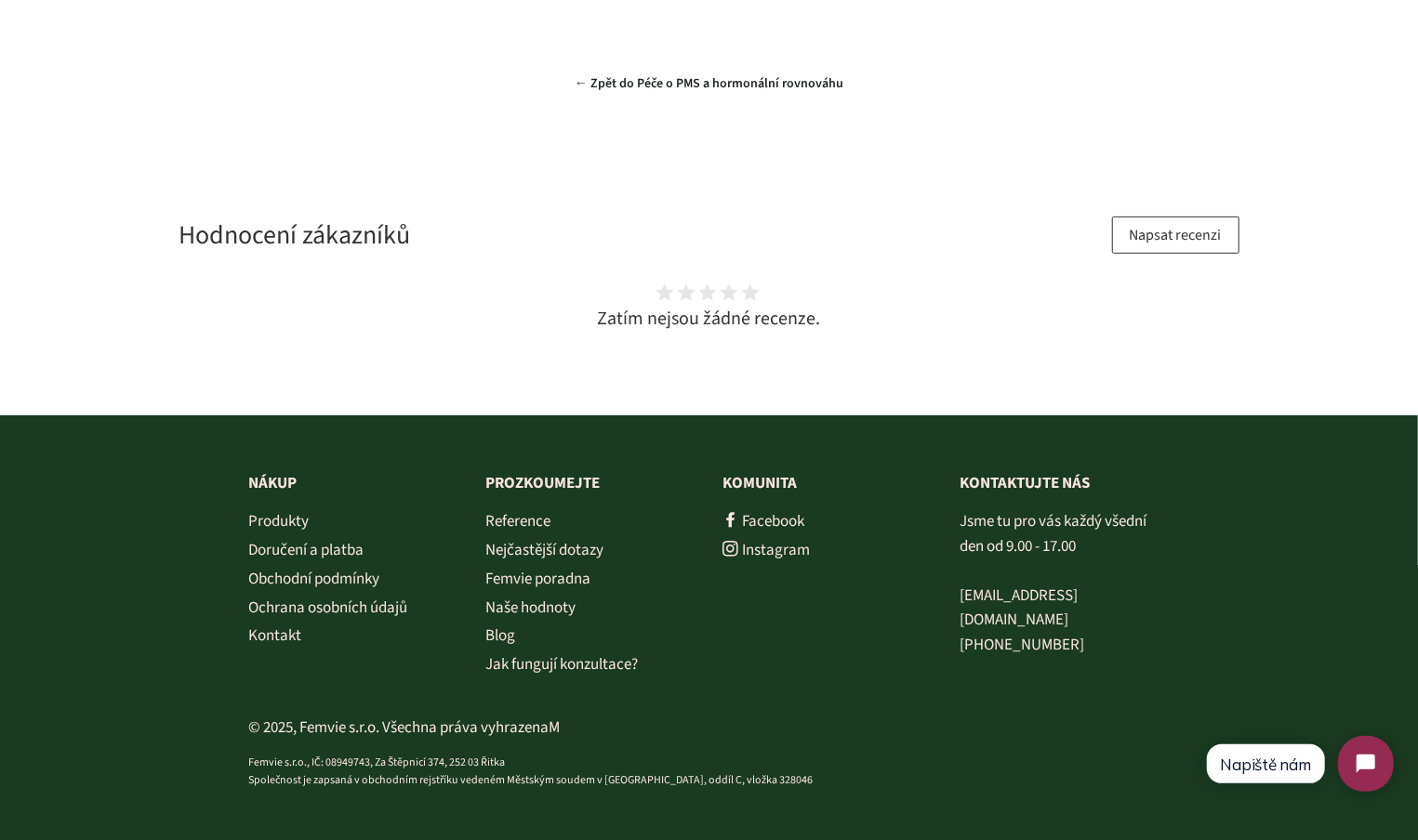
scroll to position [4572, 0]
